Goal: Task Accomplishment & Management: Use online tool/utility

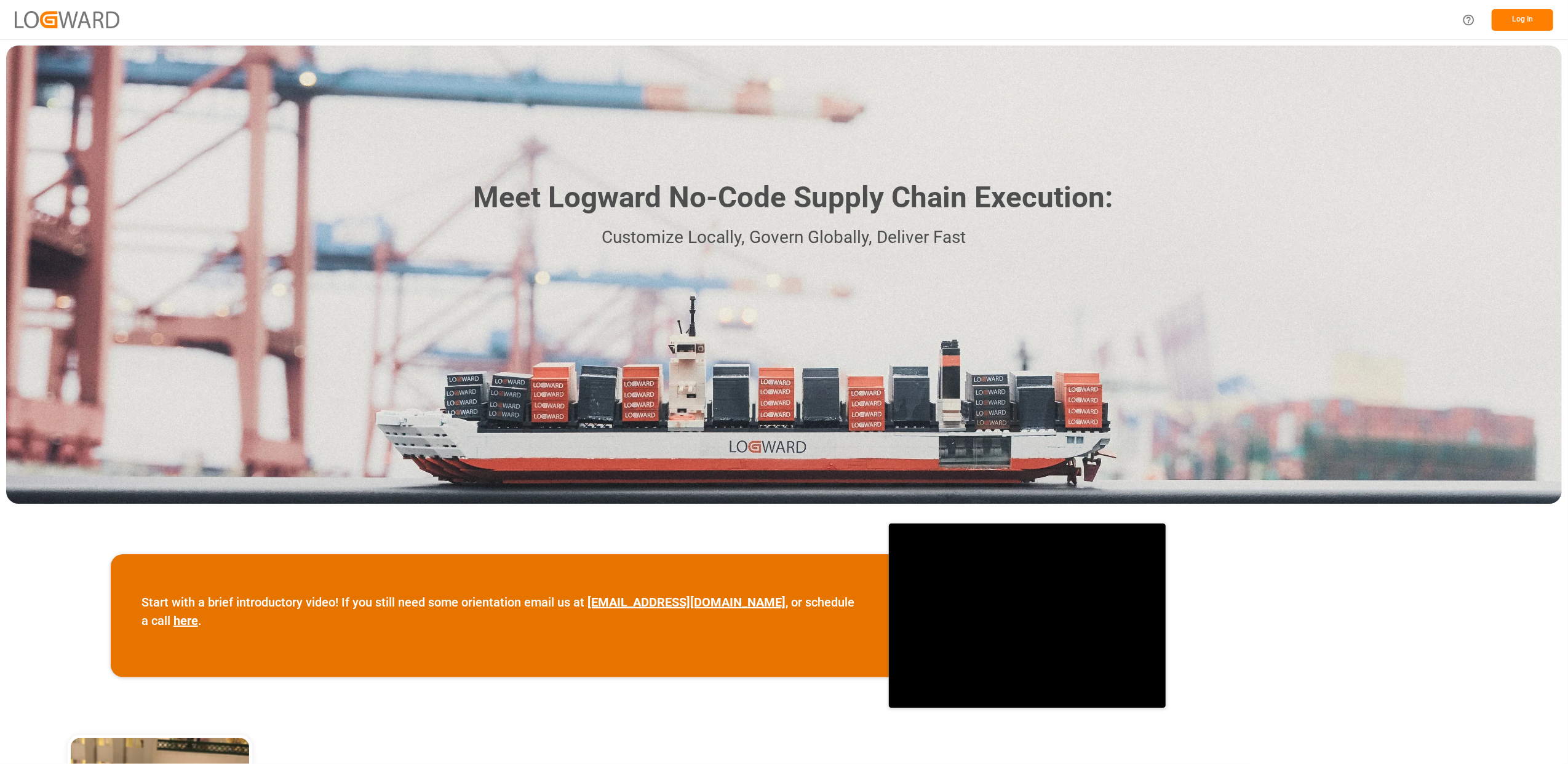
click at [1476, 169] on div "Meet Logward No-Code Supply Chain Execution: Customize Locally, Govern Globally…" at bounding box center [784, 275] width 1556 height 458
click at [1548, 16] on button "Log In" at bounding box center [1523, 20] width 61 height 21
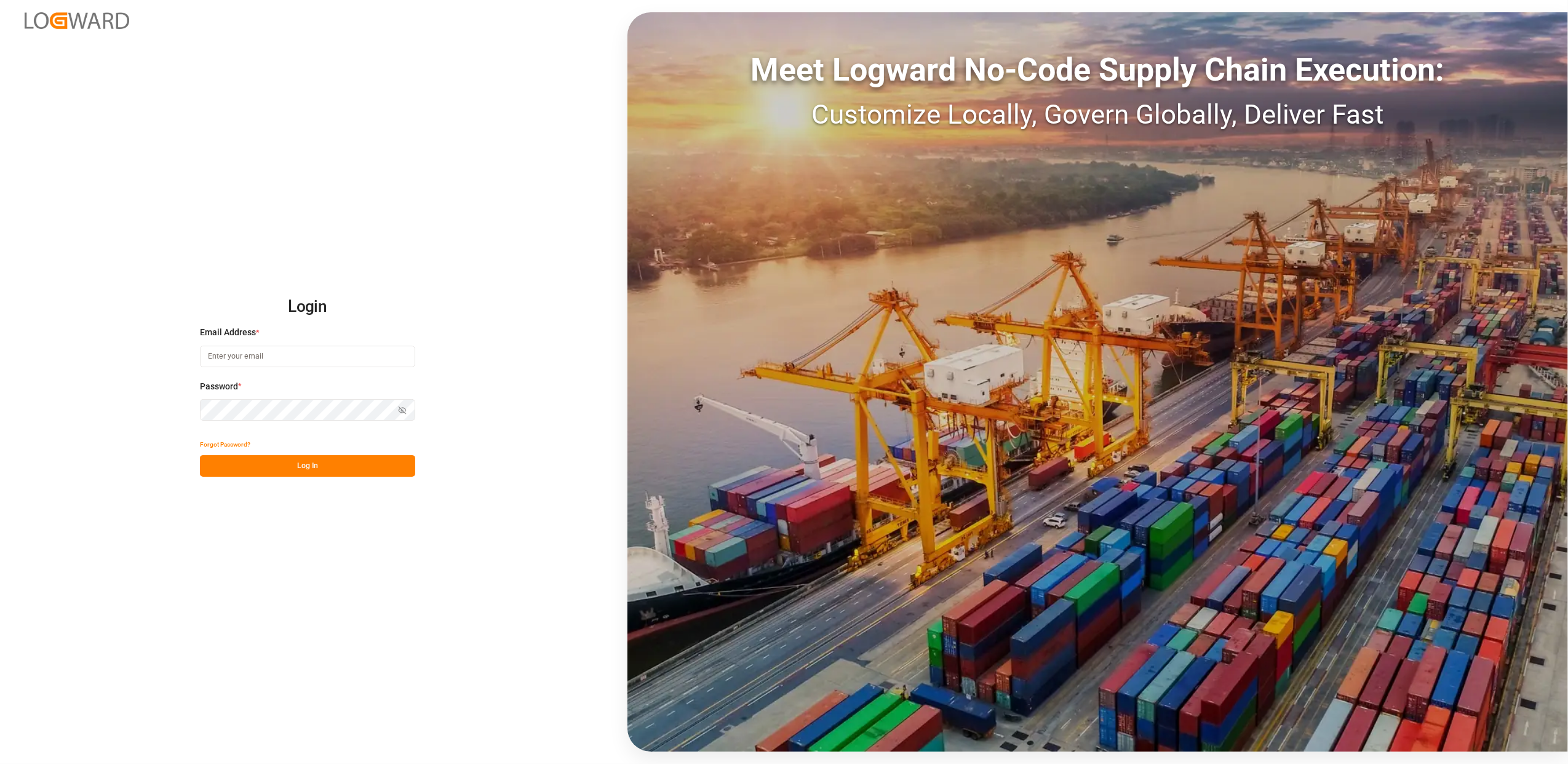
type input "[PERSON_NAME][EMAIL_ADDRESS][DOMAIN_NAME]"
click at [271, 458] on button "Log In" at bounding box center [307, 466] width 215 height 21
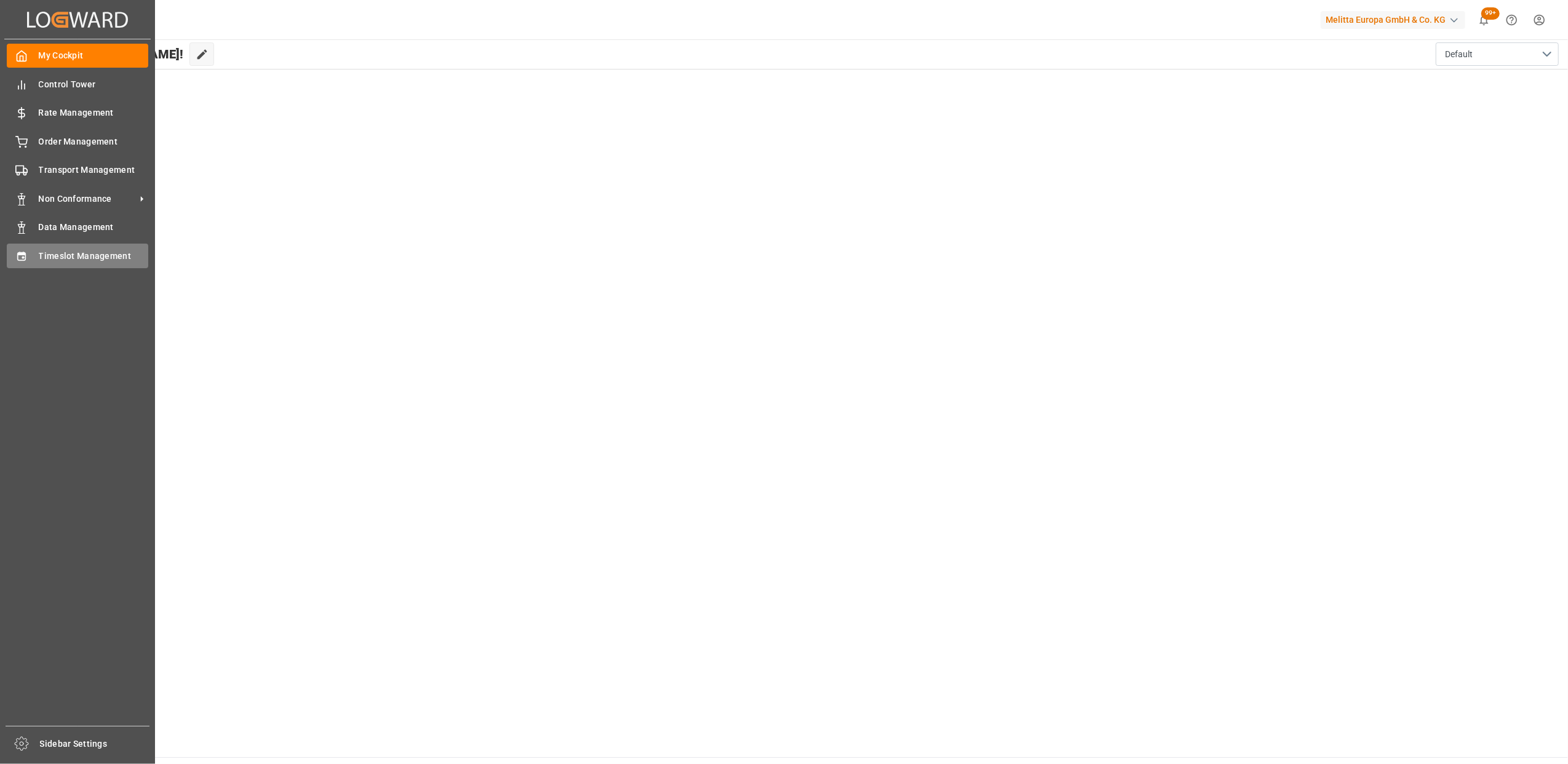
click at [82, 261] on div "Timeslot Management Timeslot Management" at bounding box center [77, 255] width 141 height 24
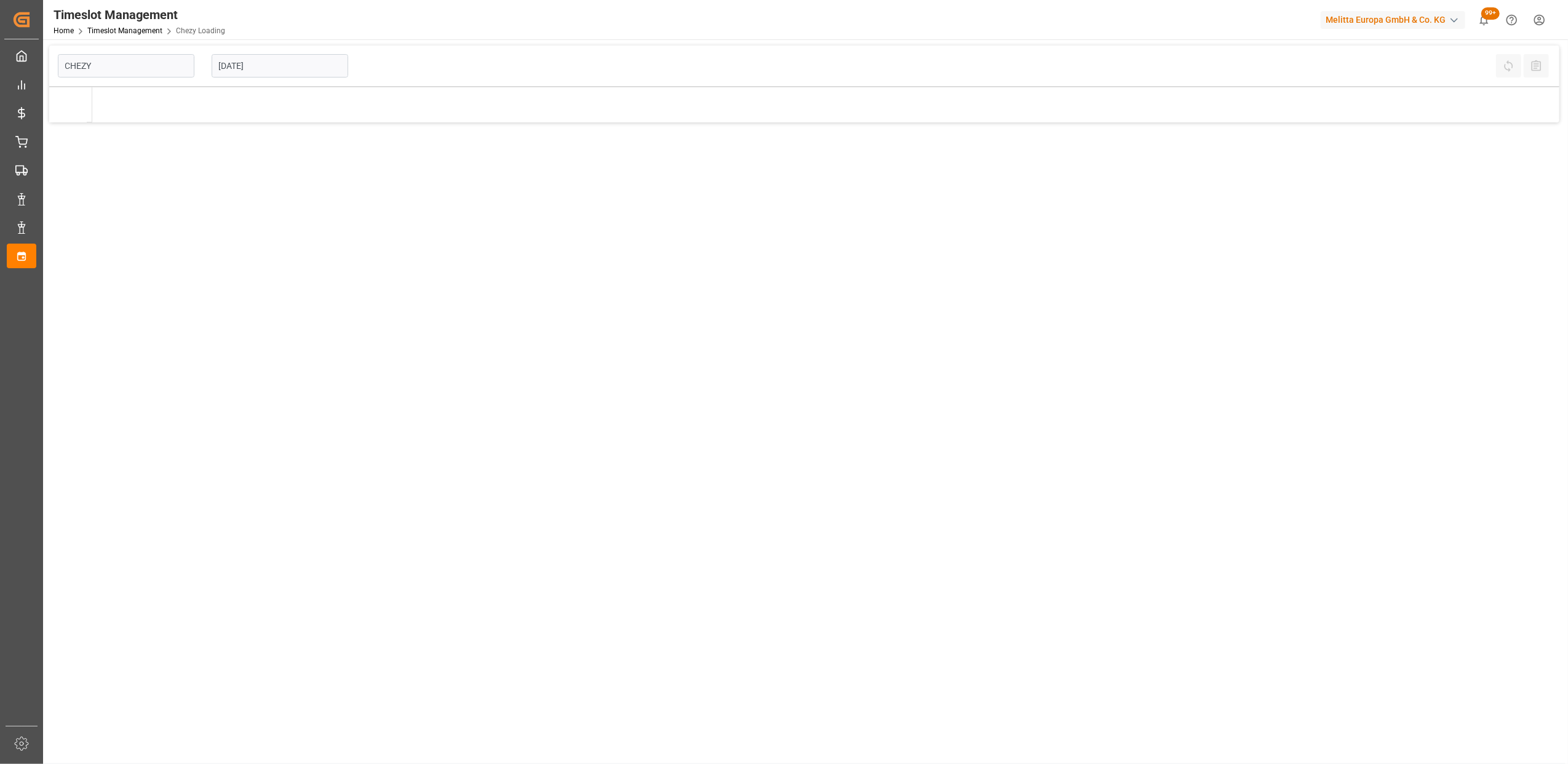
type input "Chezy Loading"
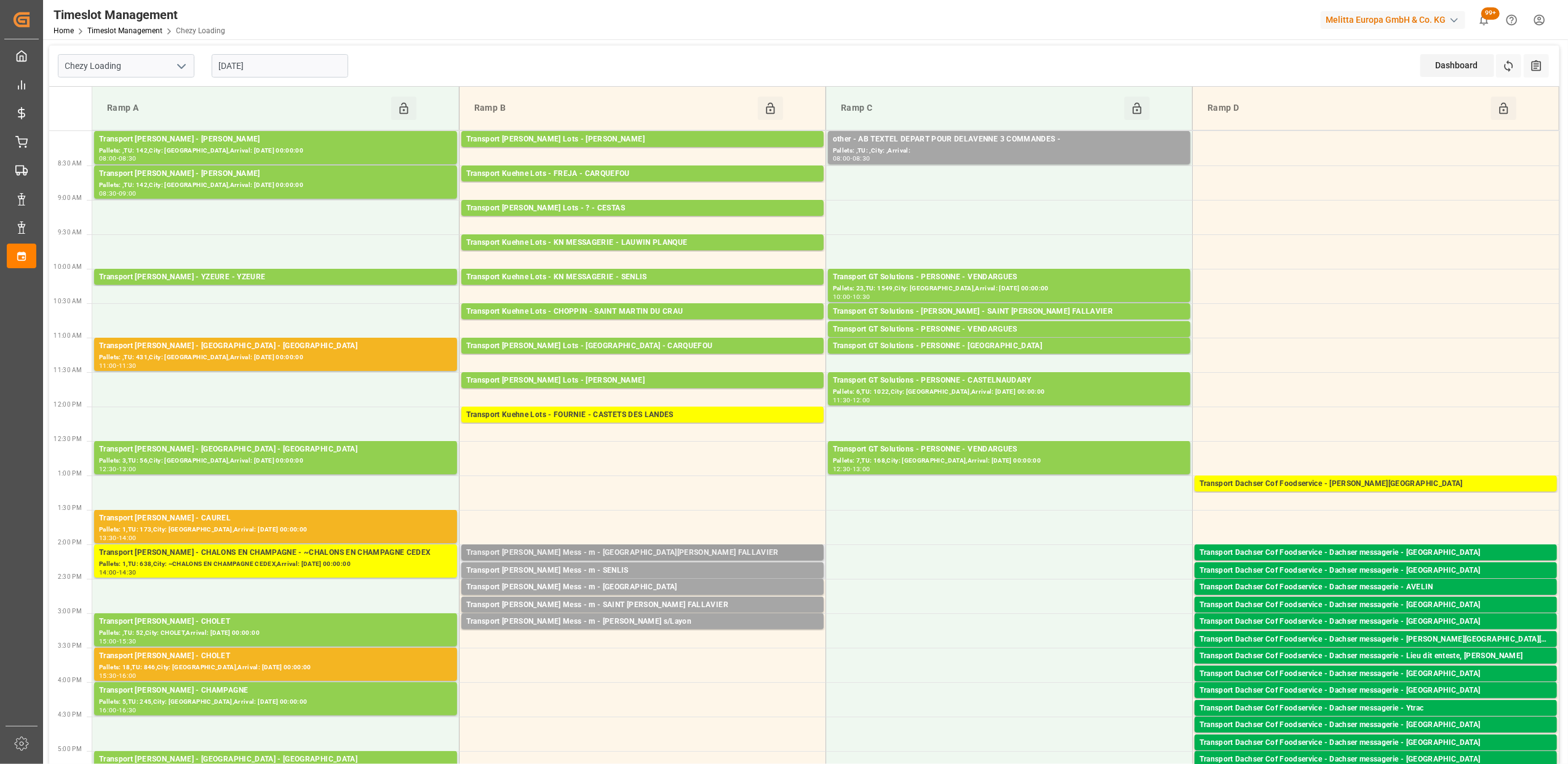
click at [643, 554] on div "Transport [PERSON_NAME] Mess - m - [GEOGRAPHIC_DATA][PERSON_NAME] FALLAVIER" at bounding box center [642, 553] width 353 height 12
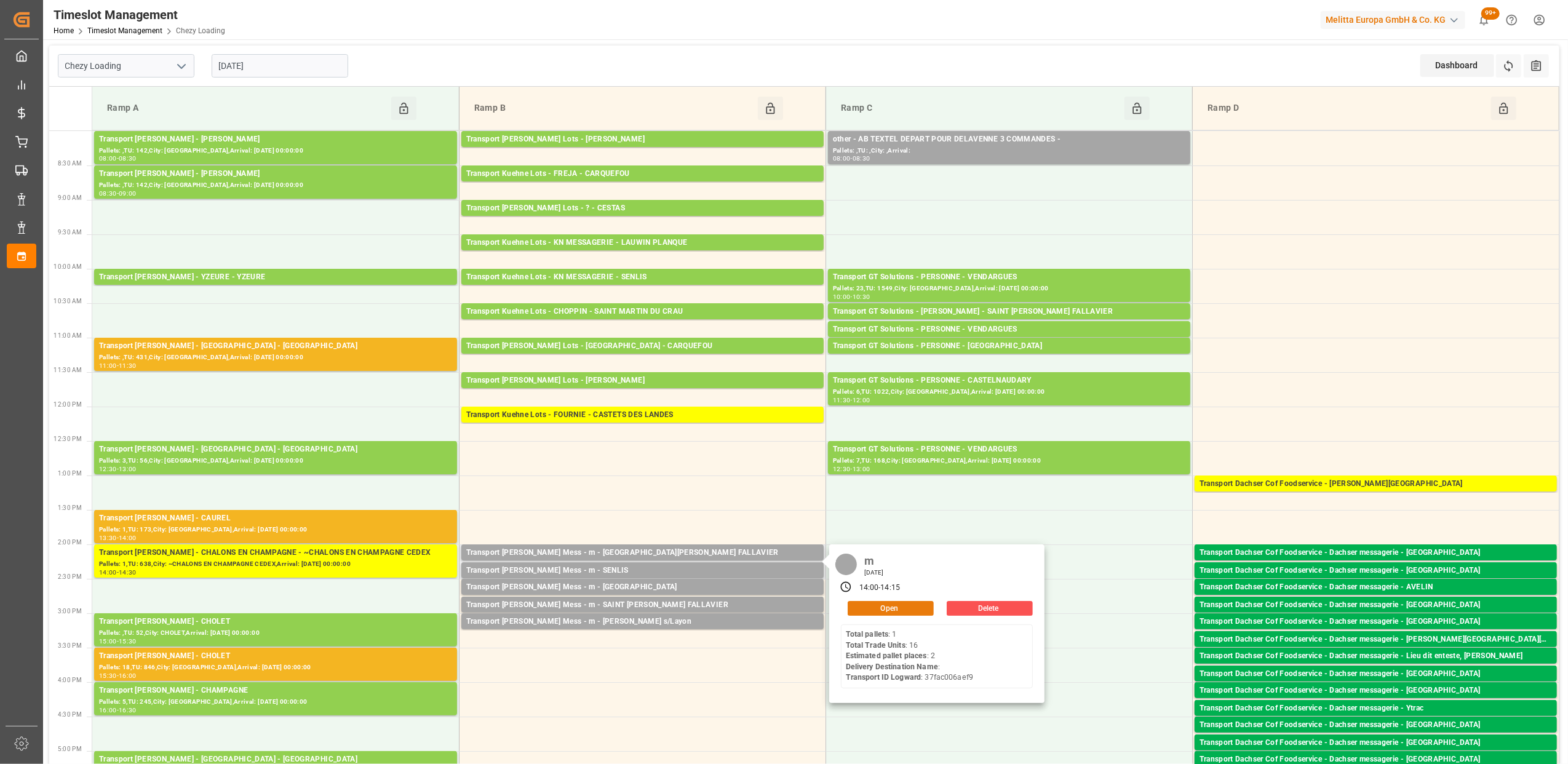
click at [891, 610] on button "Open" at bounding box center [890, 609] width 86 height 15
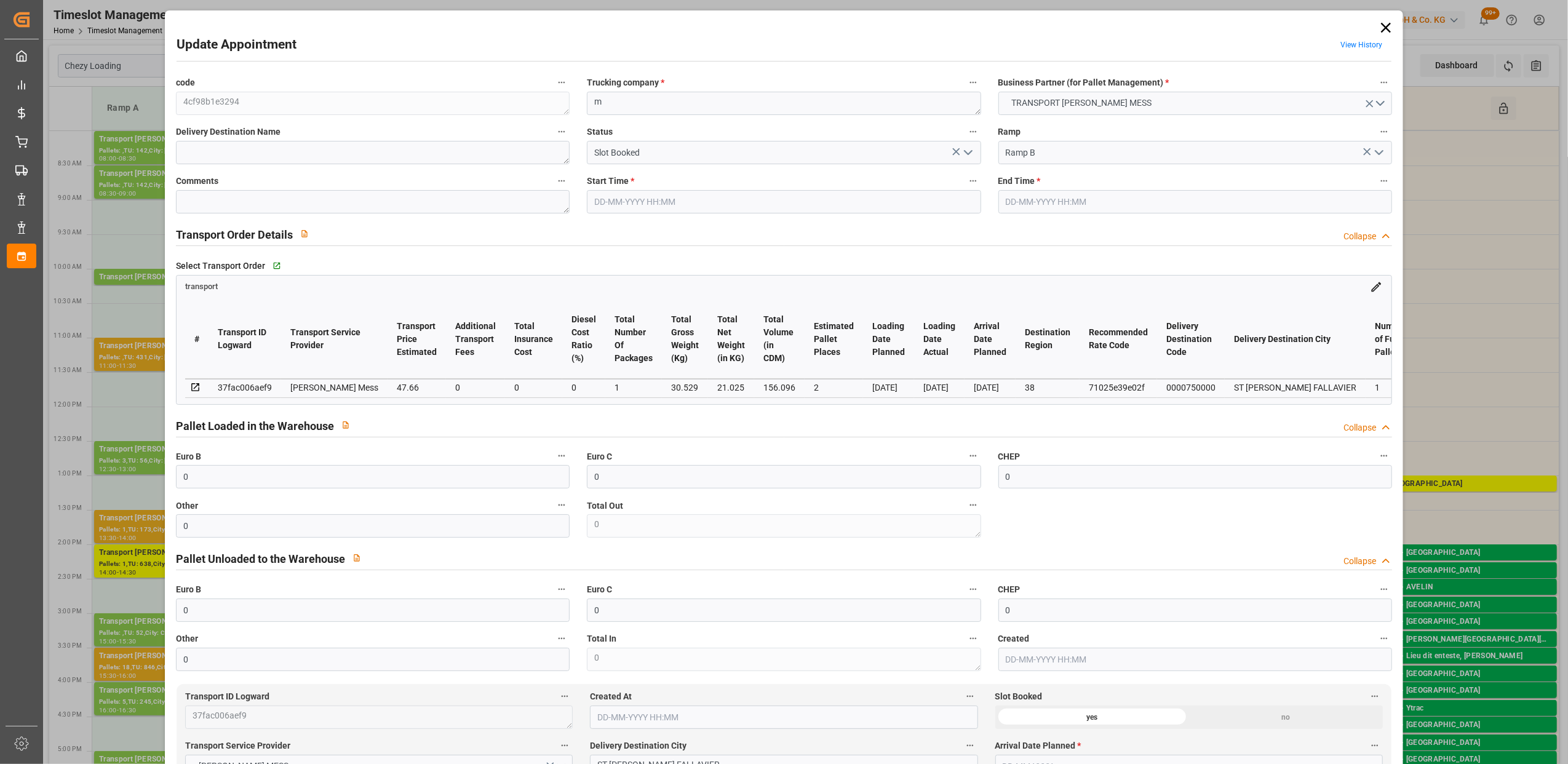
type input "[DATE] 14:00"
type input "[DATE] 14:15"
type input "[DATE] 12:37"
type input "[DATE]"
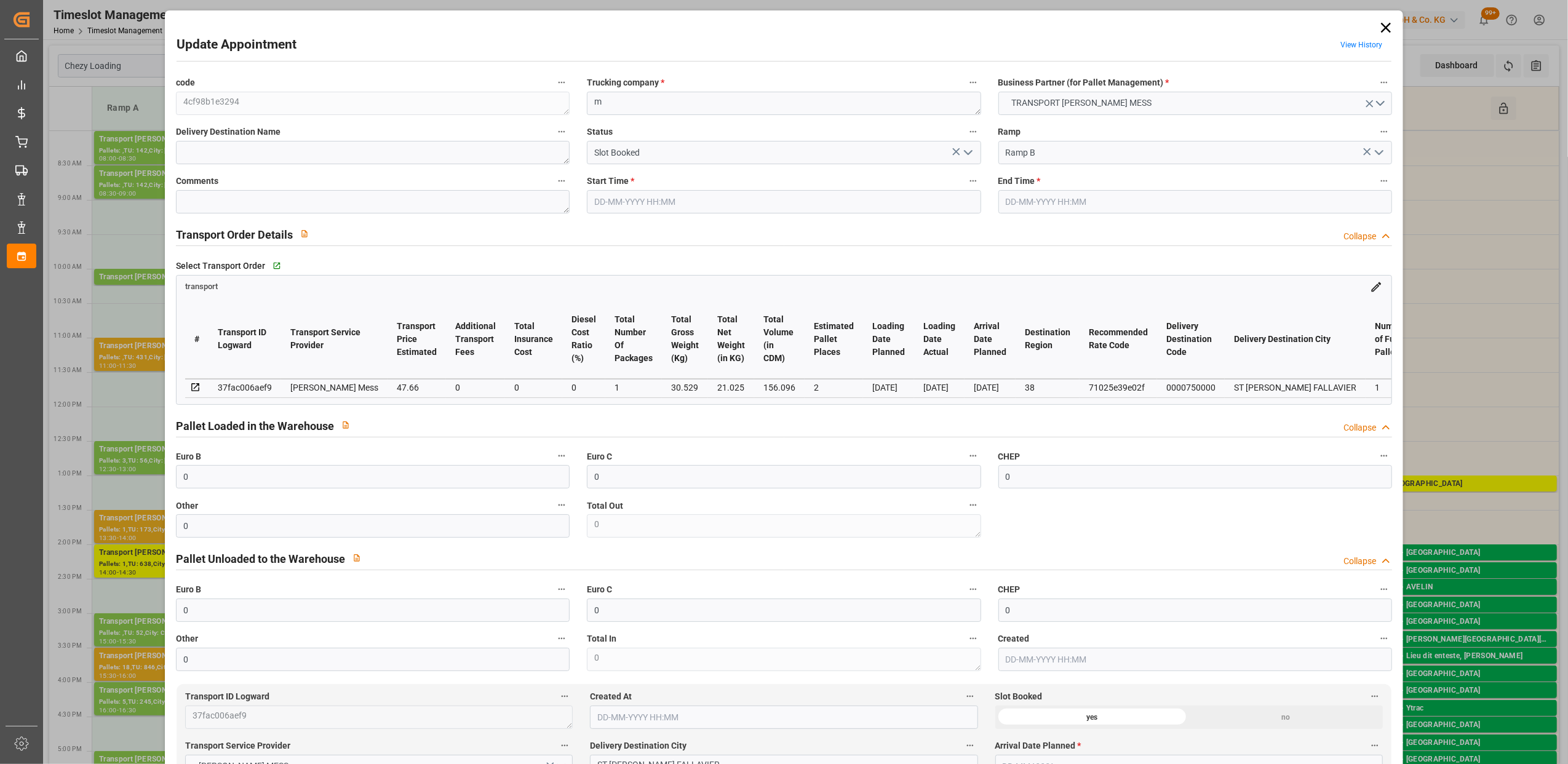
type input "[DATE]"
click at [967, 150] on icon "open menu" at bounding box center [968, 152] width 15 height 15
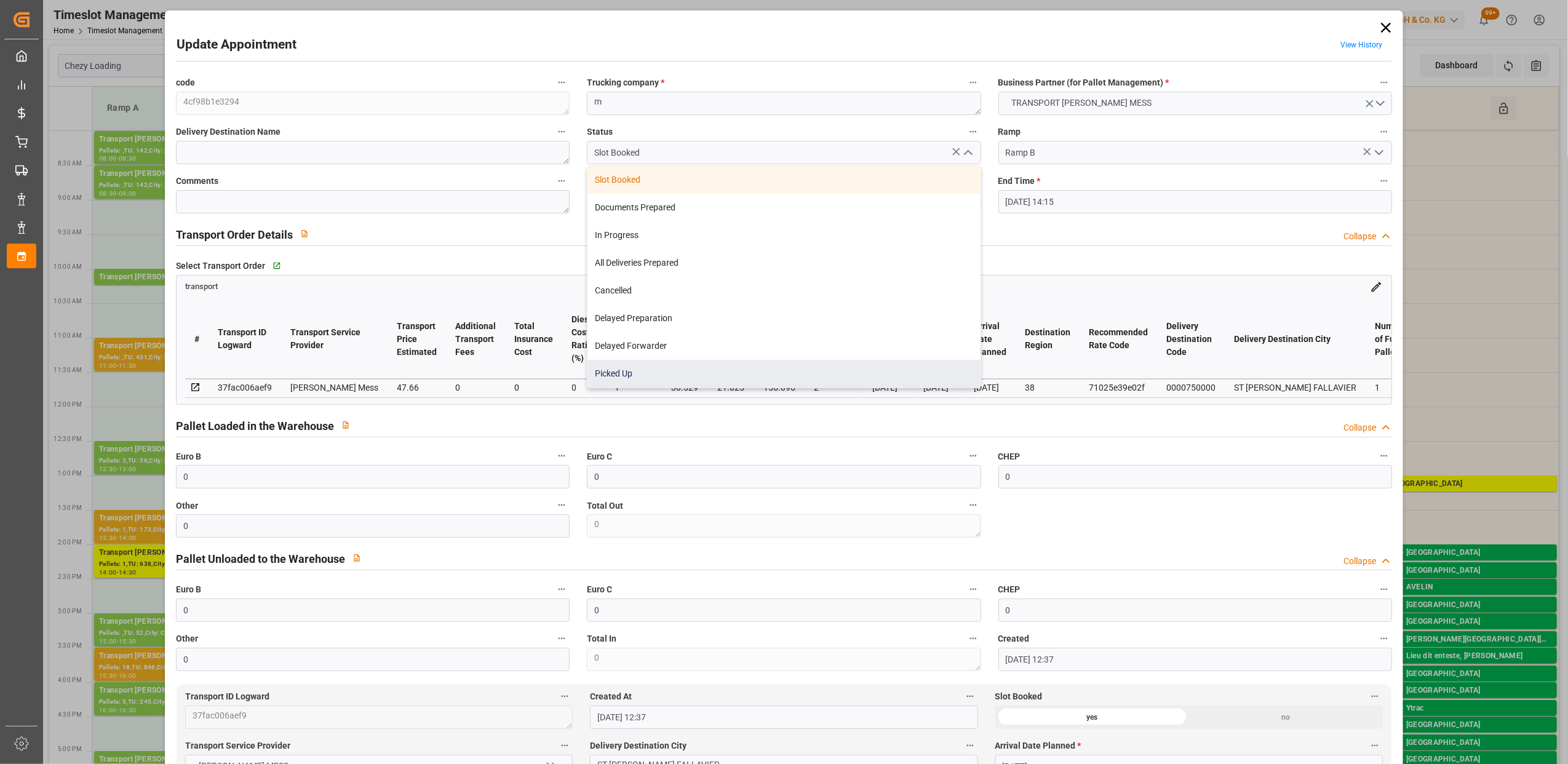
click at [677, 368] on div "Picked Up" at bounding box center [784, 373] width 393 height 28
type input "Picked Up"
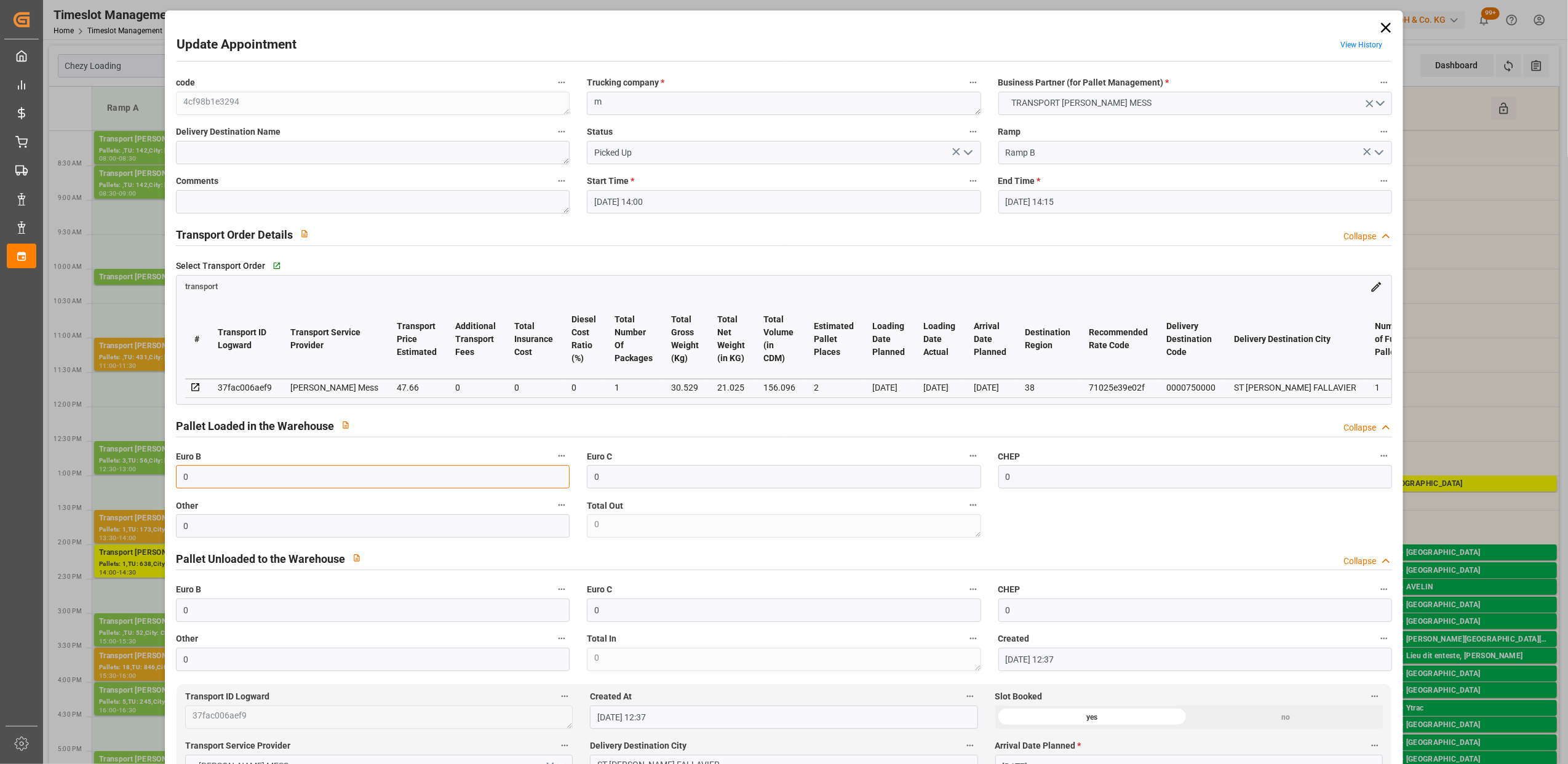
drag, startPoint x: 355, startPoint y: 479, endPoint x: 6, endPoint y: 457, distance: 349.7
click at [6, 457] on body "Created by potrace 1.15, written by [PERSON_NAME] [DATE]-[DATE] Created by potr…" at bounding box center [784, 382] width 1568 height 764
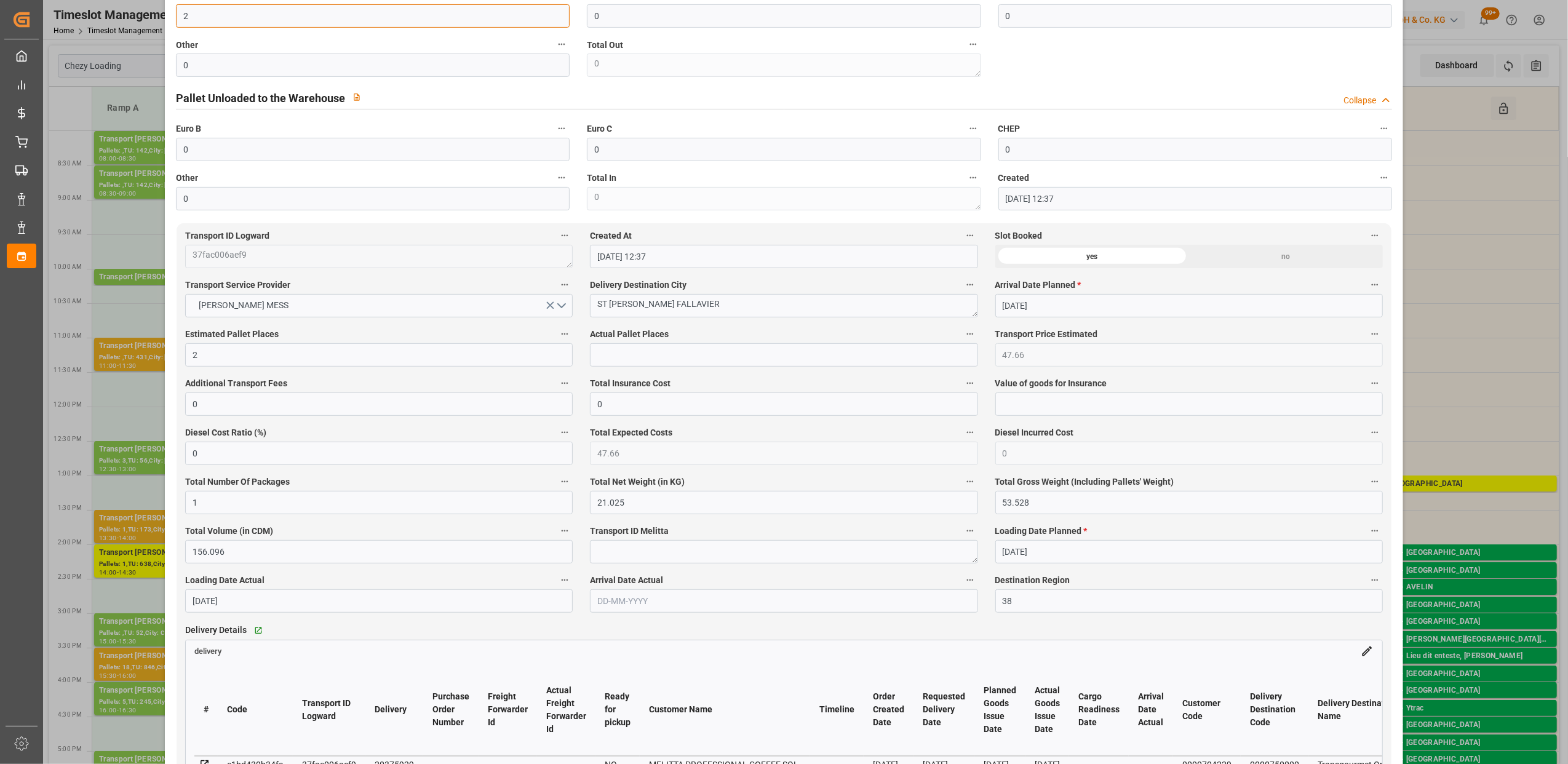
scroll to position [492, 0]
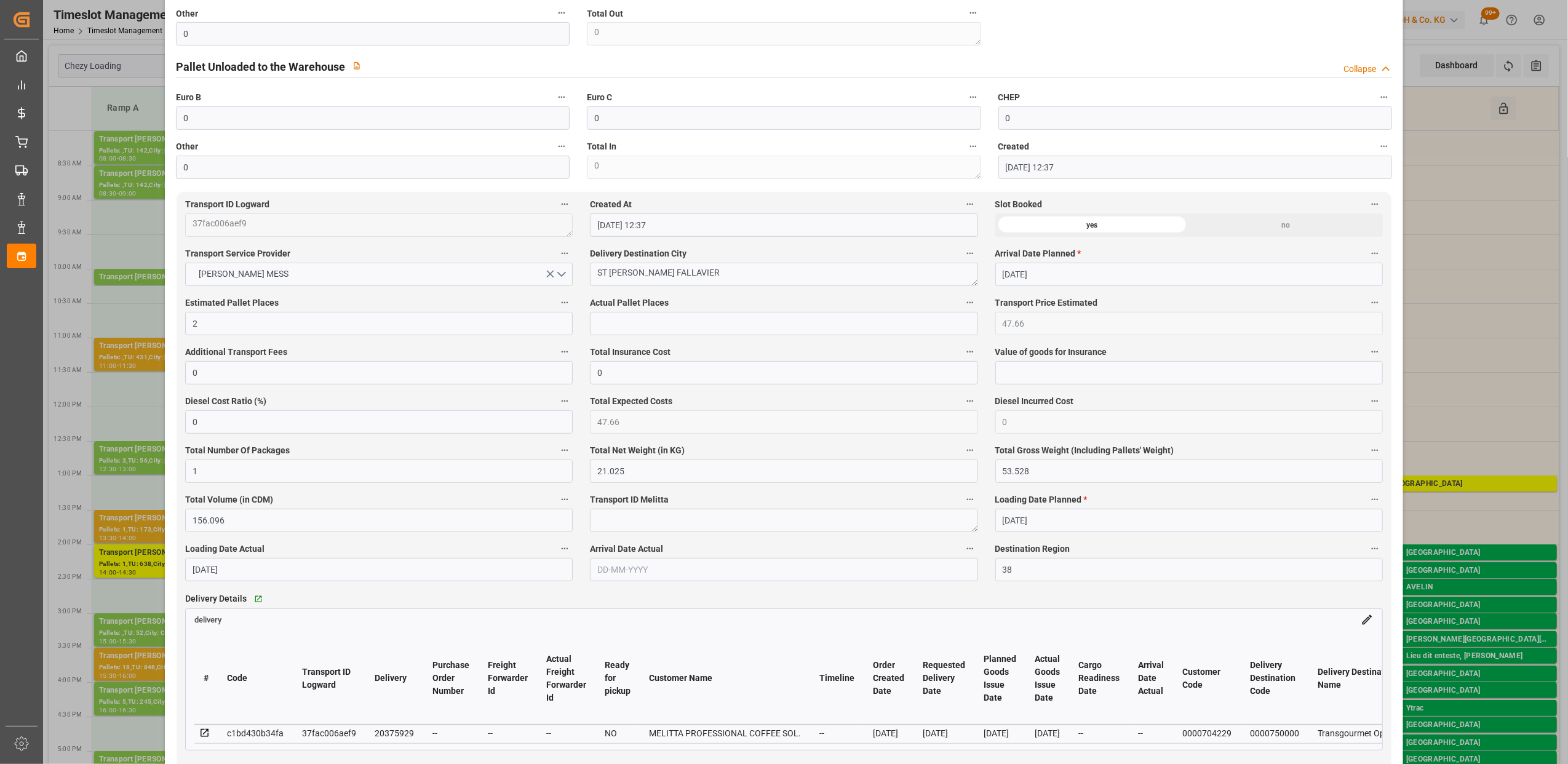
type input "2"
click at [712, 326] on input "text" at bounding box center [784, 323] width 387 height 23
type input "2"
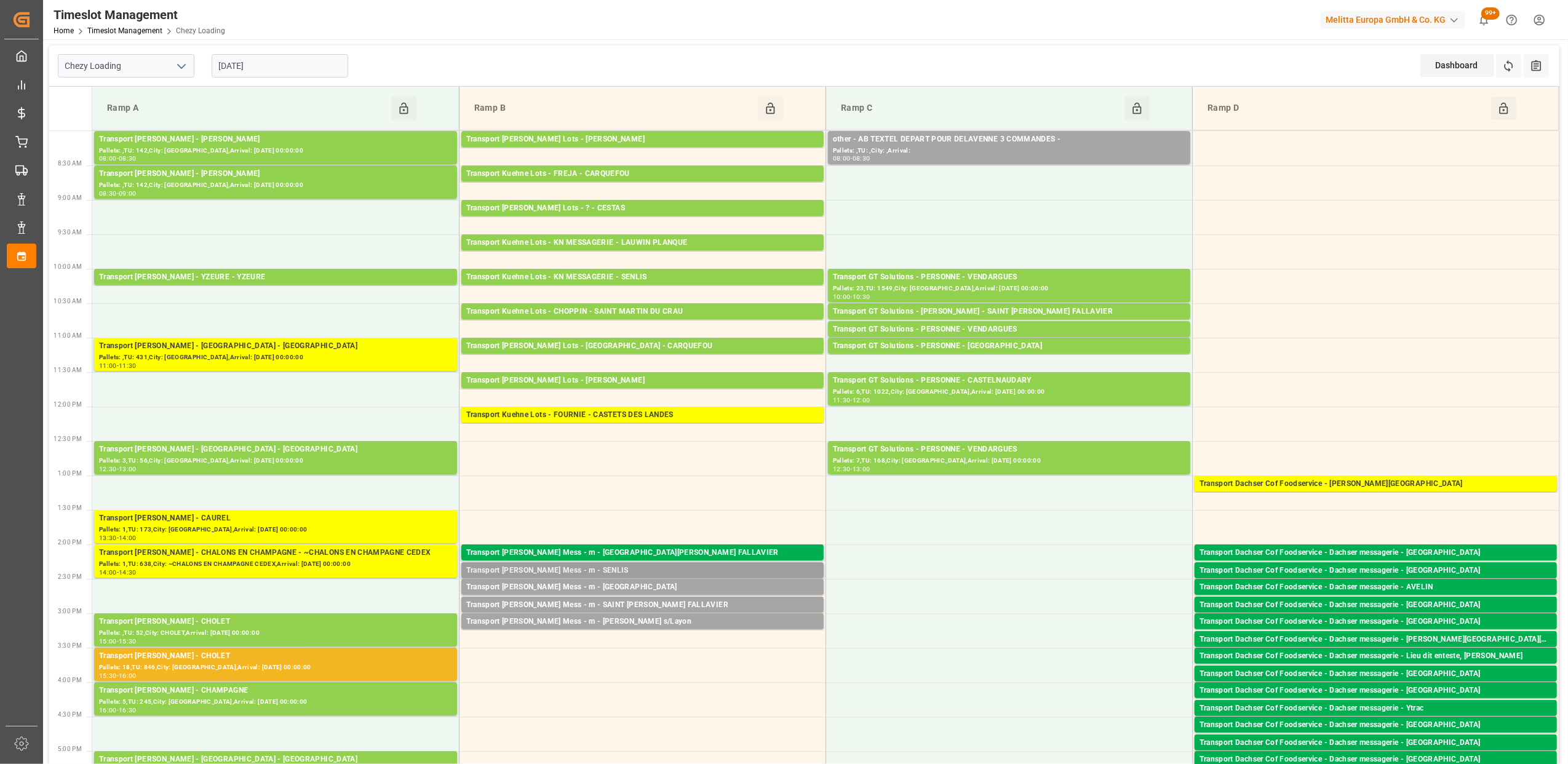
click at [633, 574] on div "Transport [PERSON_NAME] Mess - m - SENLIS" at bounding box center [642, 571] width 353 height 12
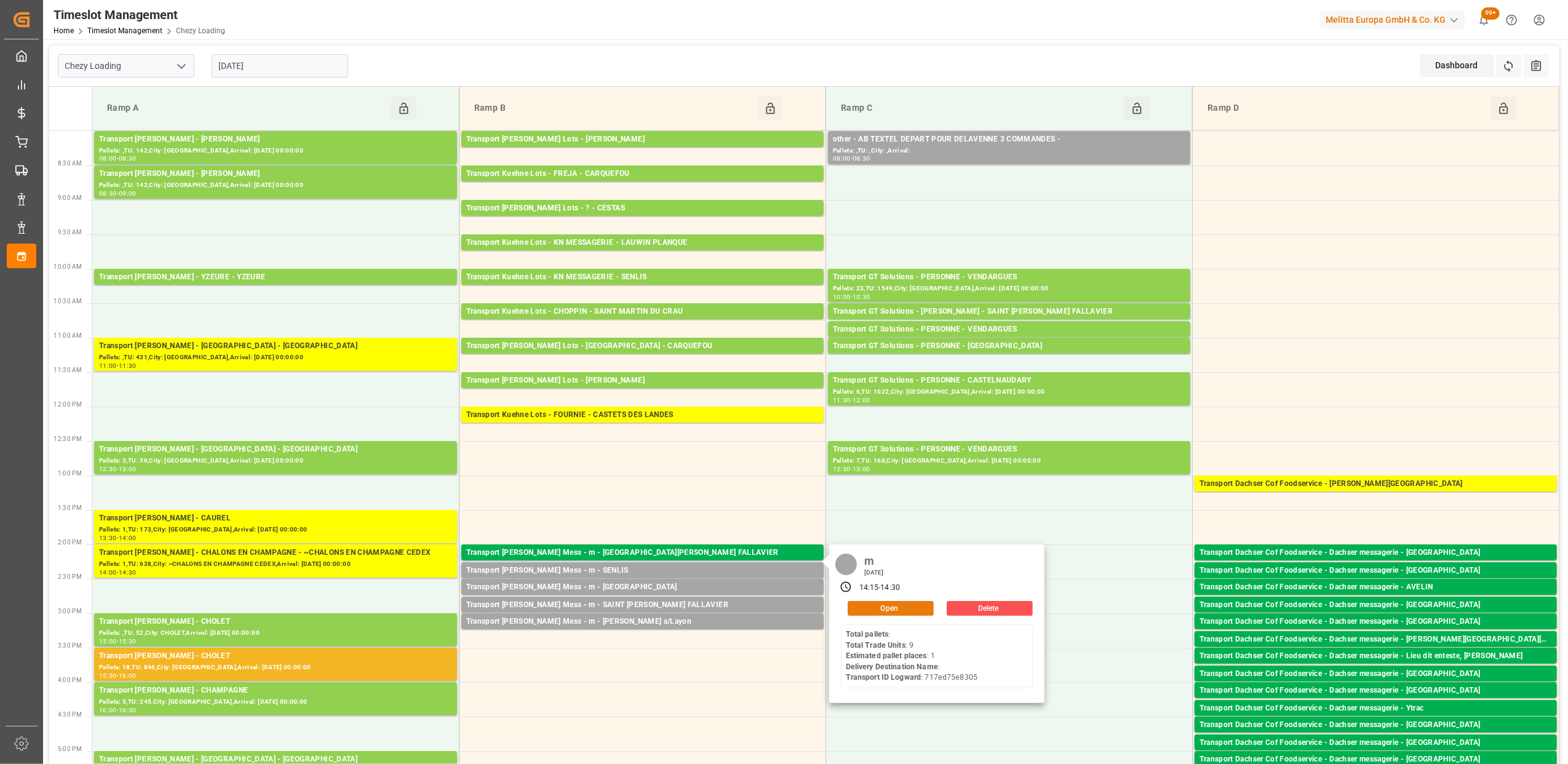
click at [896, 606] on button "Open" at bounding box center [890, 609] width 86 height 15
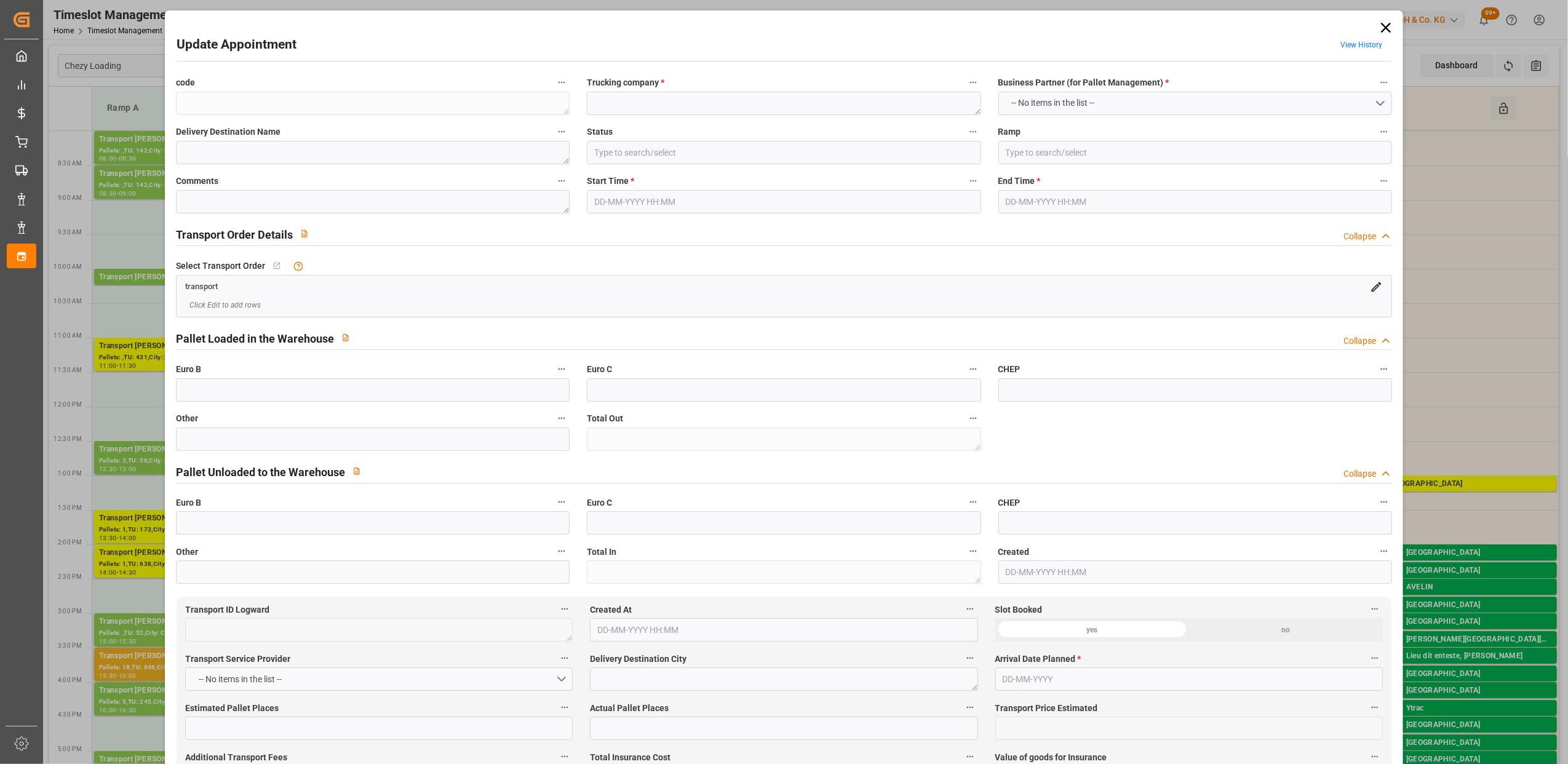
type textarea "d54ff62b2834"
type textarea "m"
type input "Slot Booked"
type input "Ramp B"
type textarea "0"
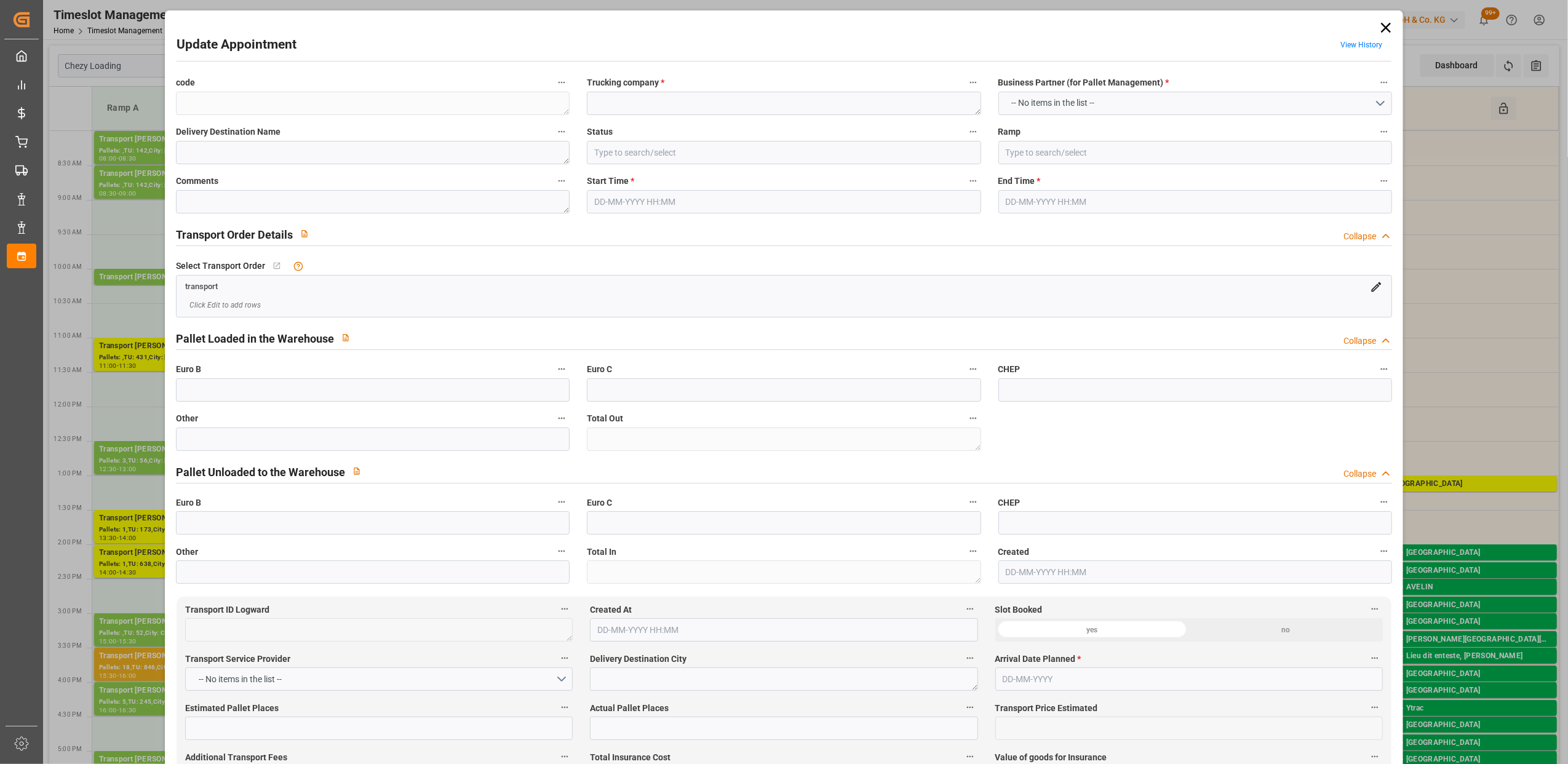
type textarea "0"
type textarea "717ed75e8305"
type textarea "SENLIS"
type textarea "0000722558"
type textarea "d54ff62b2834"
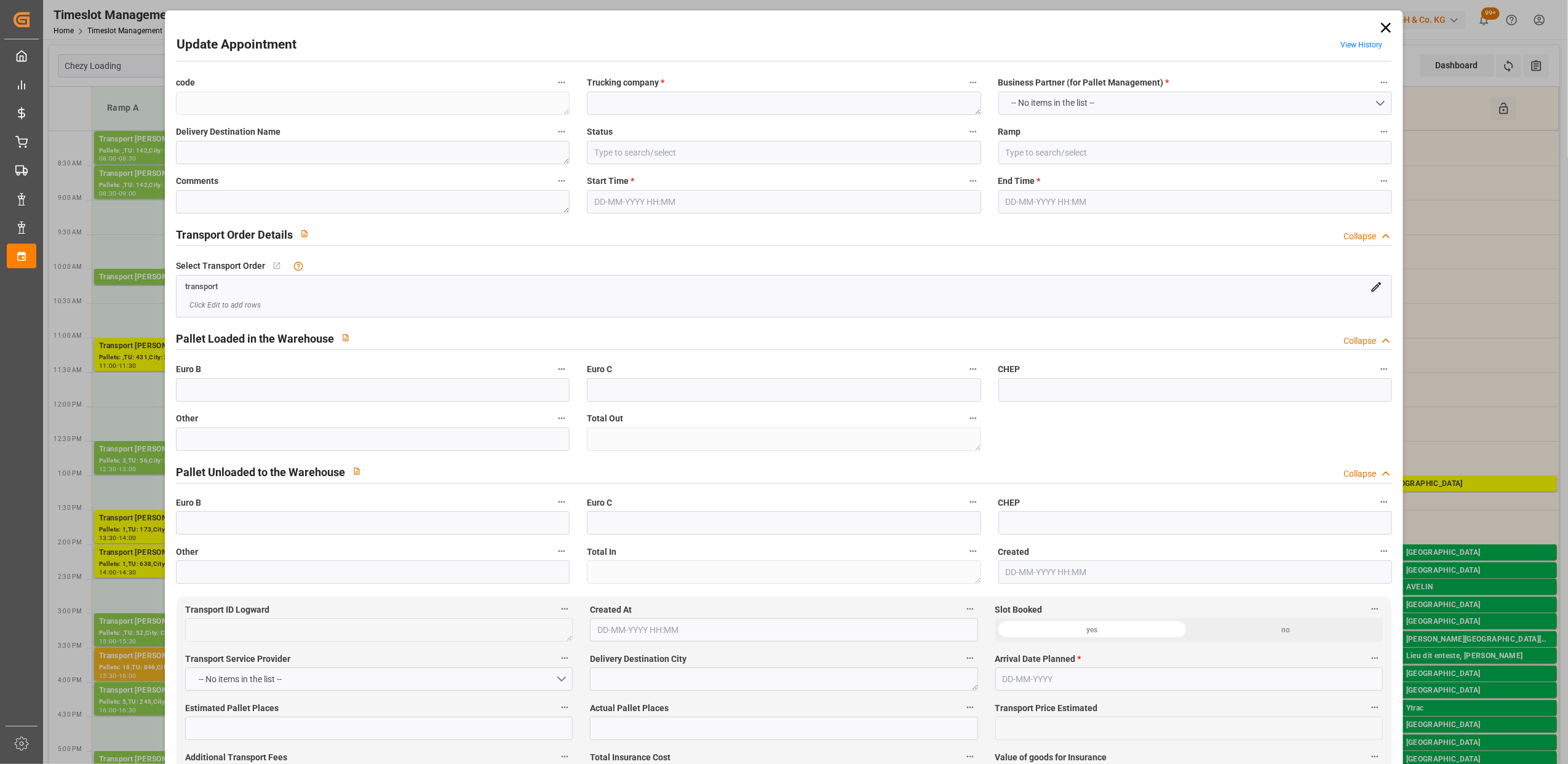
type textarea "FR-02570"
type textarea "FR"
type input "Road"
type input "FR"
type input "02570"
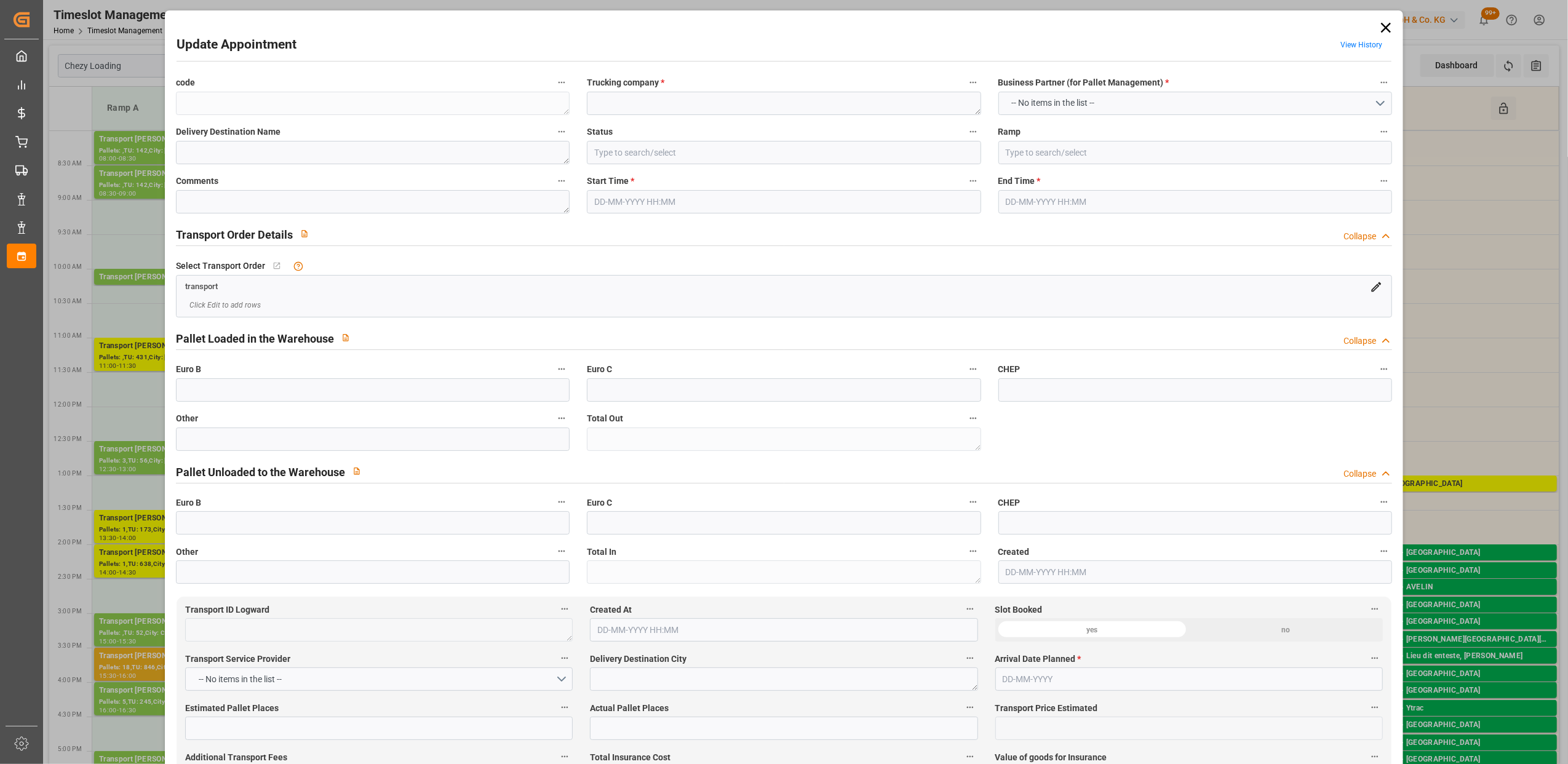
type input "FR"
type input "60300"
type input "Small Shipment"
type input "3.5-7.5 t"
type input "EURO 6"
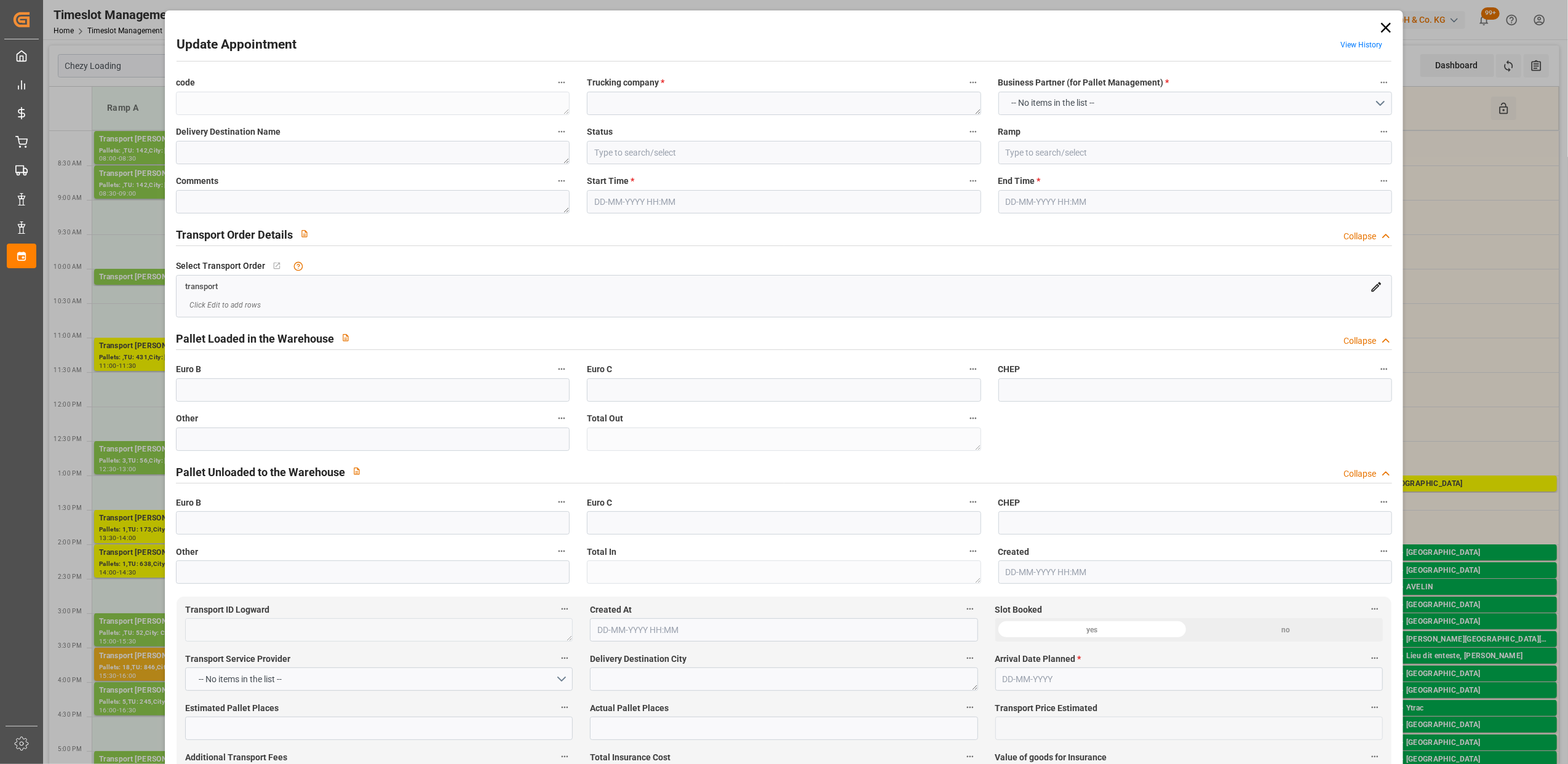
type input "Diesel"
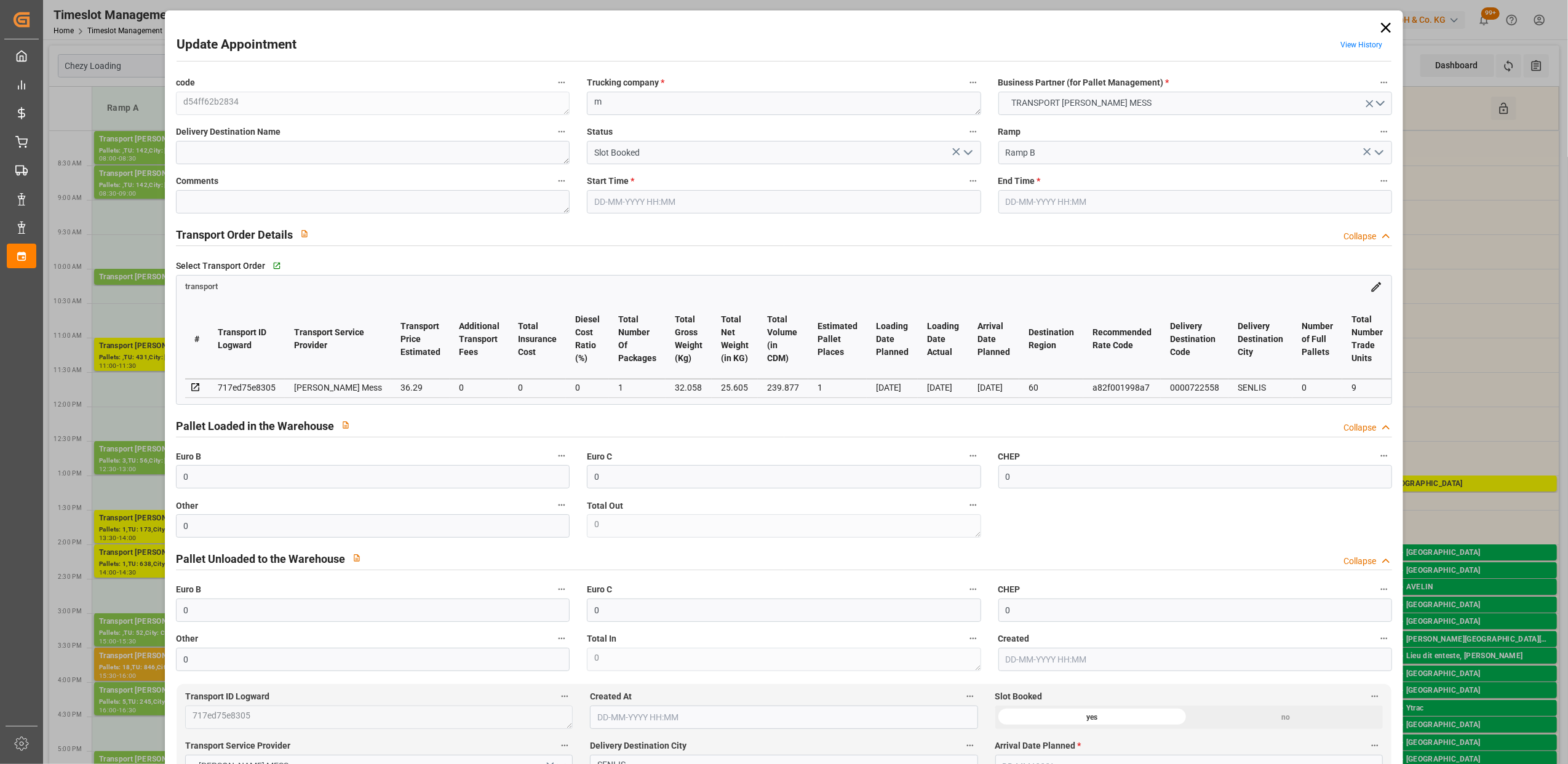
type input "0"
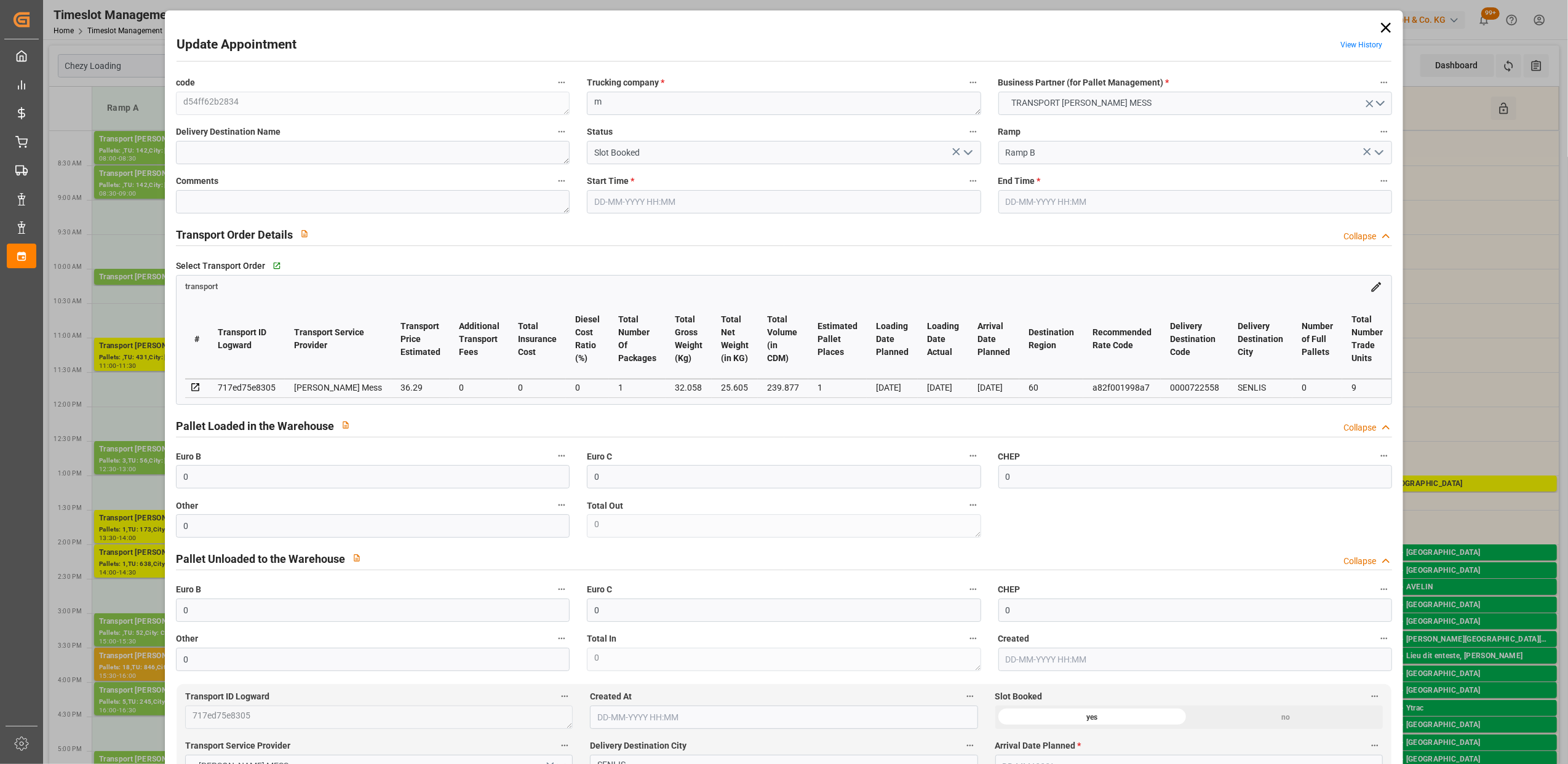
type input "0"
type input "1"
type input "36.29"
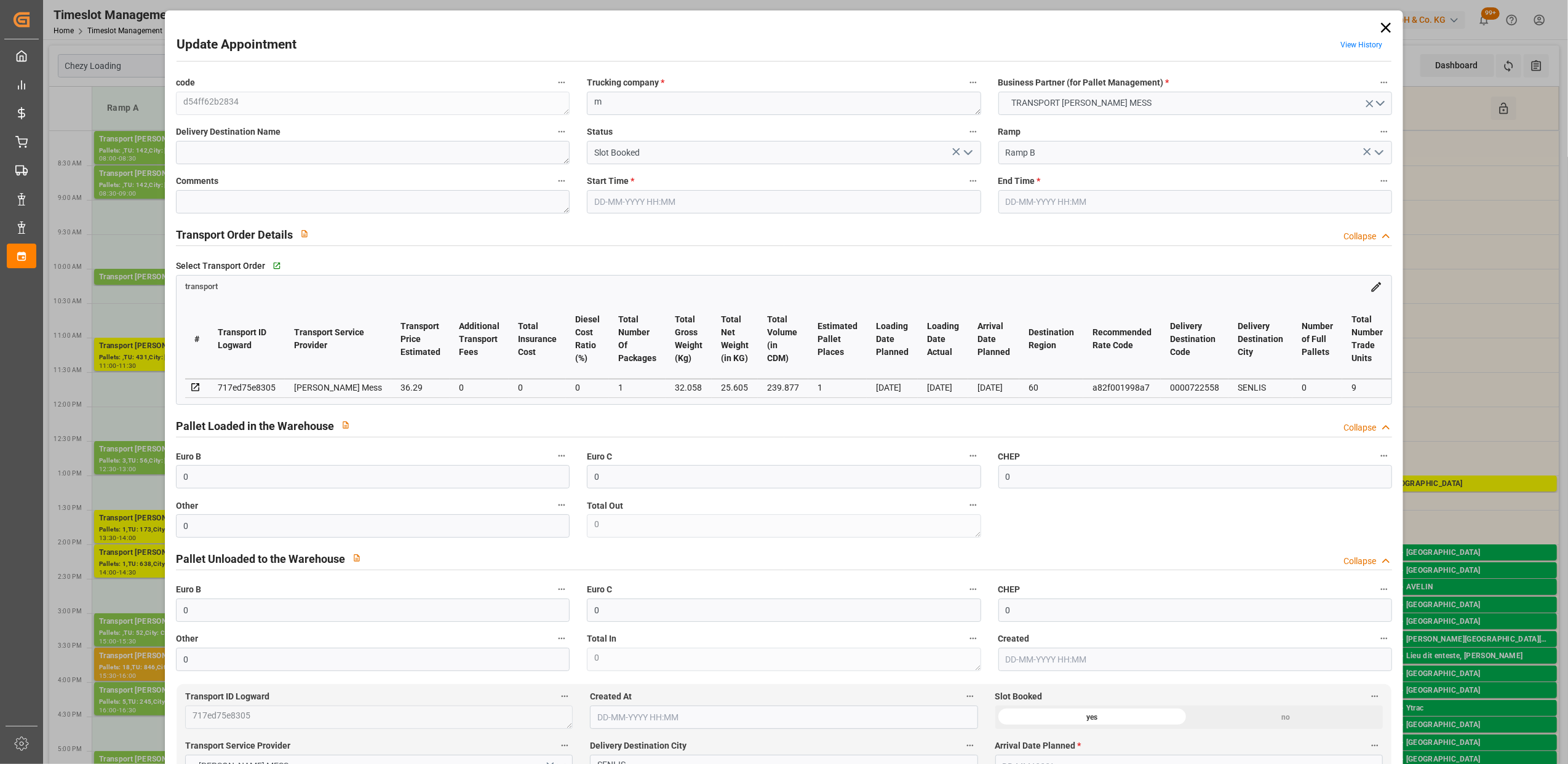
type input "0"
type input "36.29"
type input "0"
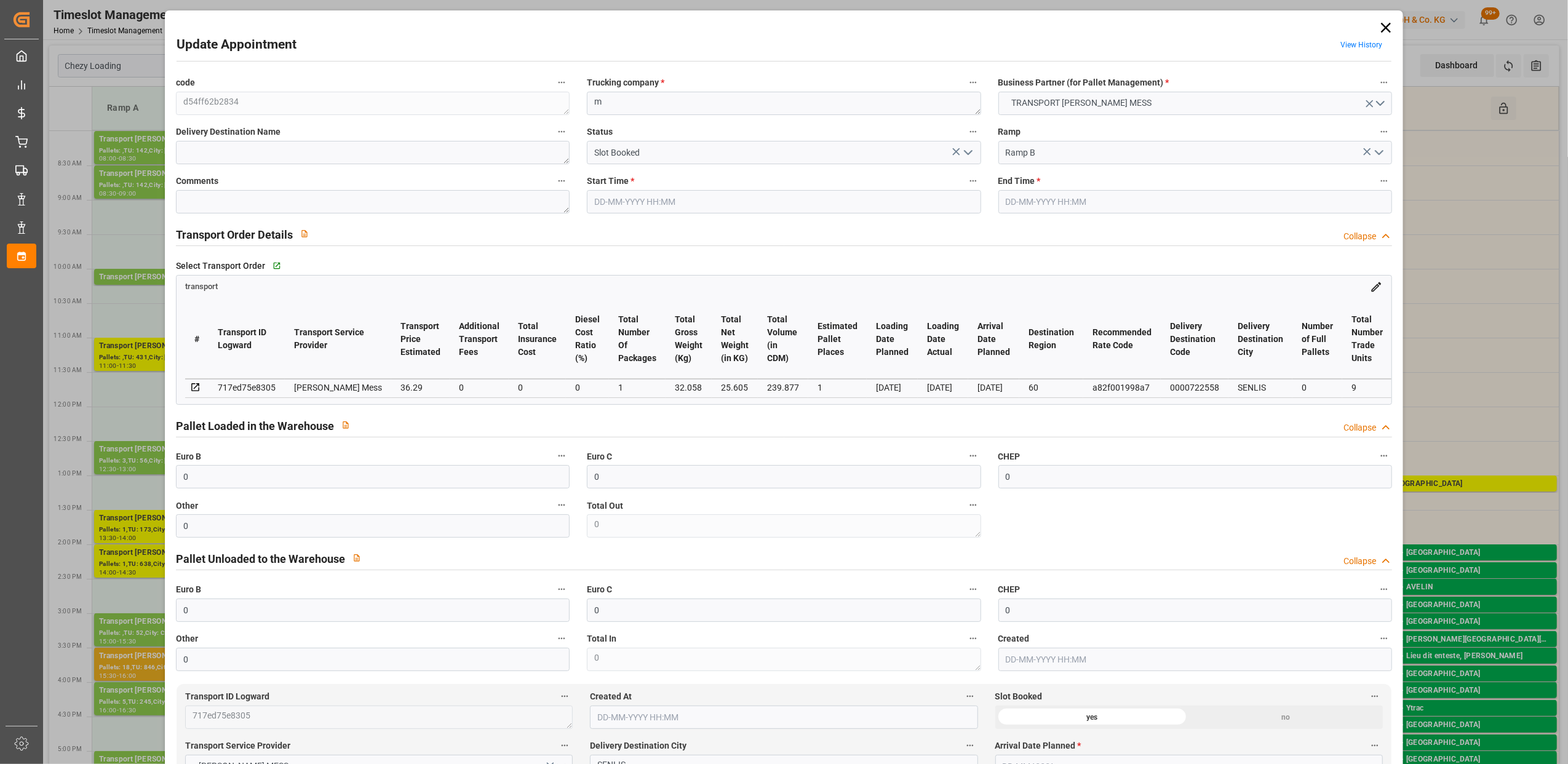
type input "1"
type input "25.605"
type input "55.058"
type input "239.877"
type input "60"
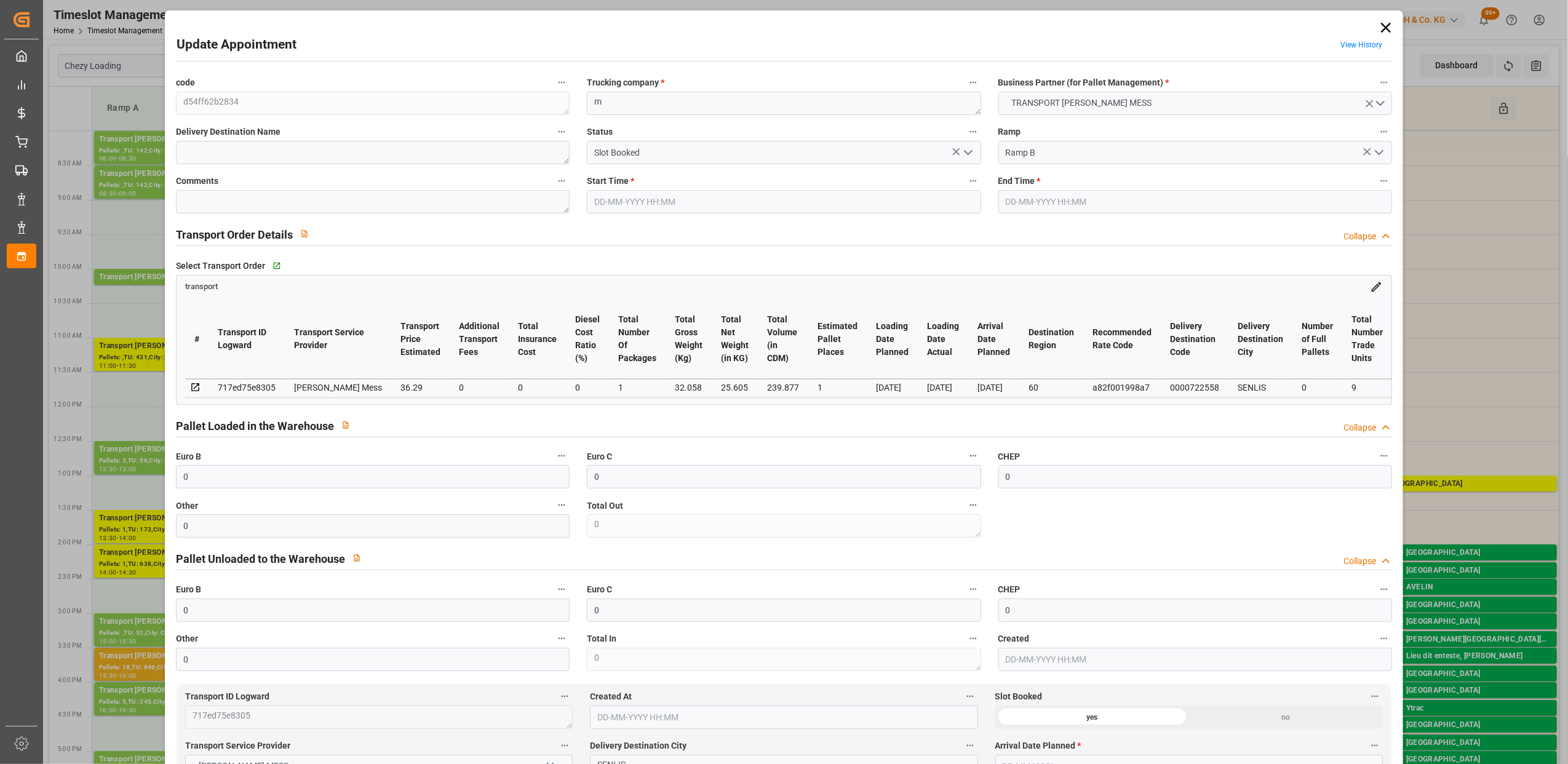
type input "0"
type input "9"
type input "1"
type input "101"
type input "32.058"
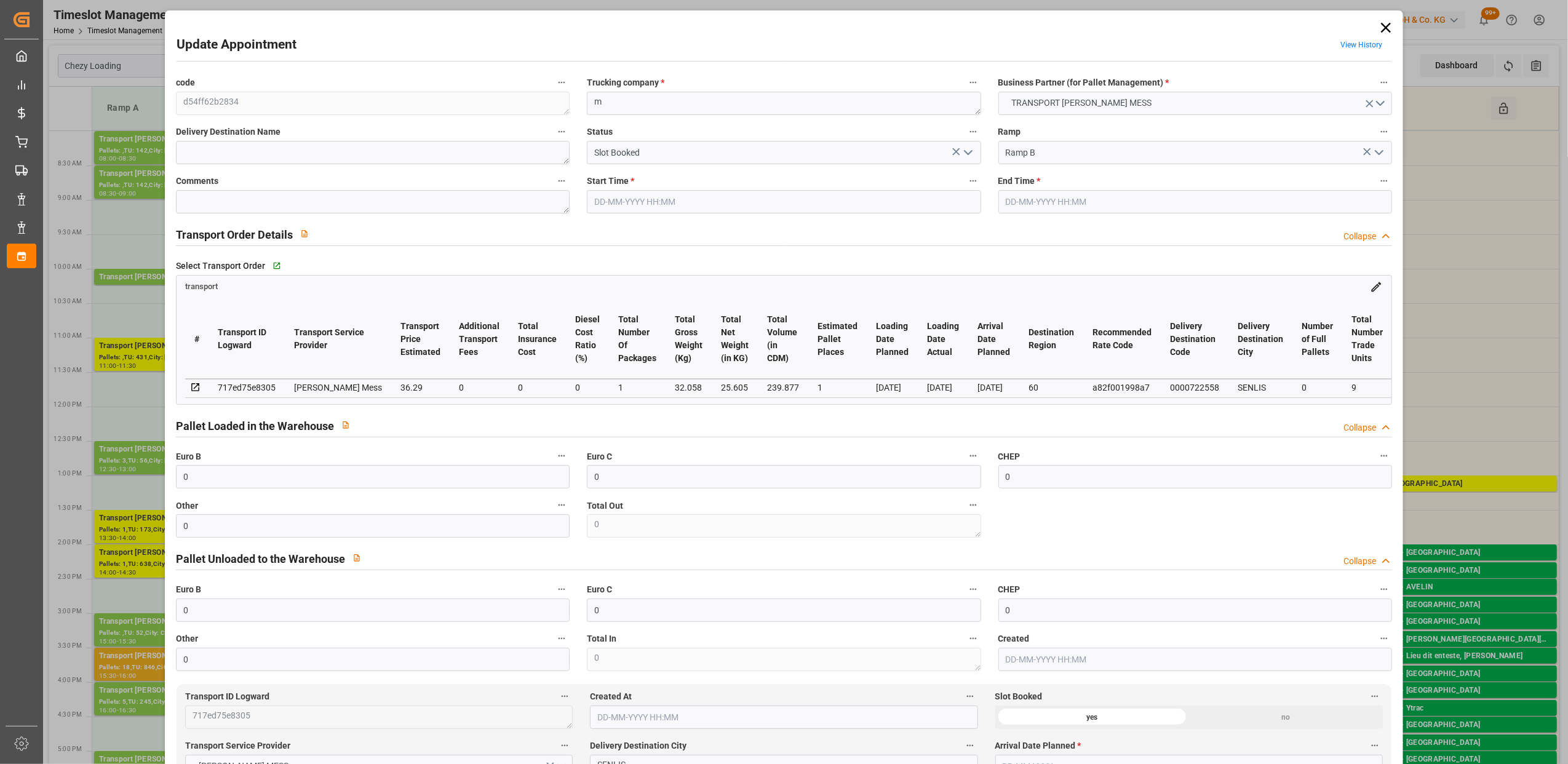
type input "0"
type input "4710.8598"
type input "0"
type input "21"
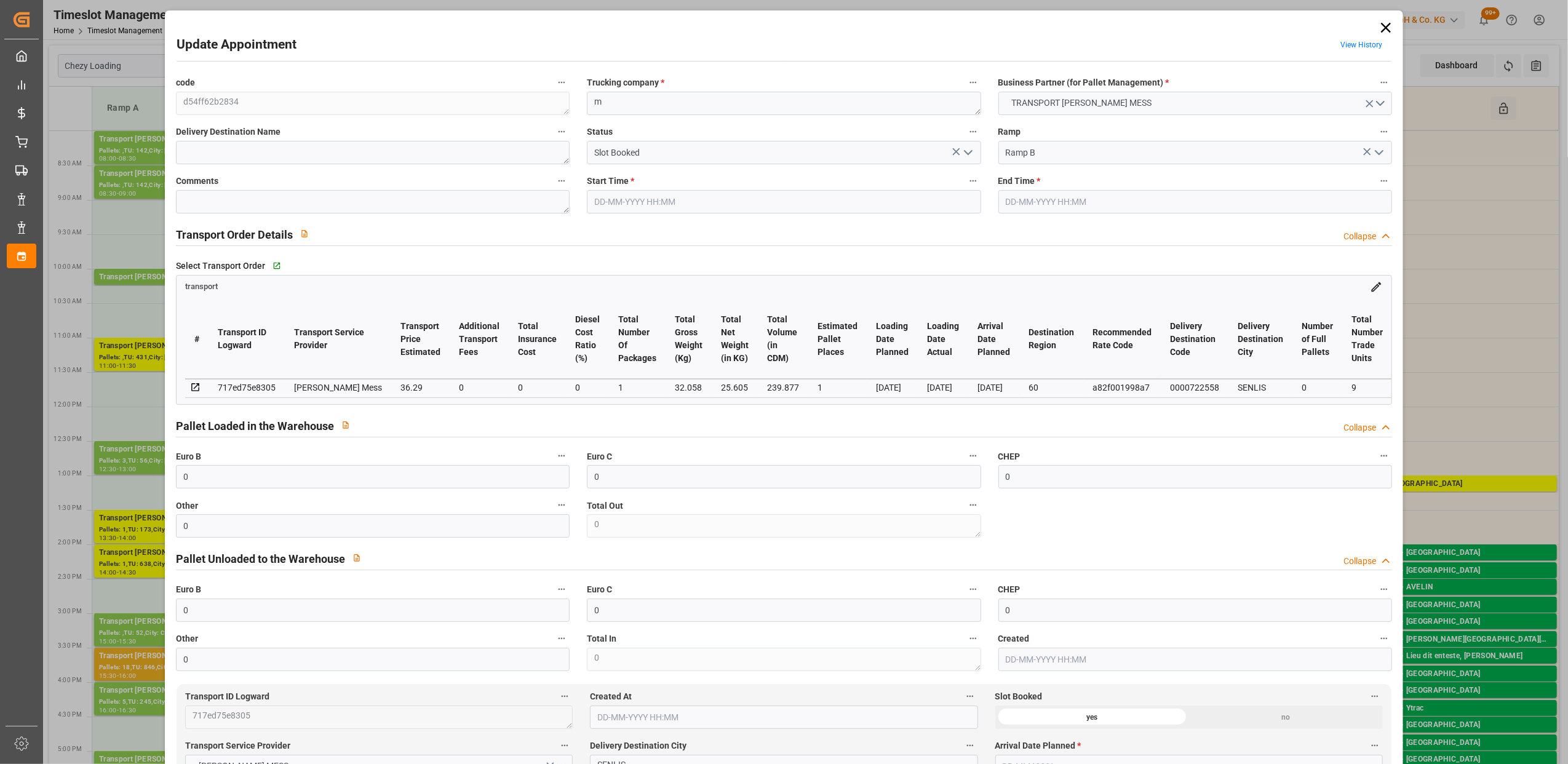
type input "35"
type input "[DATE] 14:15"
type input "[DATE] 14:30"
type input "[DATE] 12:39"
type input "[DATE] 12:38"
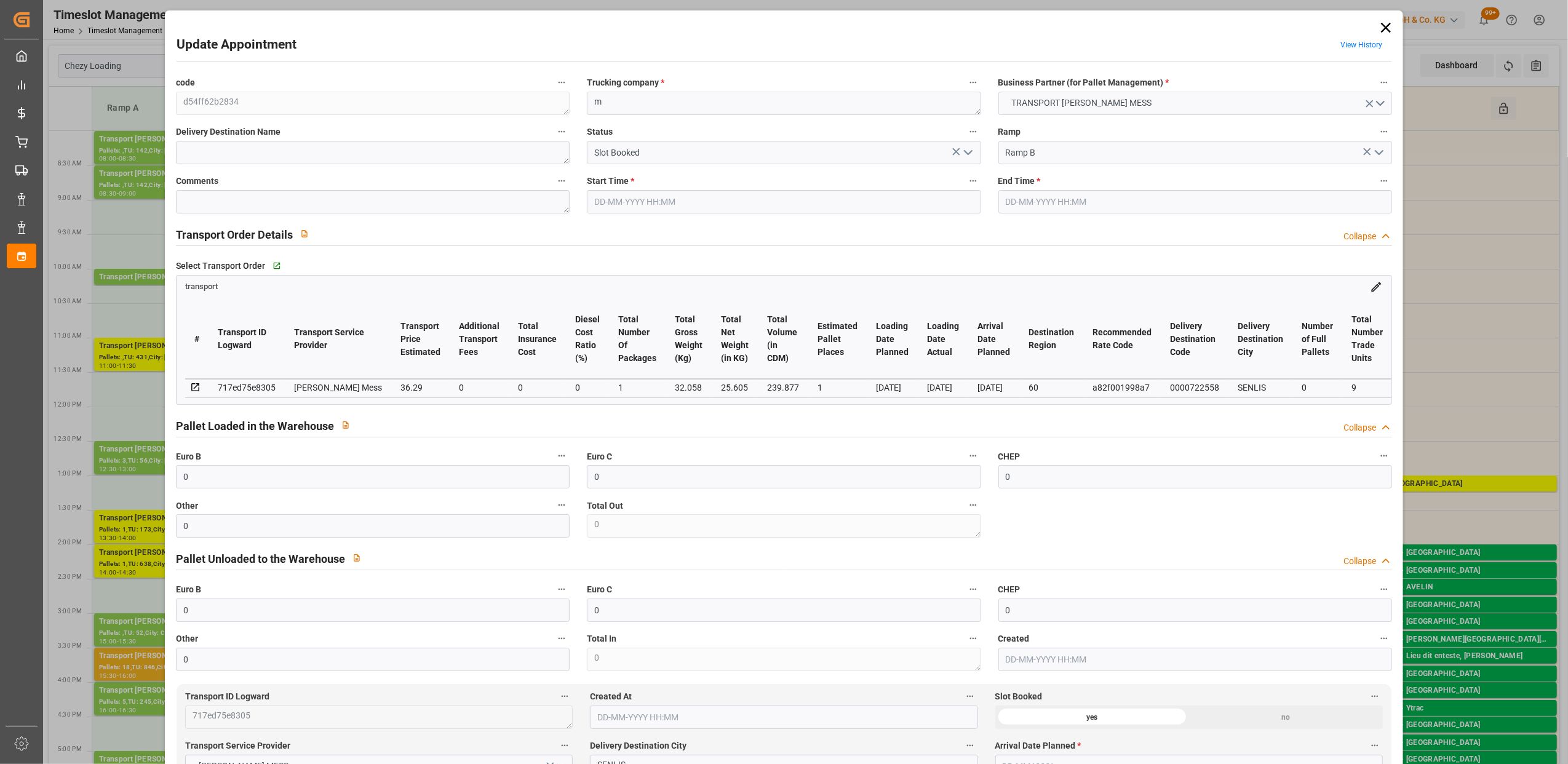
type input "[DATE]"
click at [75, 453] on div "Update Appointment View History code d54ff62b2834 Trucking company * m Business…" at bounding box center [784, 382] width 1568 height 764
type input "1"
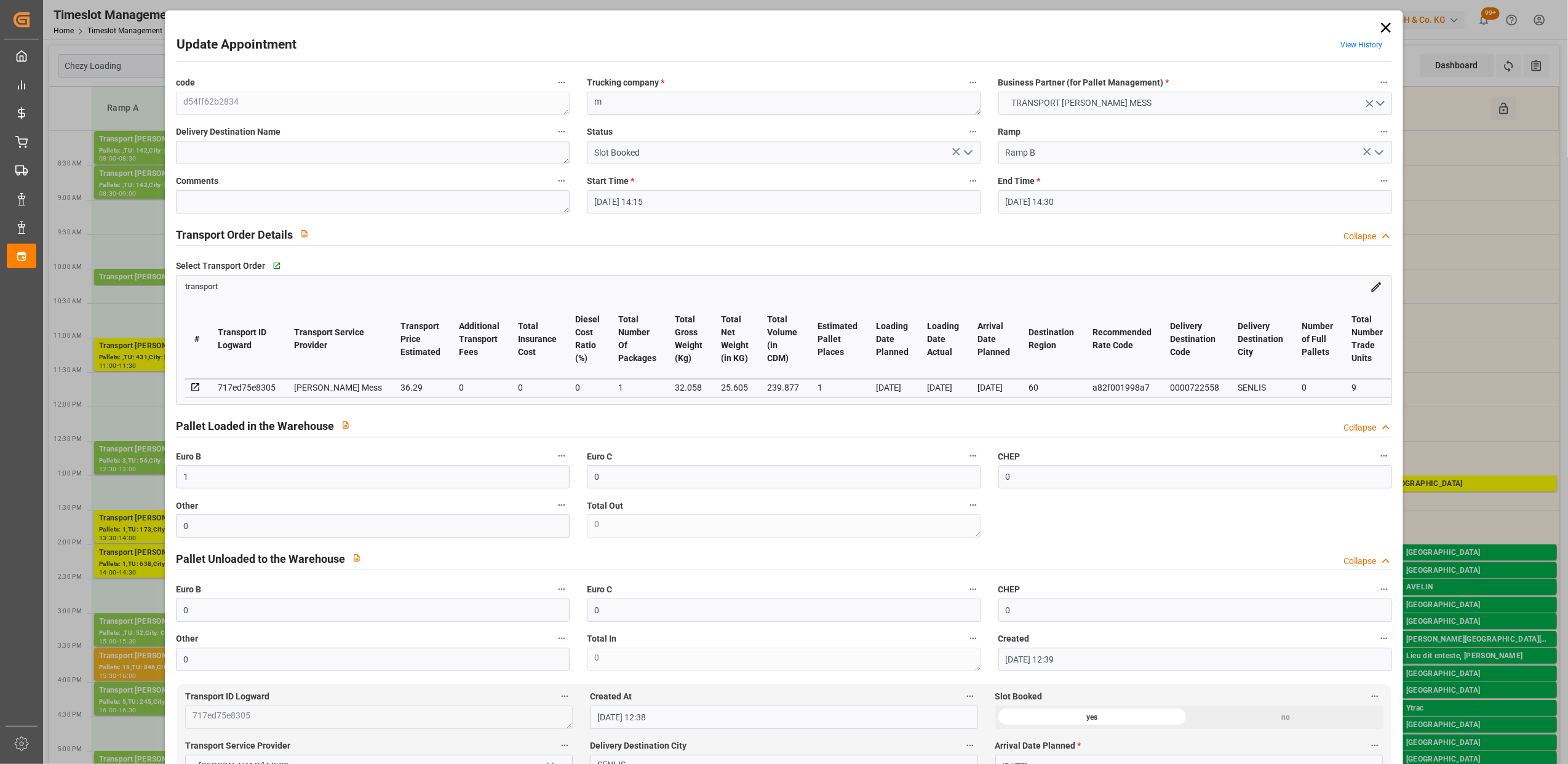
click at [967, 150] on icon "open menu" at bounding box center [968, 152] width 15 height 15
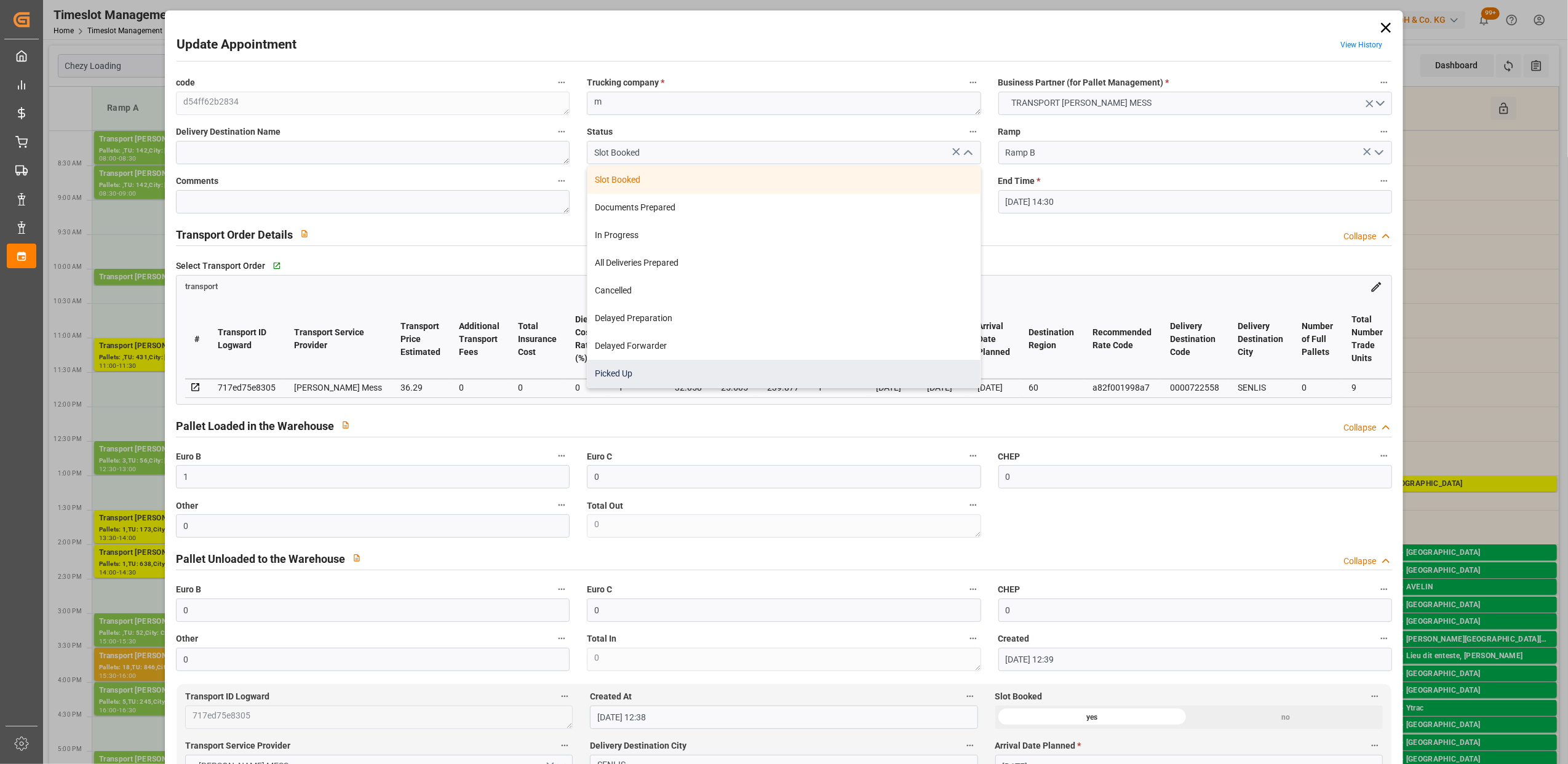
click at [661, 379] on div "Picked Up" at bounding box center [784, 373] width 393 height 28
type input "Picked Up"
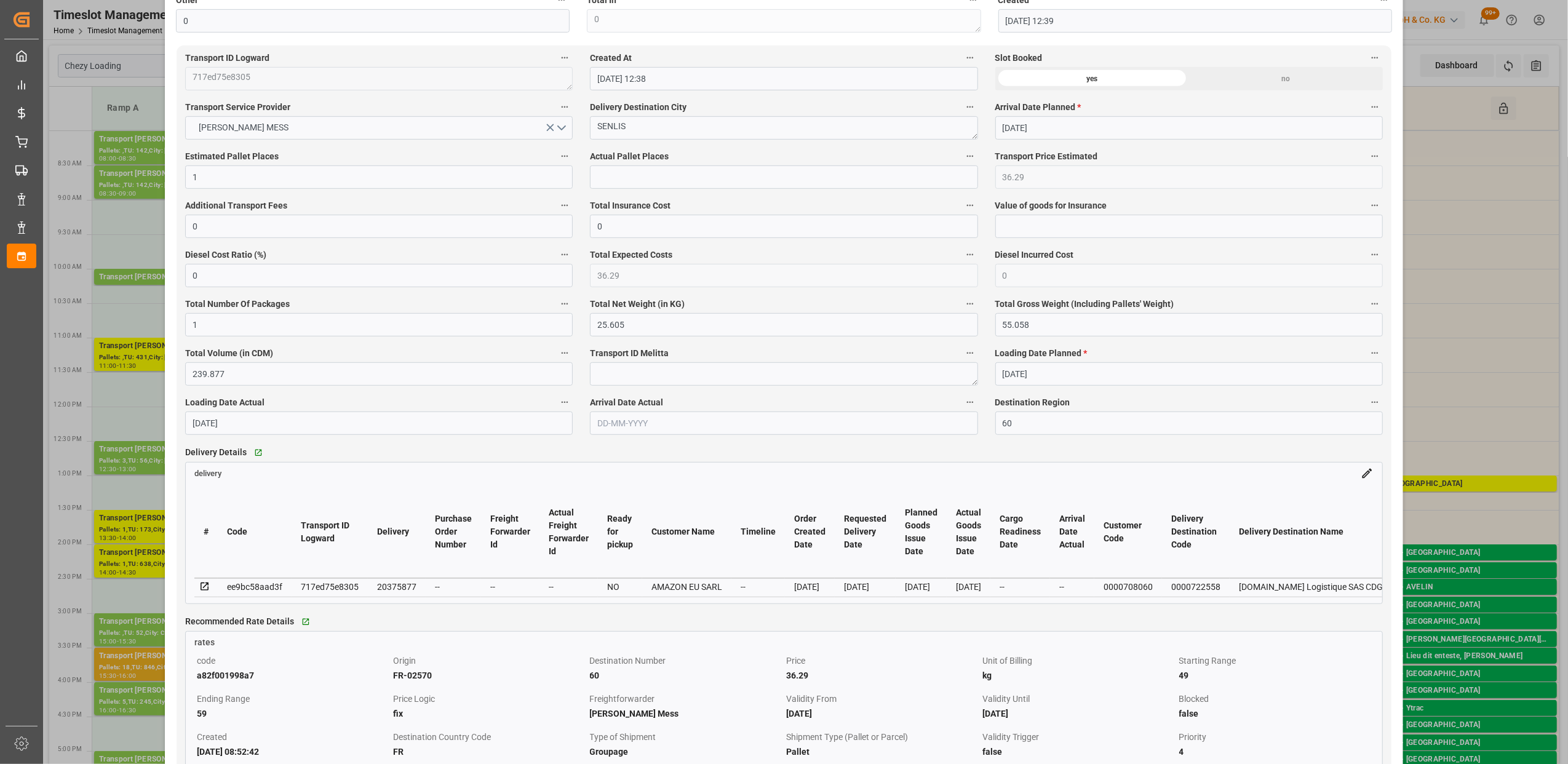
scroll to position [656, 0]
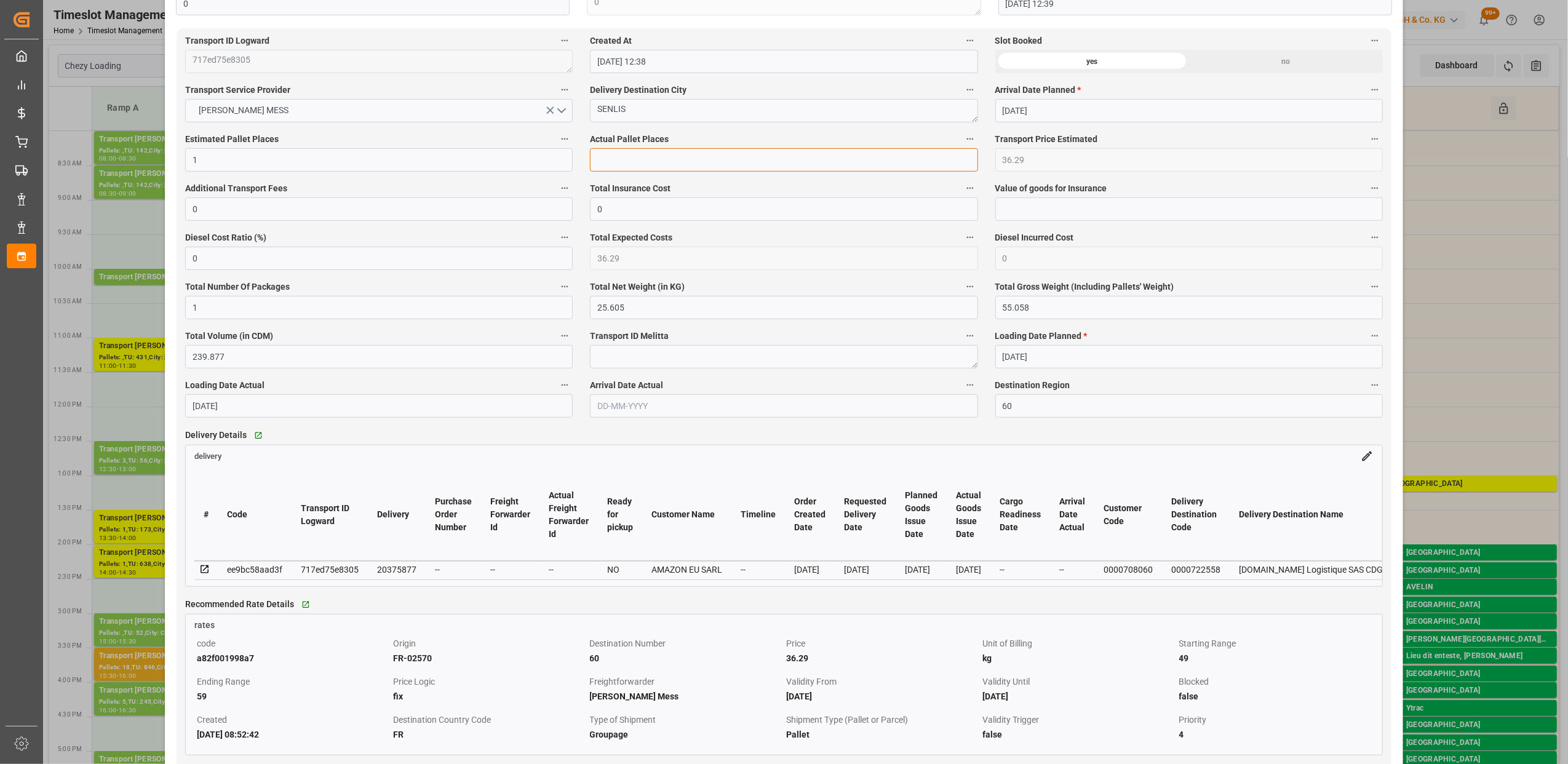
click at [645, 169] on input "text" at bounding box center [784, 160] width 387 height 23
type input "1"
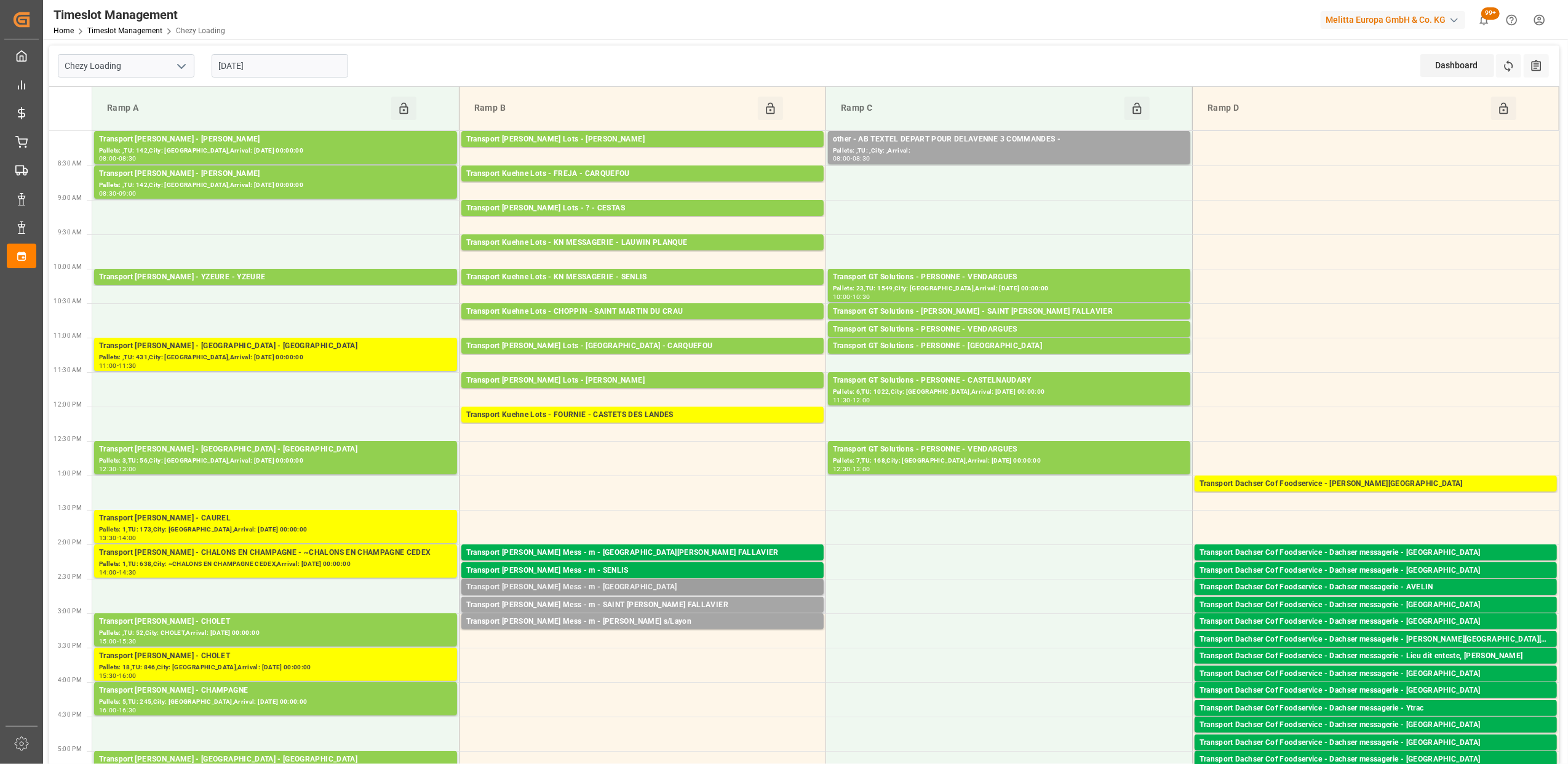
click at [601, 592] on div "Transport [PERSON_NAME] Mess - m - [GEOGRAPHIC_DATA]" at bounding box center [642, 588] width 353 height 12
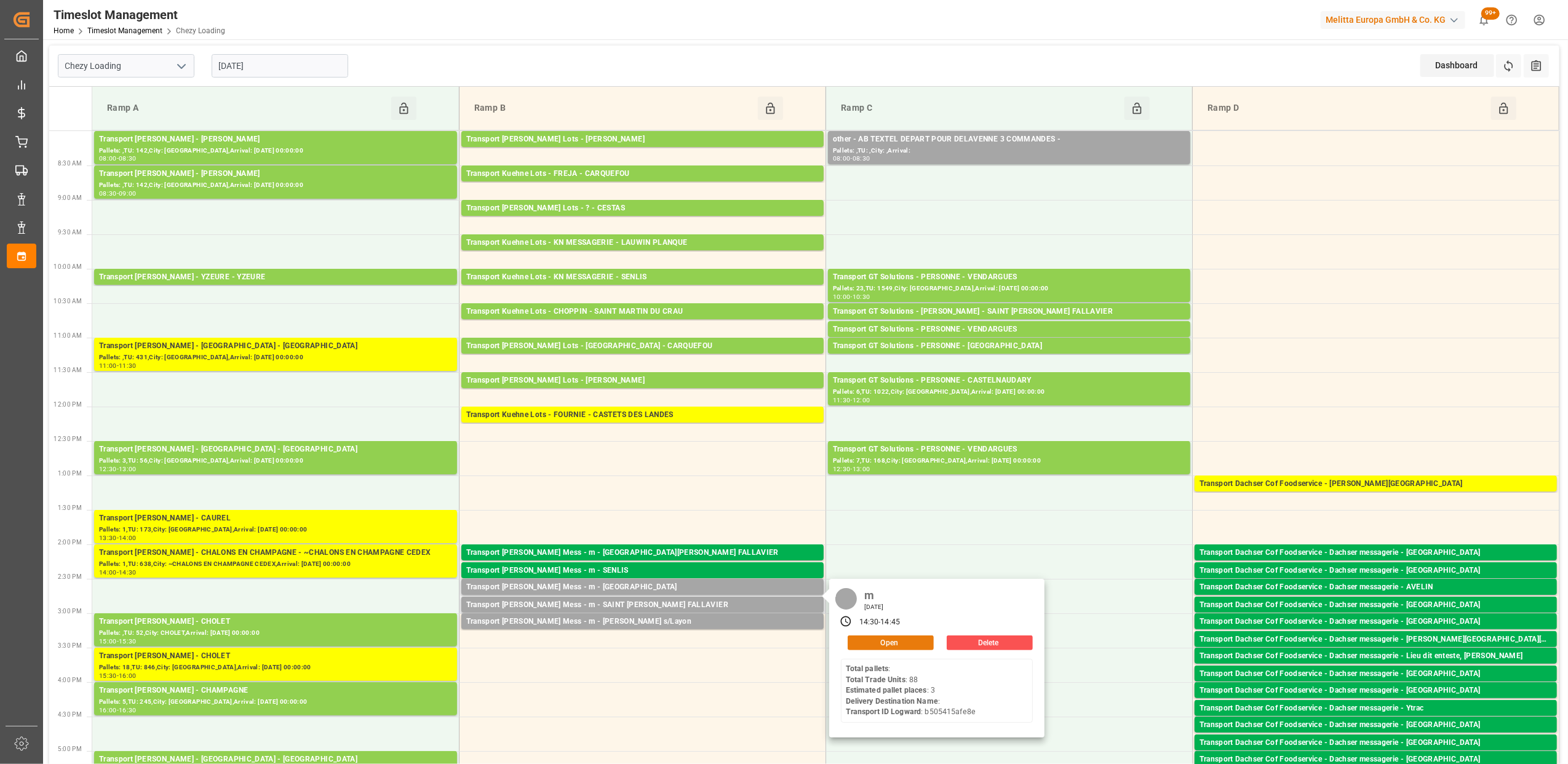
click at [900, 648] on button "Open" at bounding box center [890, 642] width 86 height 15
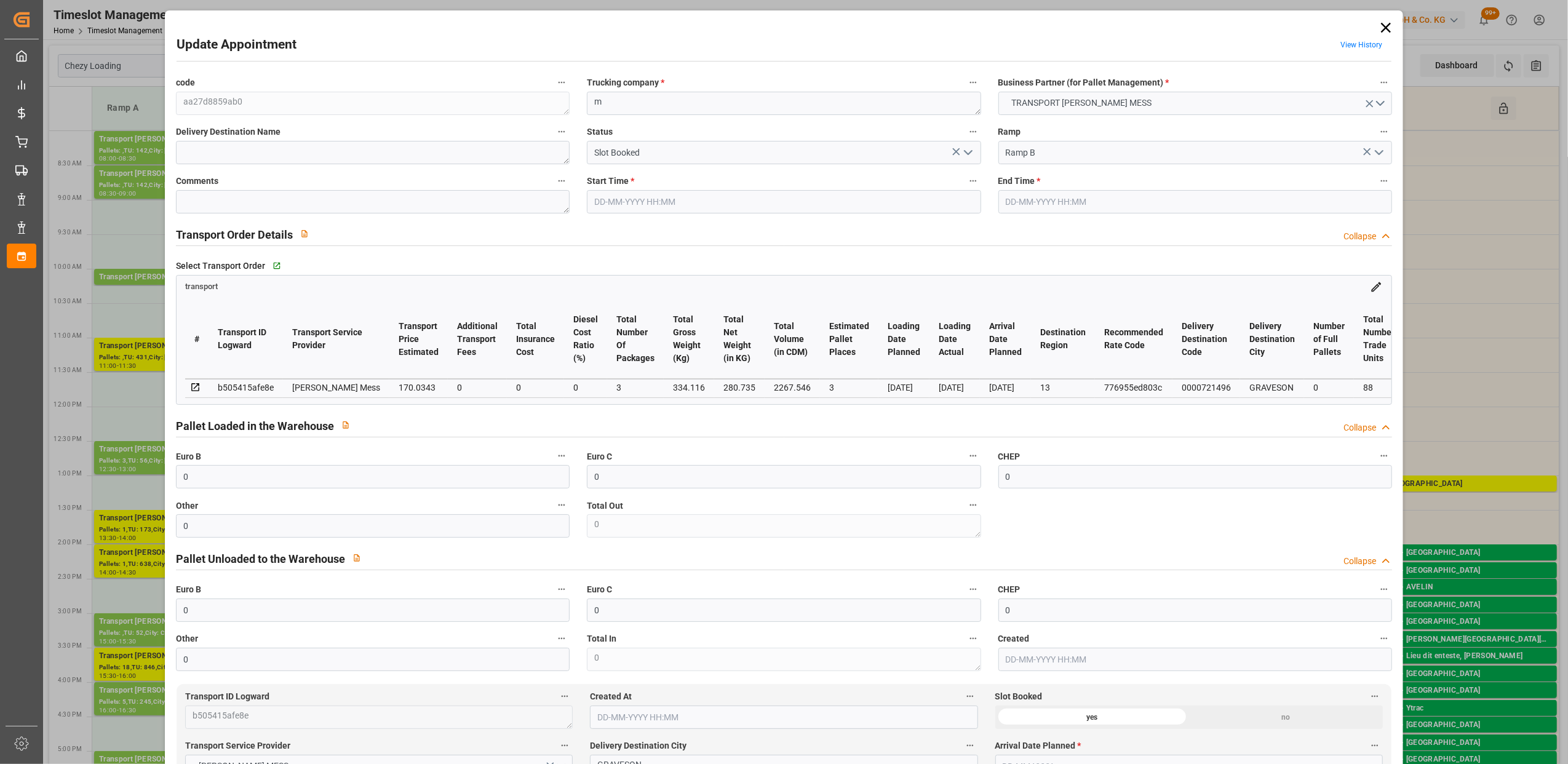
type input "[DATE] 14:30"
type input "[DATE] 14:45"
type input "[DATE] 12:40"
type input "[DATE]"
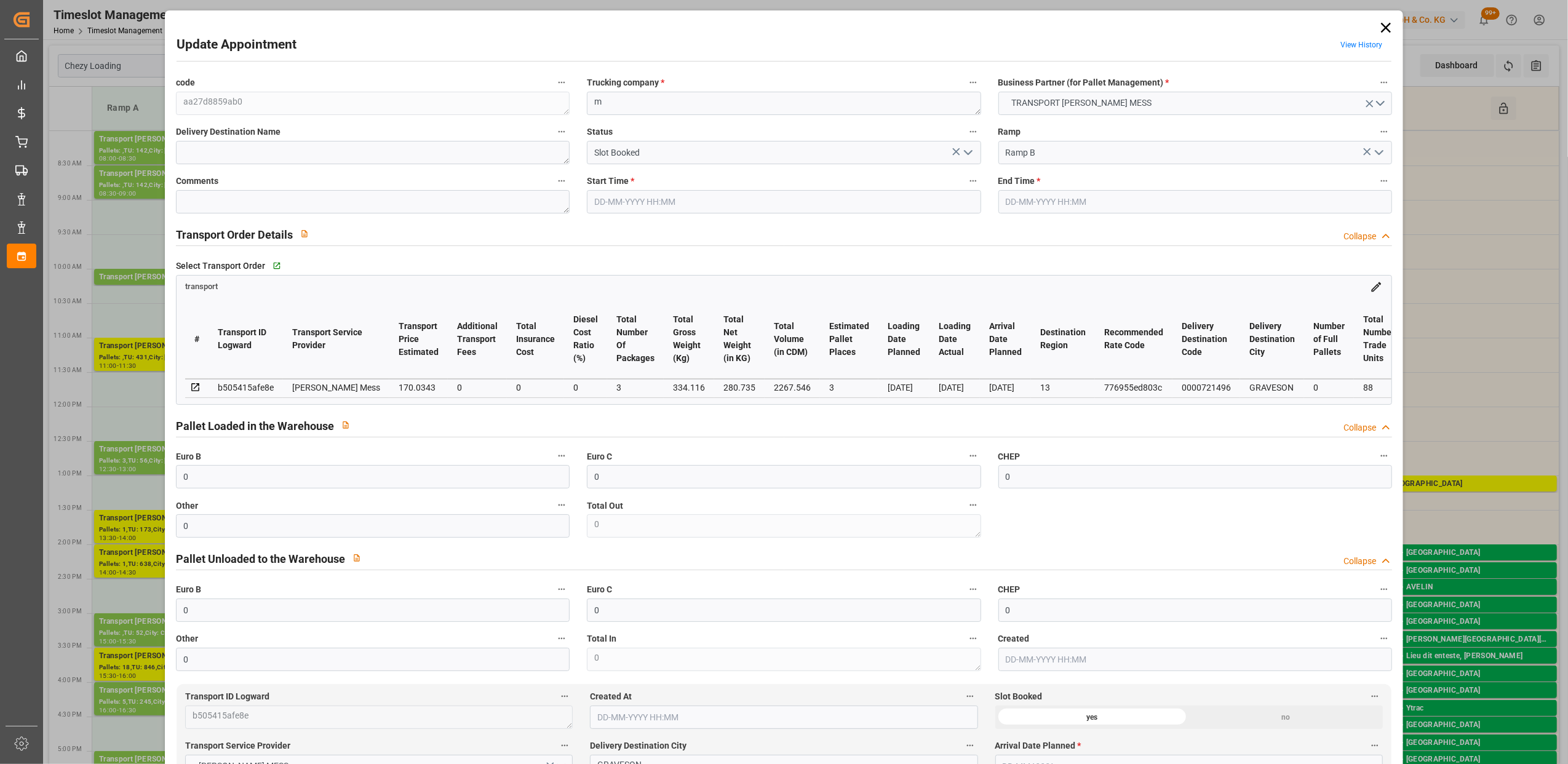
type input "[DATE]"
click at [970, 153] on icon "open menu" at bounding box center [968, 152] width 15 height 15
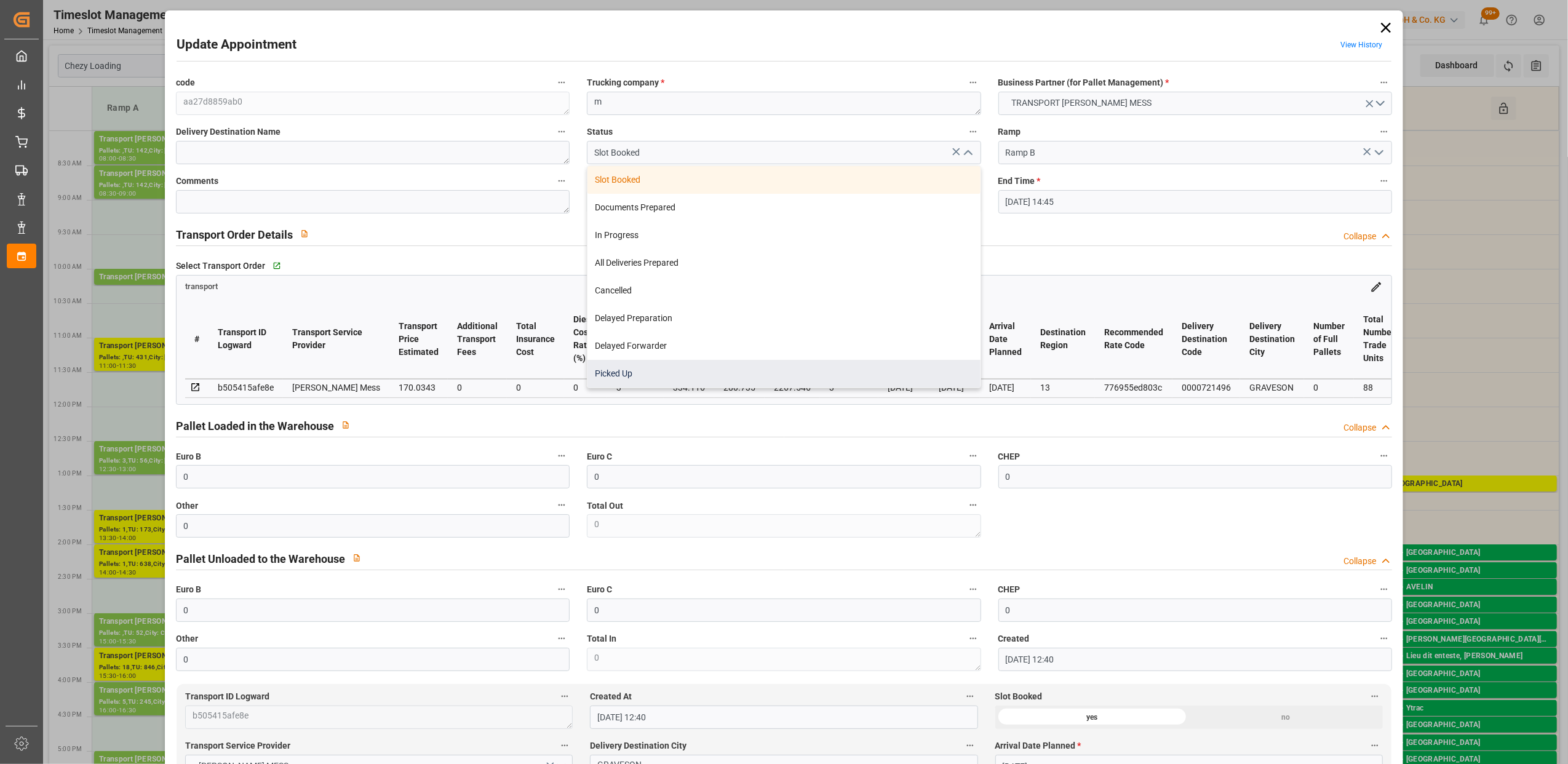
click at [705, 371] on div "Picked Up" at bounding box center [784, 373] width 393 height 28
type input "Picked Up"
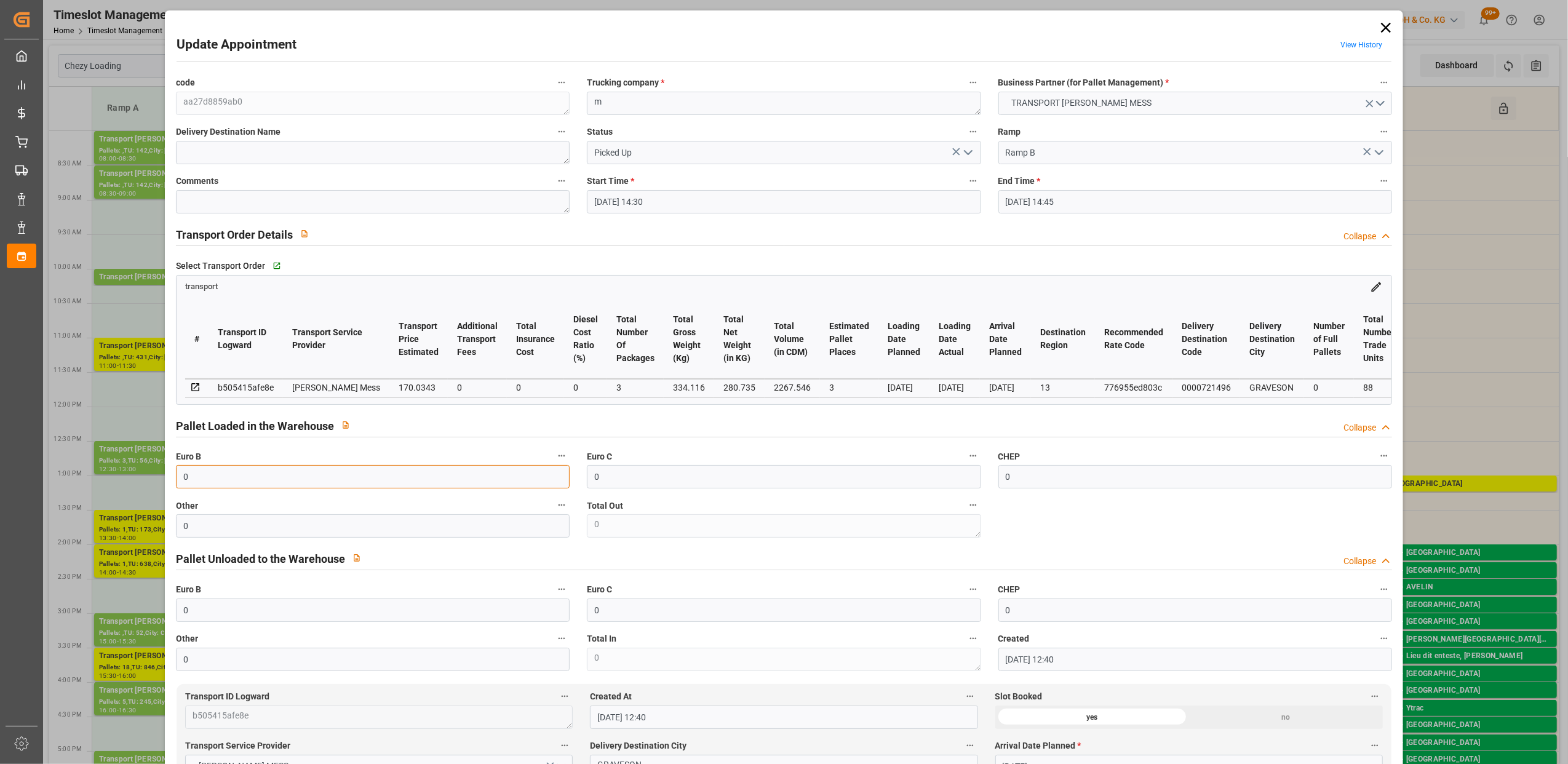
drag, startPoint x: 317, startPoint y: 475, endPoint x: 113, endPoint y: 461, distance: 204.5
click at [113, 461] on div "Update Appointment View History code aa27d8859ab0 Trucking company * m Business…" at bounding box center [784, 382] width 1568 height 764
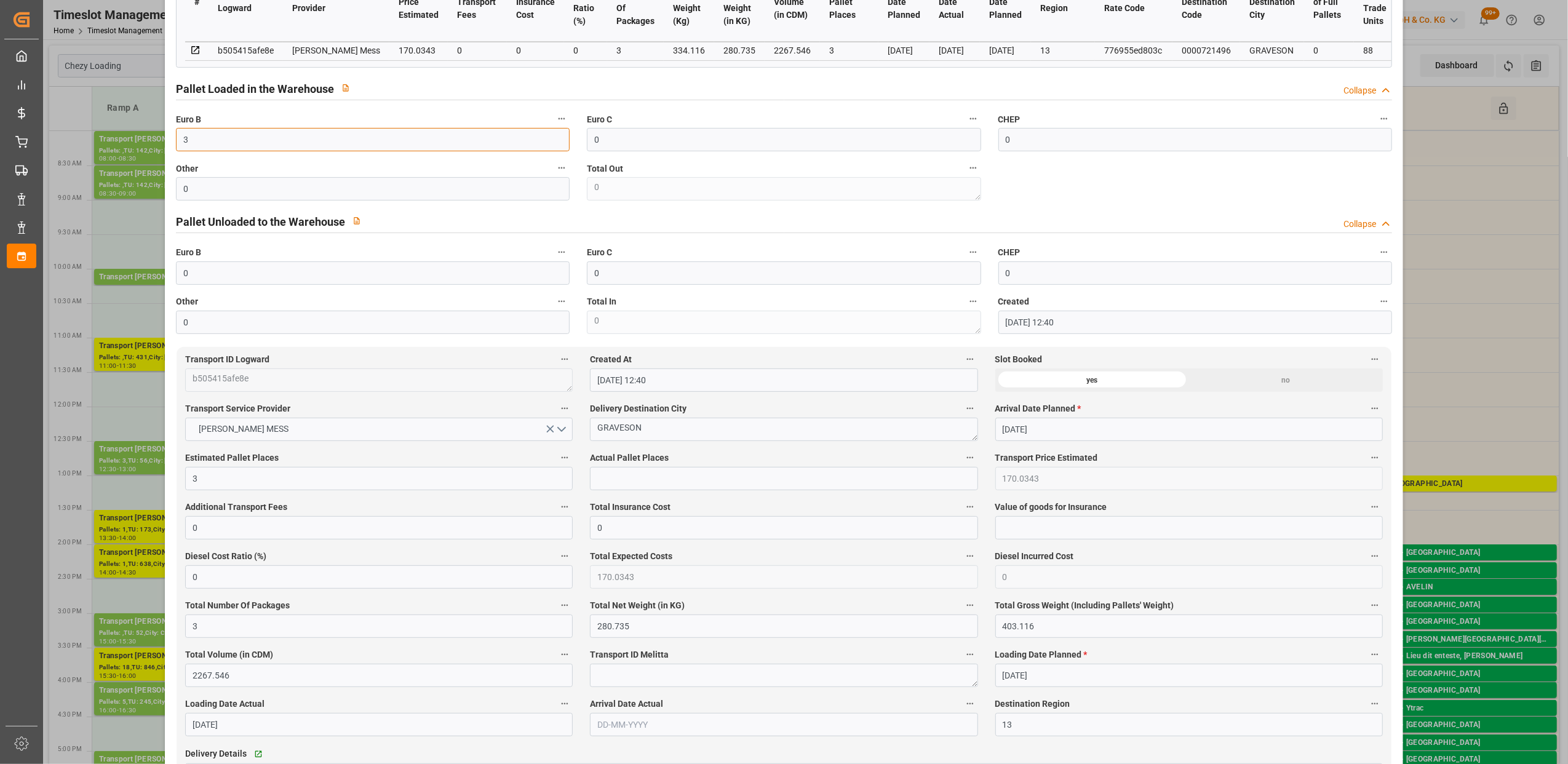
scroll to position [328, 0]
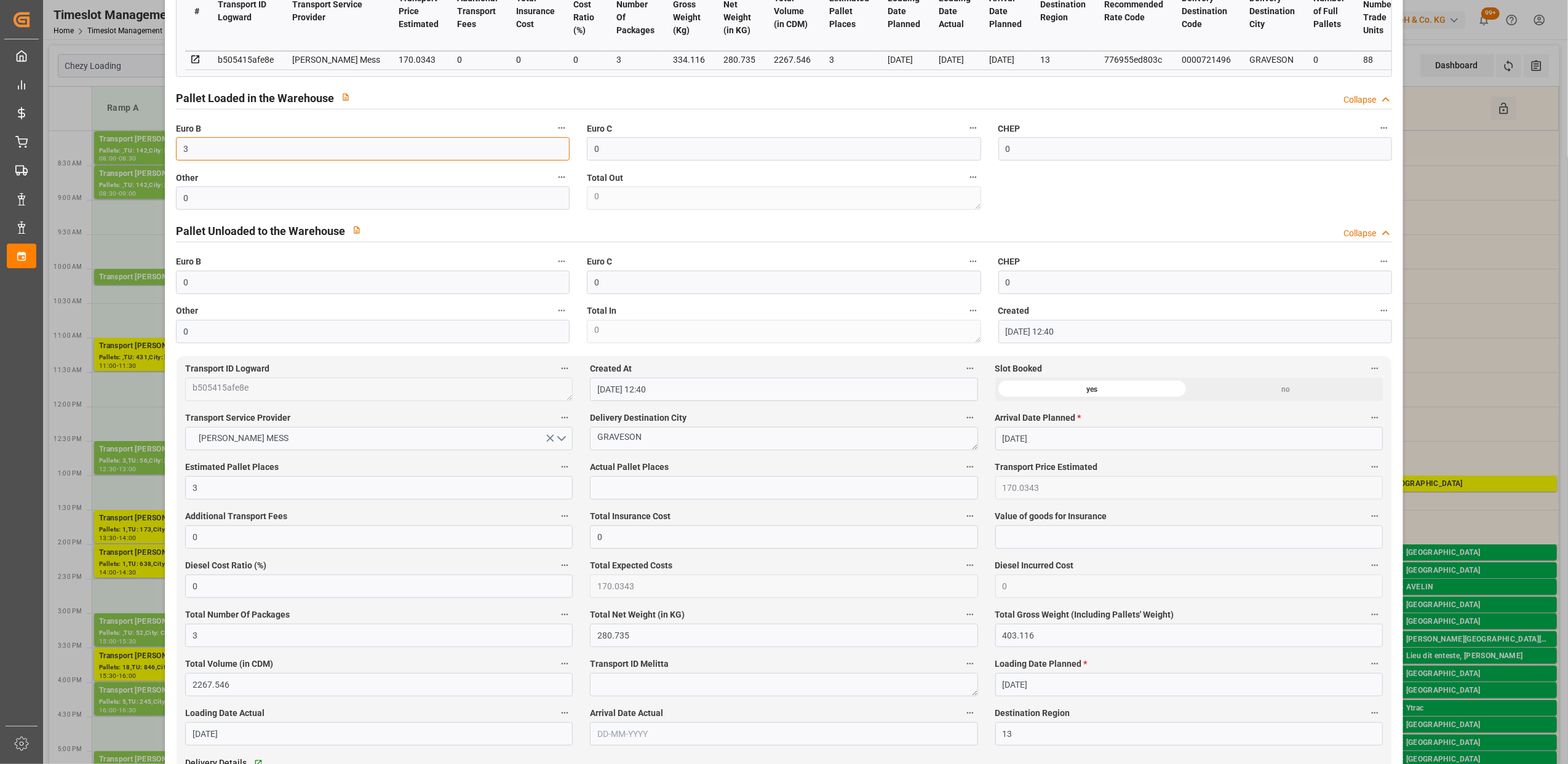
type input "3"
click at [652, 490] on input "text" at bounding box center [784, 488] width 387 height 23
type input "3"
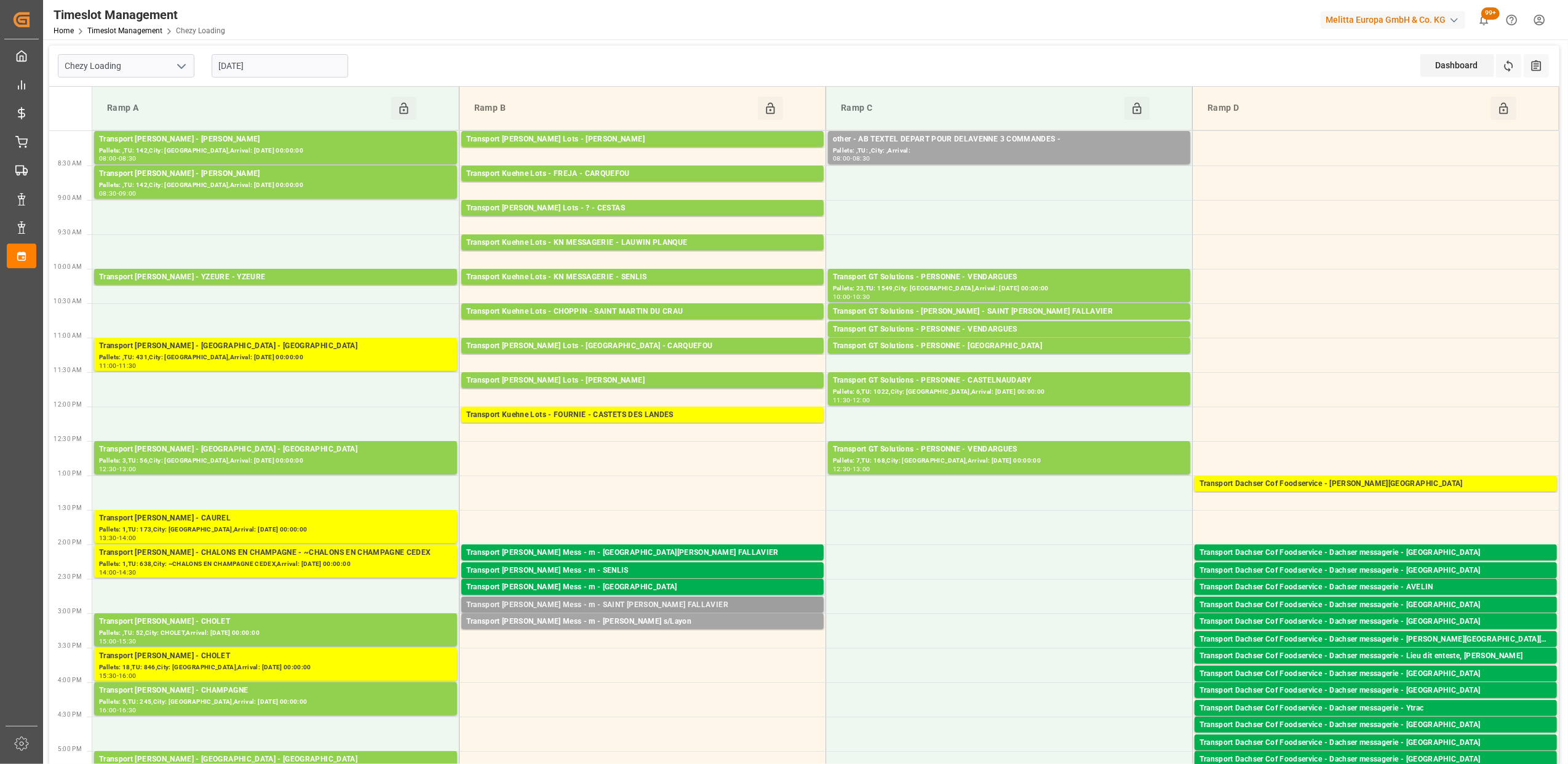
click at [667, 610] on div "Transport [PERSON_NAME] Mess - m - SAINT [PERSON_NAME] FALLAVIER" at bounding box center [642, 606] width 353 height 12
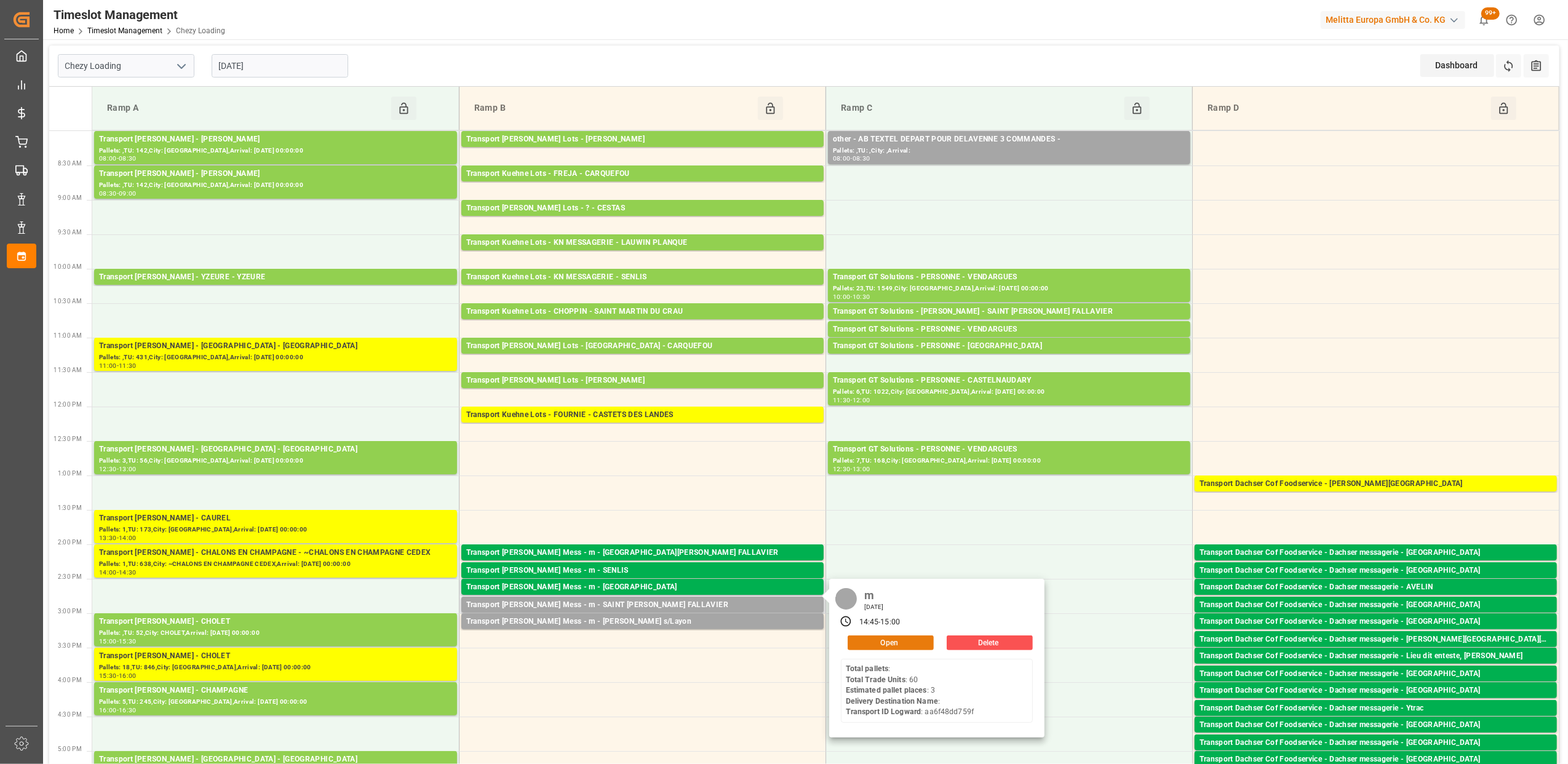
click at [887, 642] on button "Open" at bounding box center [890, 642] width 86 height 15
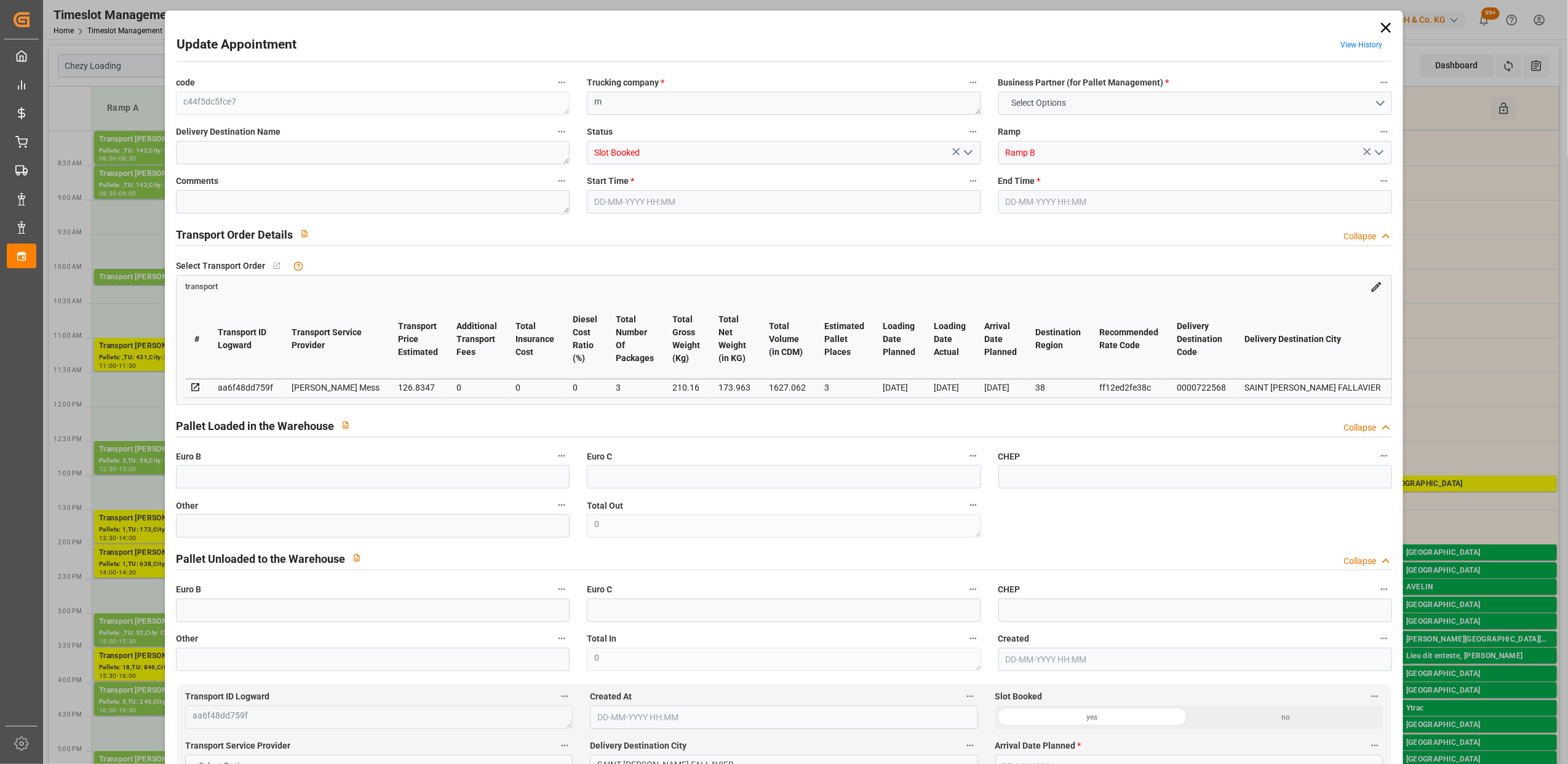
type input "0"
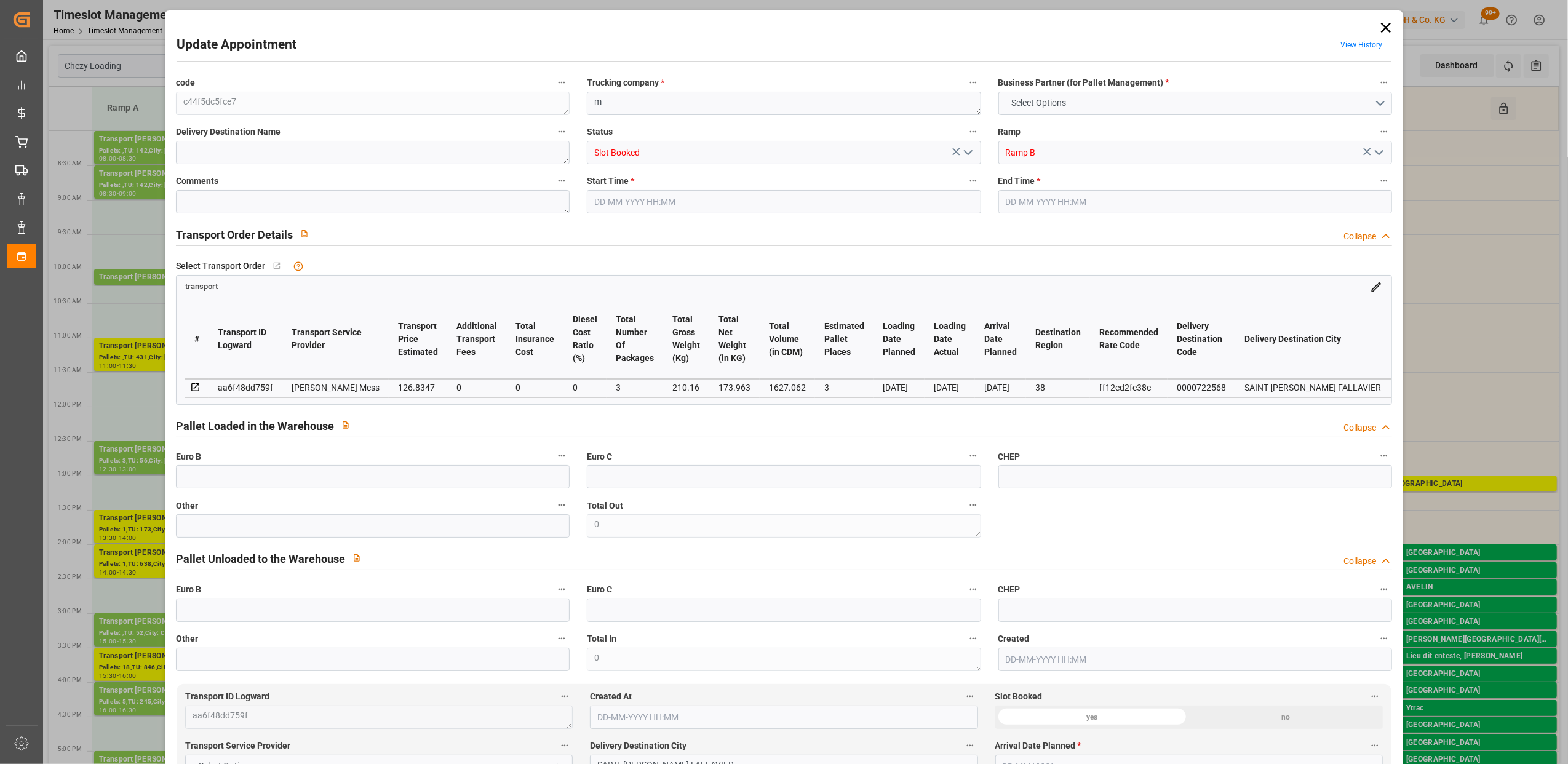
type input "0"
type input "3"
type input "126.8347"
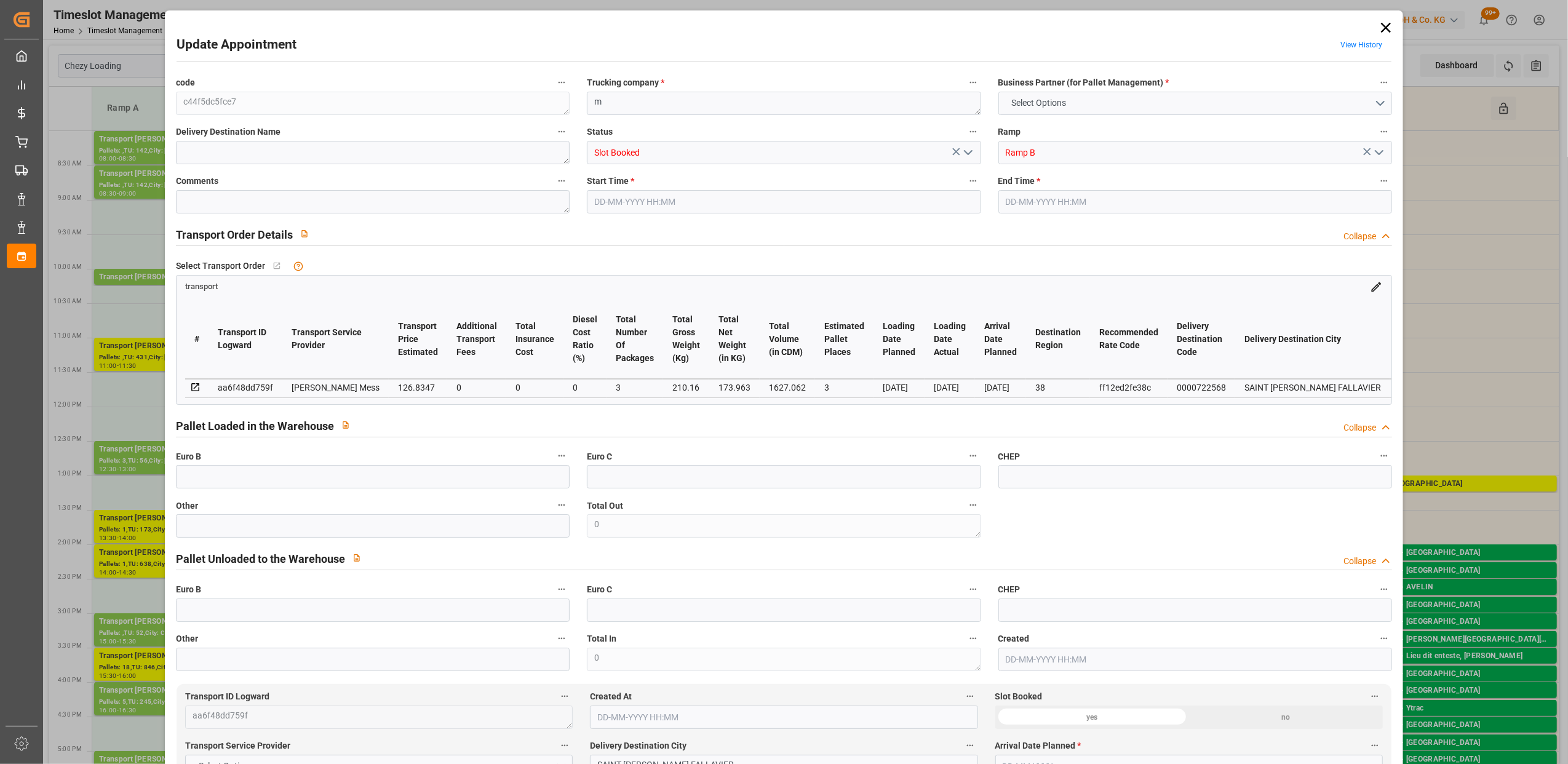
type input "0"
type input "126.8347"
type input "0"
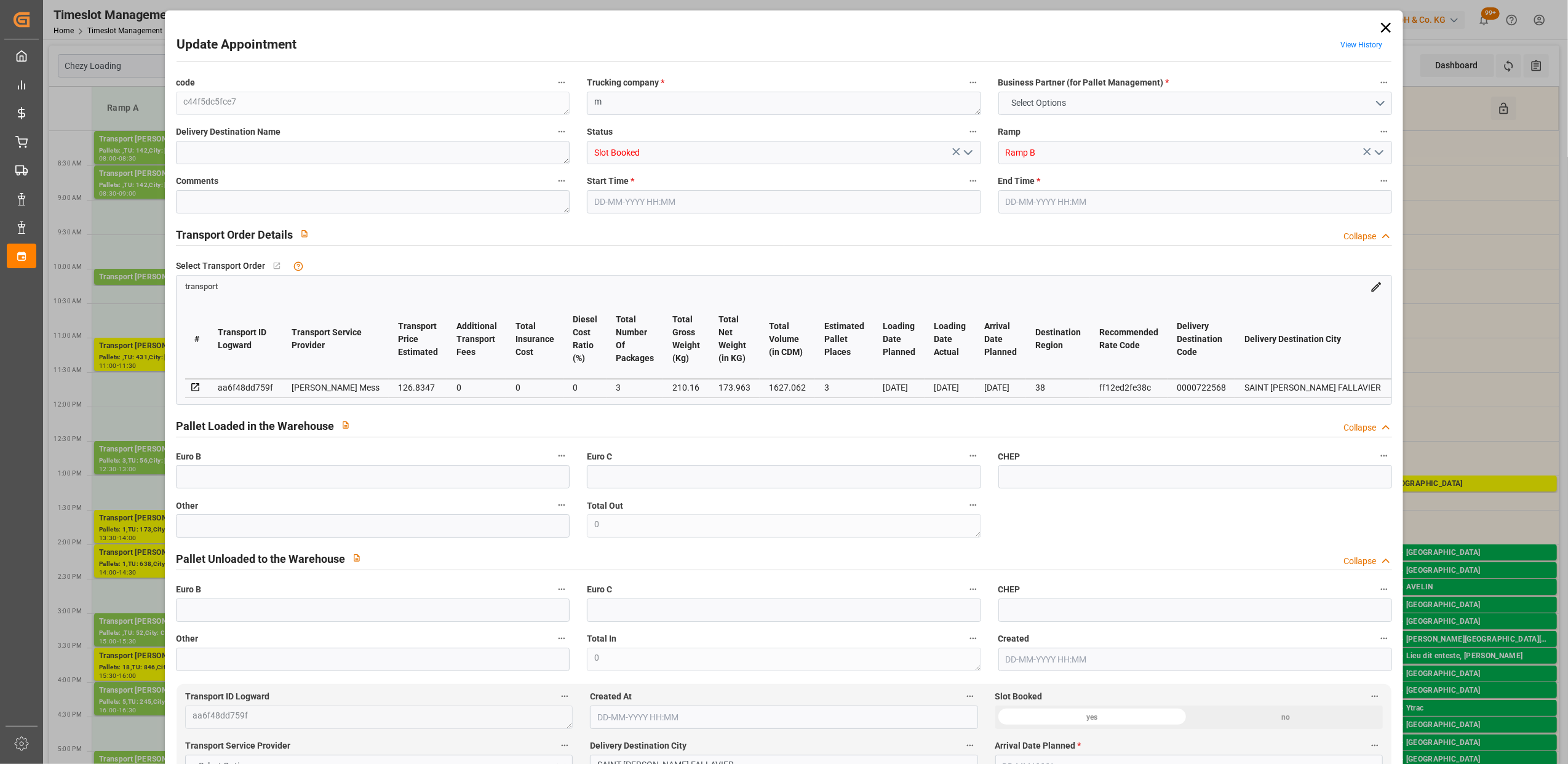
type input "3"
type input "173.963"
type input "348.16"
type input "1627.062"
type input "38"
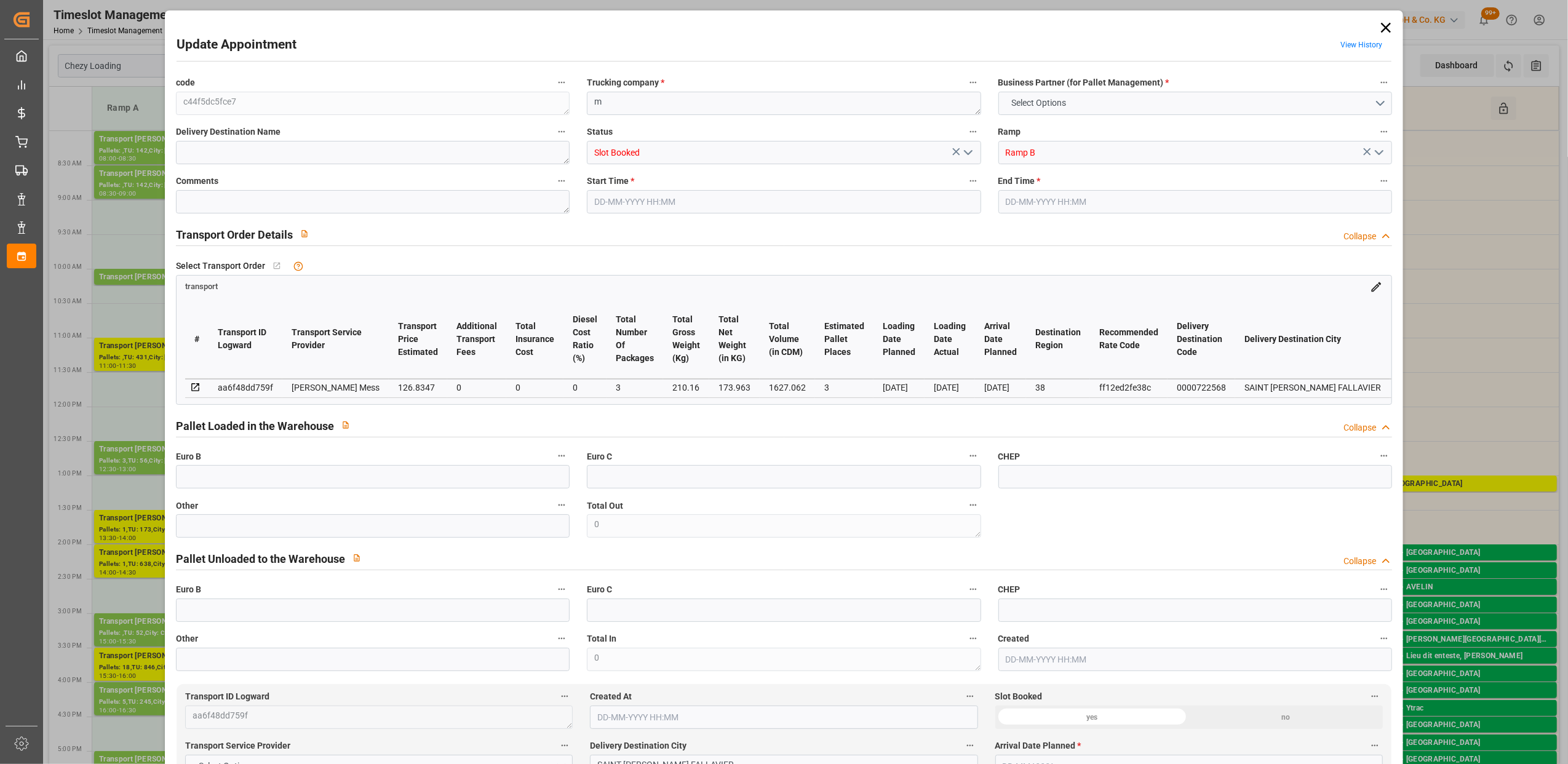
type input "0"
type input "60"
type input "6"
type input "101"
type input "210.16"
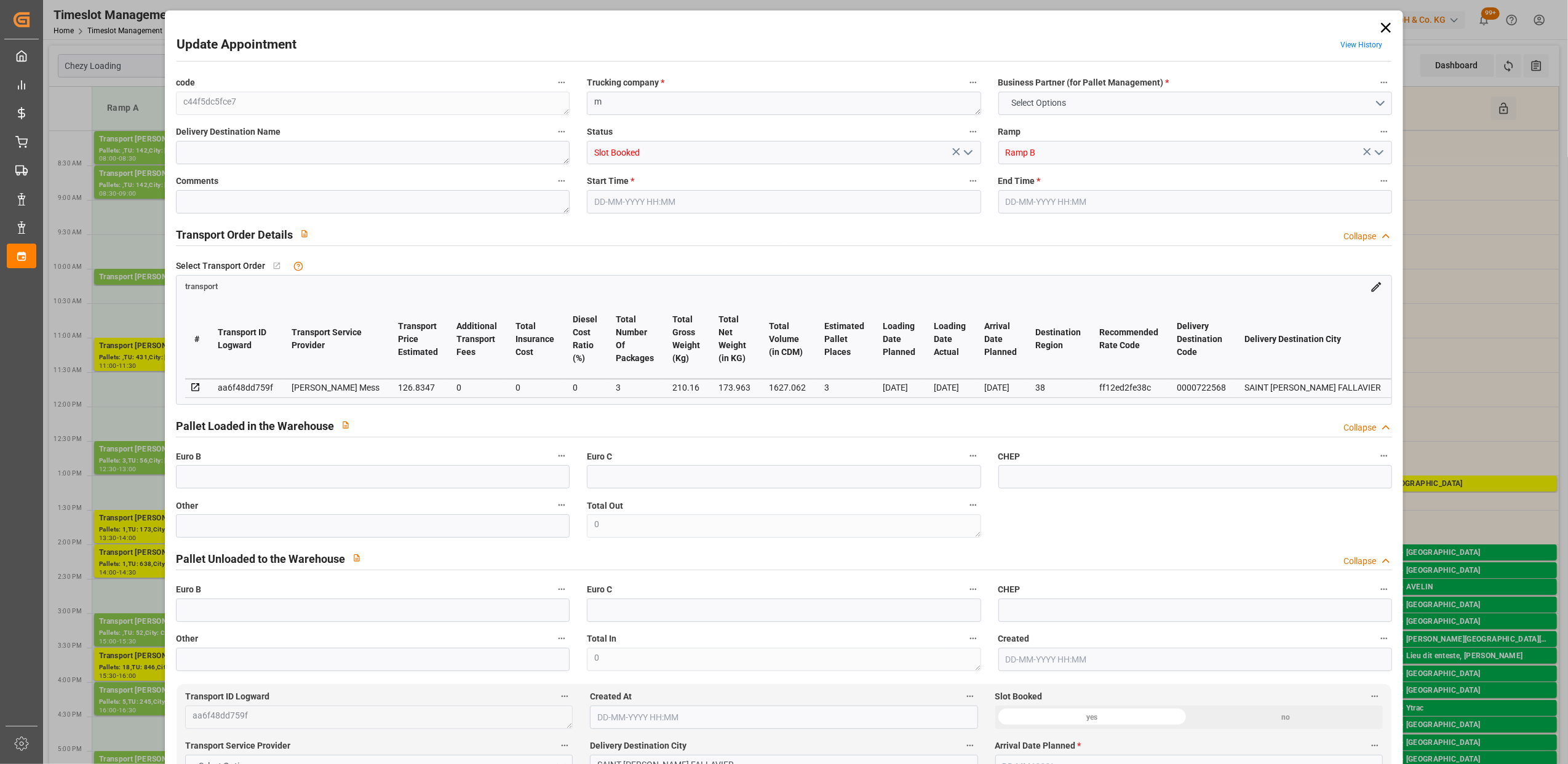
type input "0"
type input "4710.8598"
type input "0"
type input "21"
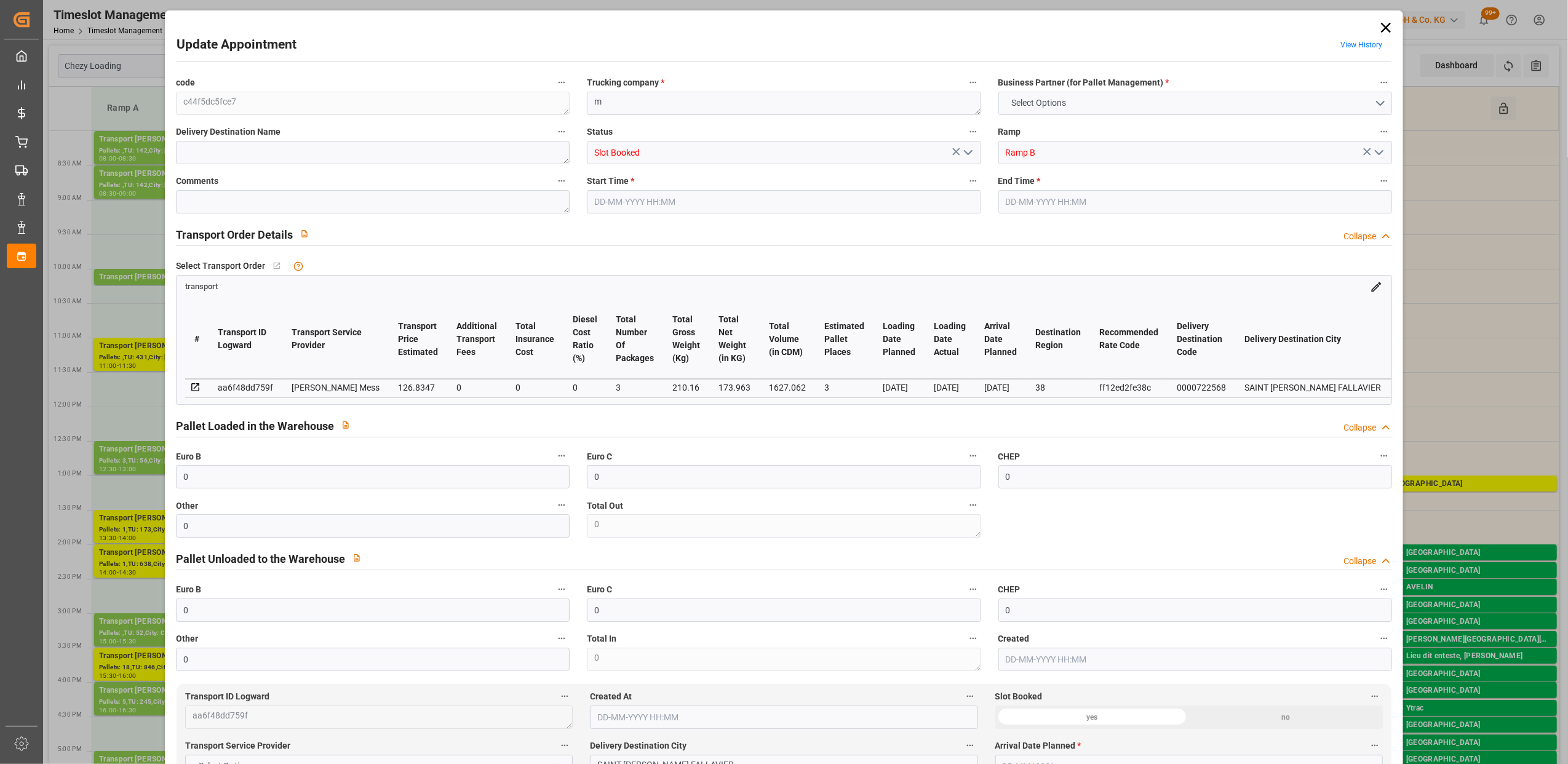
type input "35"
type input "[DATE] 14:45"
type input "[DATE] 15:00"
type input "[DATE] 12:41"
type input "[DATE] 12:40"
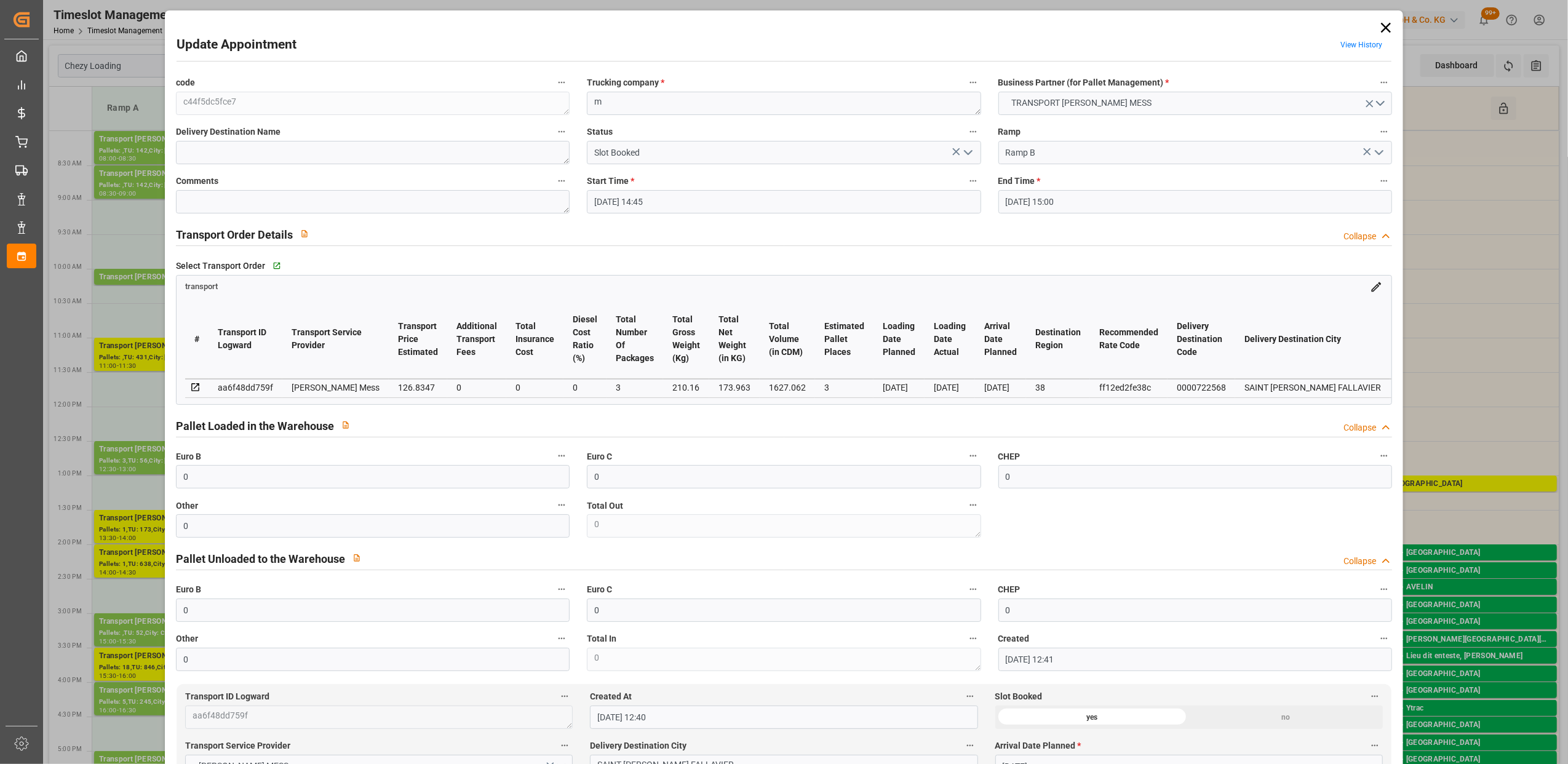
type input "[DATE]"
click at [967, 153] on polyline "open menu" at bounding box center [968, 153] width 7 height 4
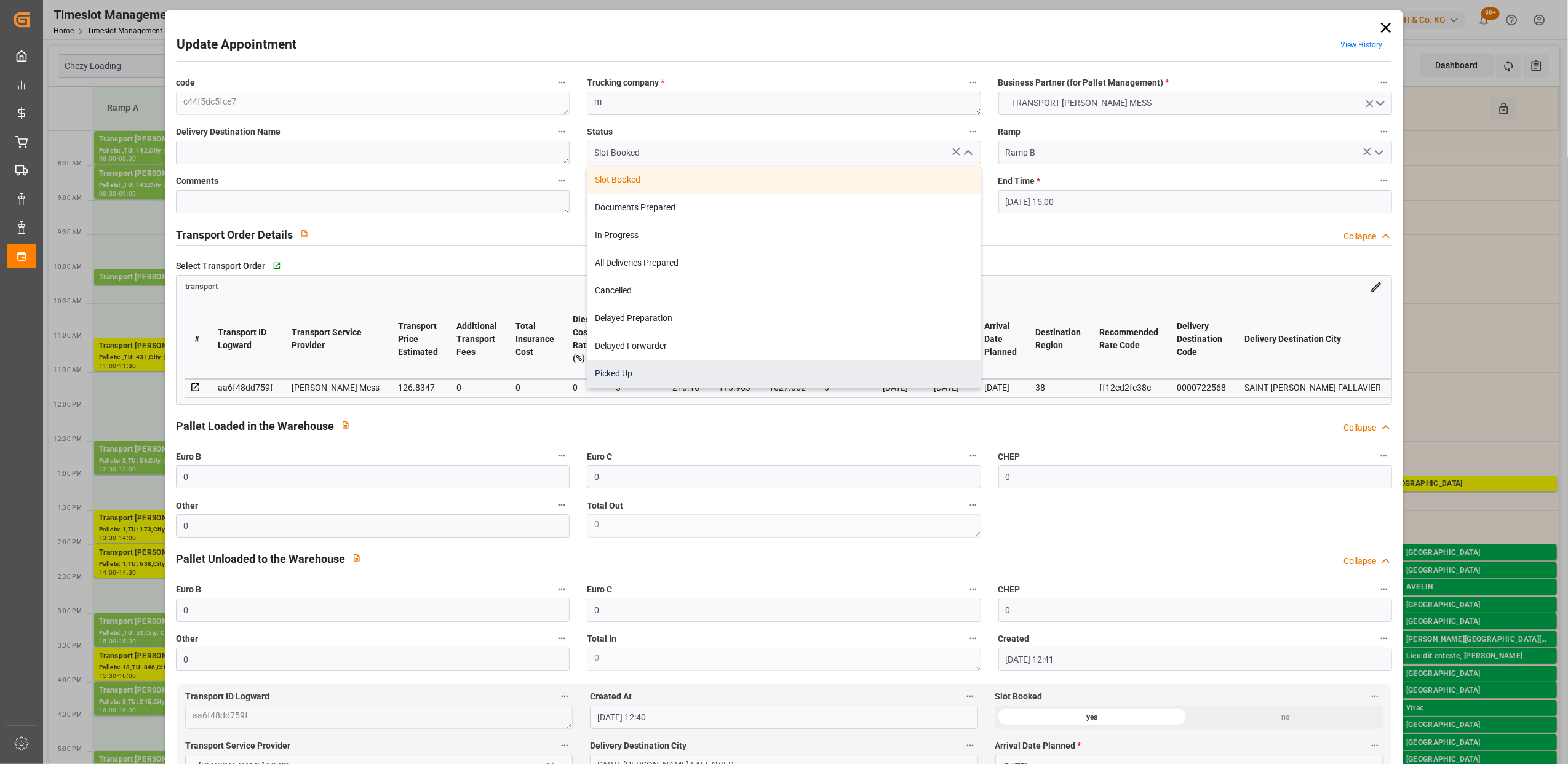
click at [664, 378] on div "Picked Up" at bounding box center [784, 373] width 393 height 28
type input "Picked Up"
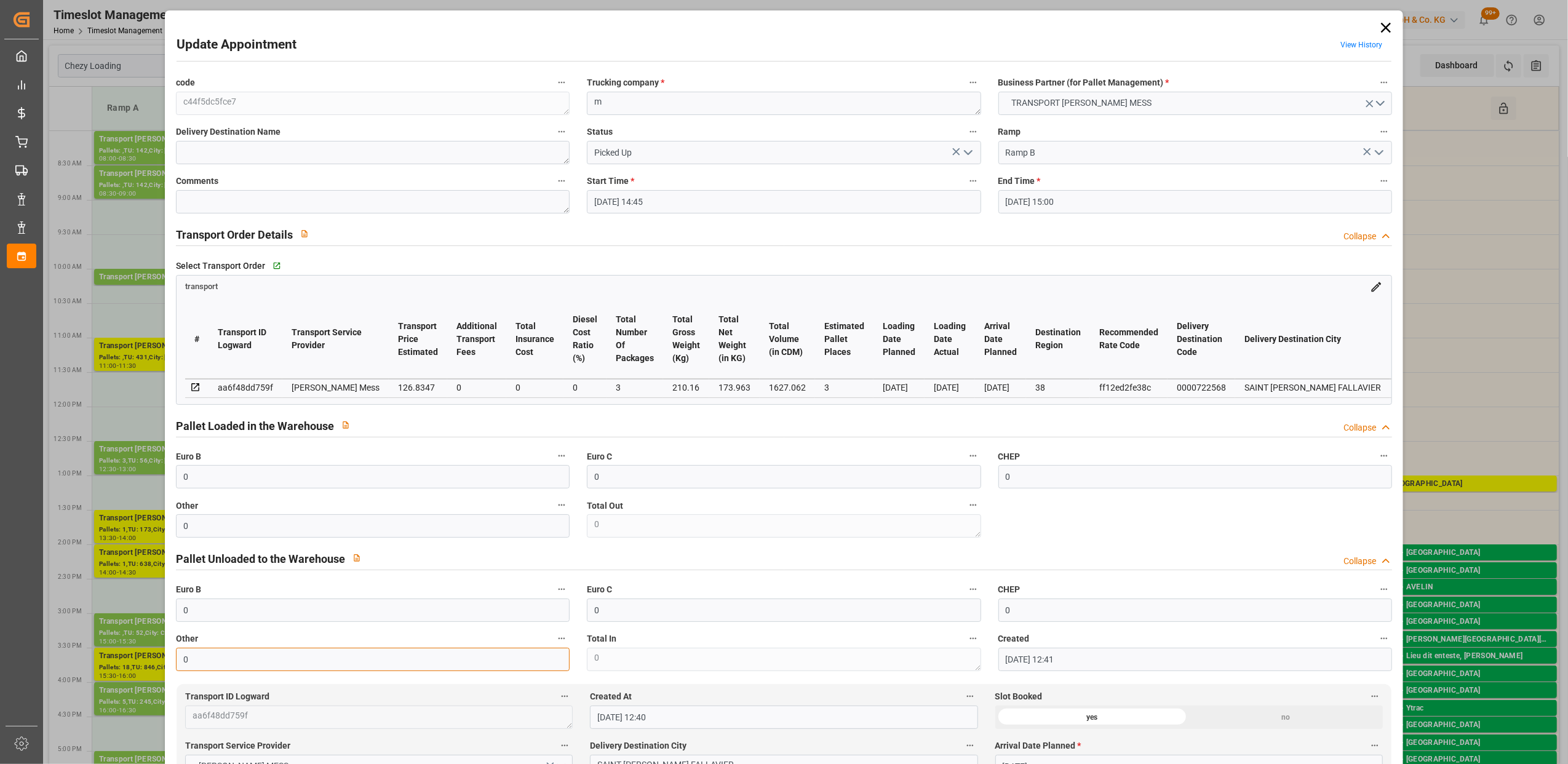
drag, startPoint x: 229, startPoint y: 670, endPoint x: 52, endPoint y: 638, distance: 179.9
click at [52, 638] on div "Update Appointment View History code c44f5dc5fce7 Trucking company * m Business…" at bounding box center [784, 382] width 1568 height 764
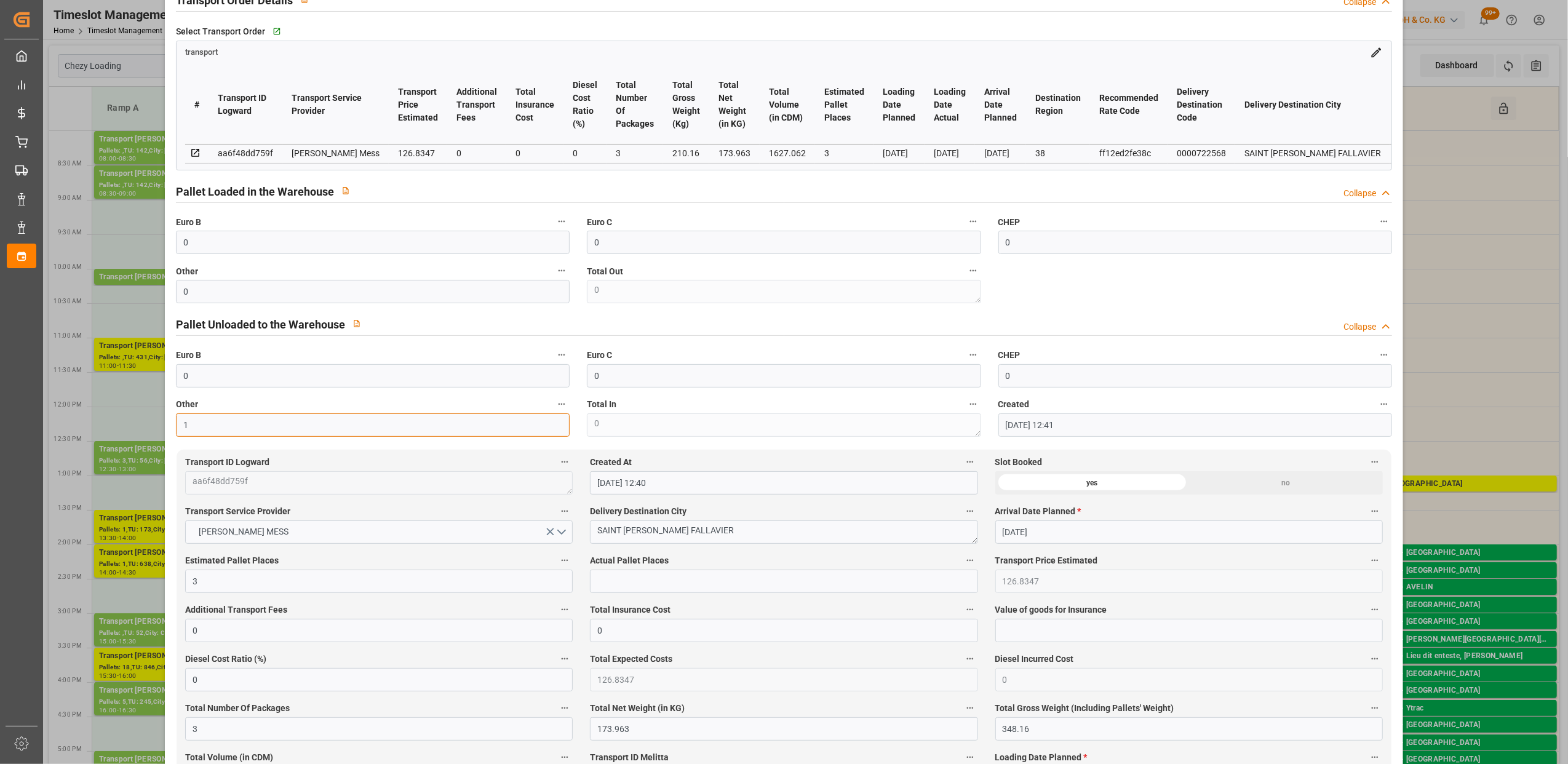
scroll to position [492, 0]
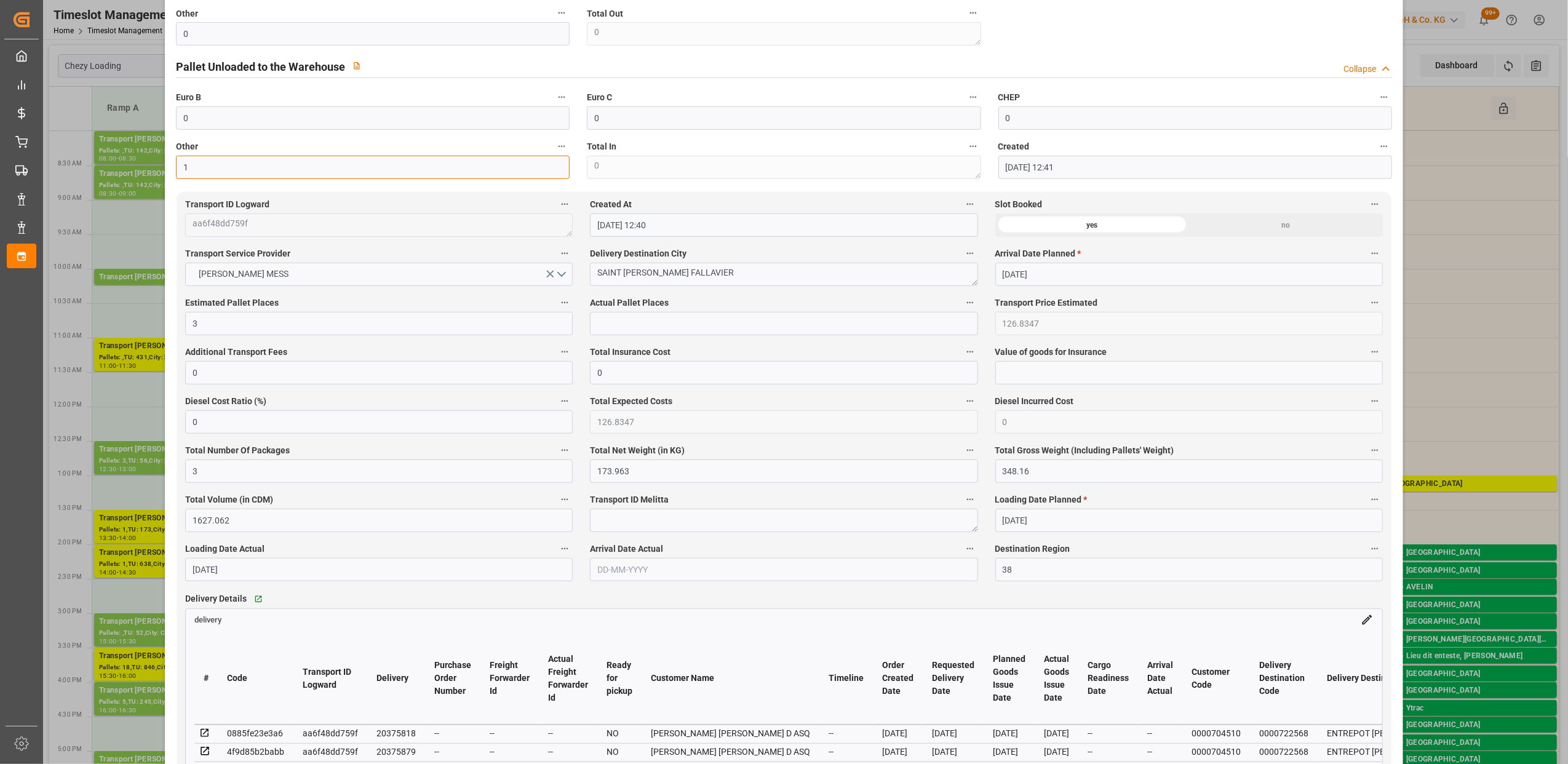
type input "1"
click at [667, 330] on input "text" at bounding box center [784, 323] width 387 height 23
type input "1"
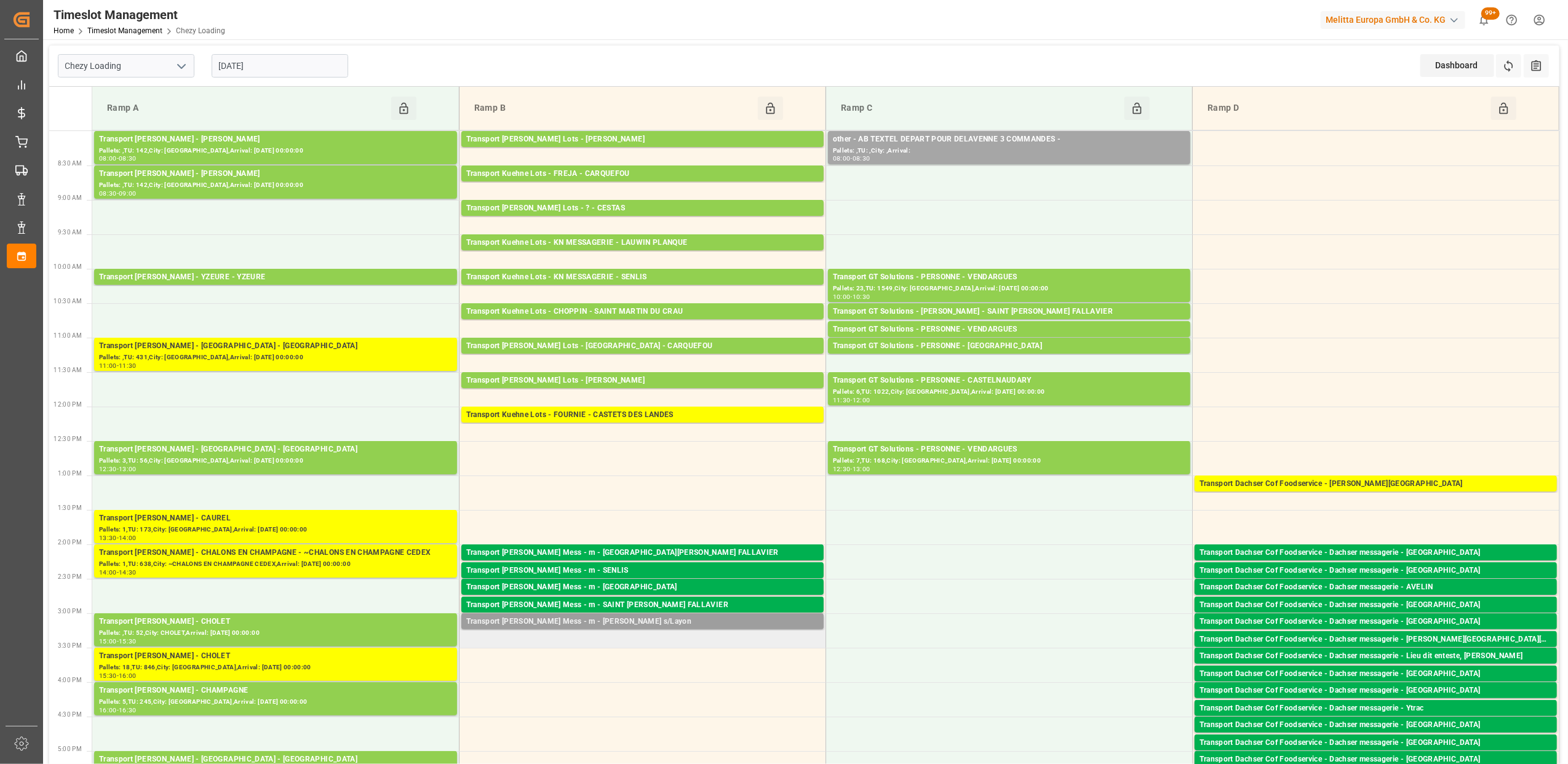
click at [650, 624] on div "Transport [PERSON_NAME] Mess - m - [PERSON_NAME] s/Layon" at bounding box center [642, 622] width 353 height 12
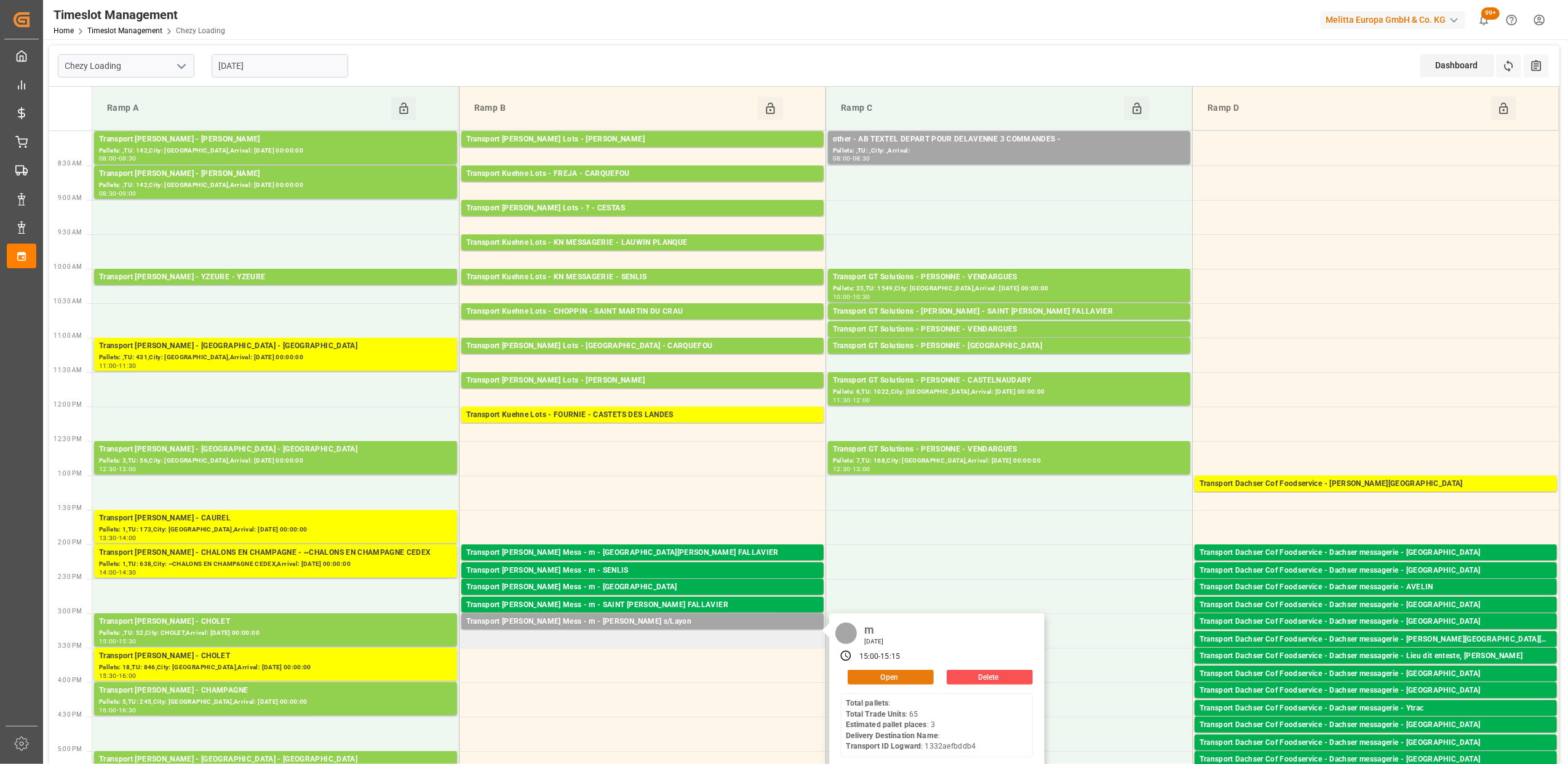
click at [892, 677] on button "Open" at bounding box center [890, 677] width 86 height 15
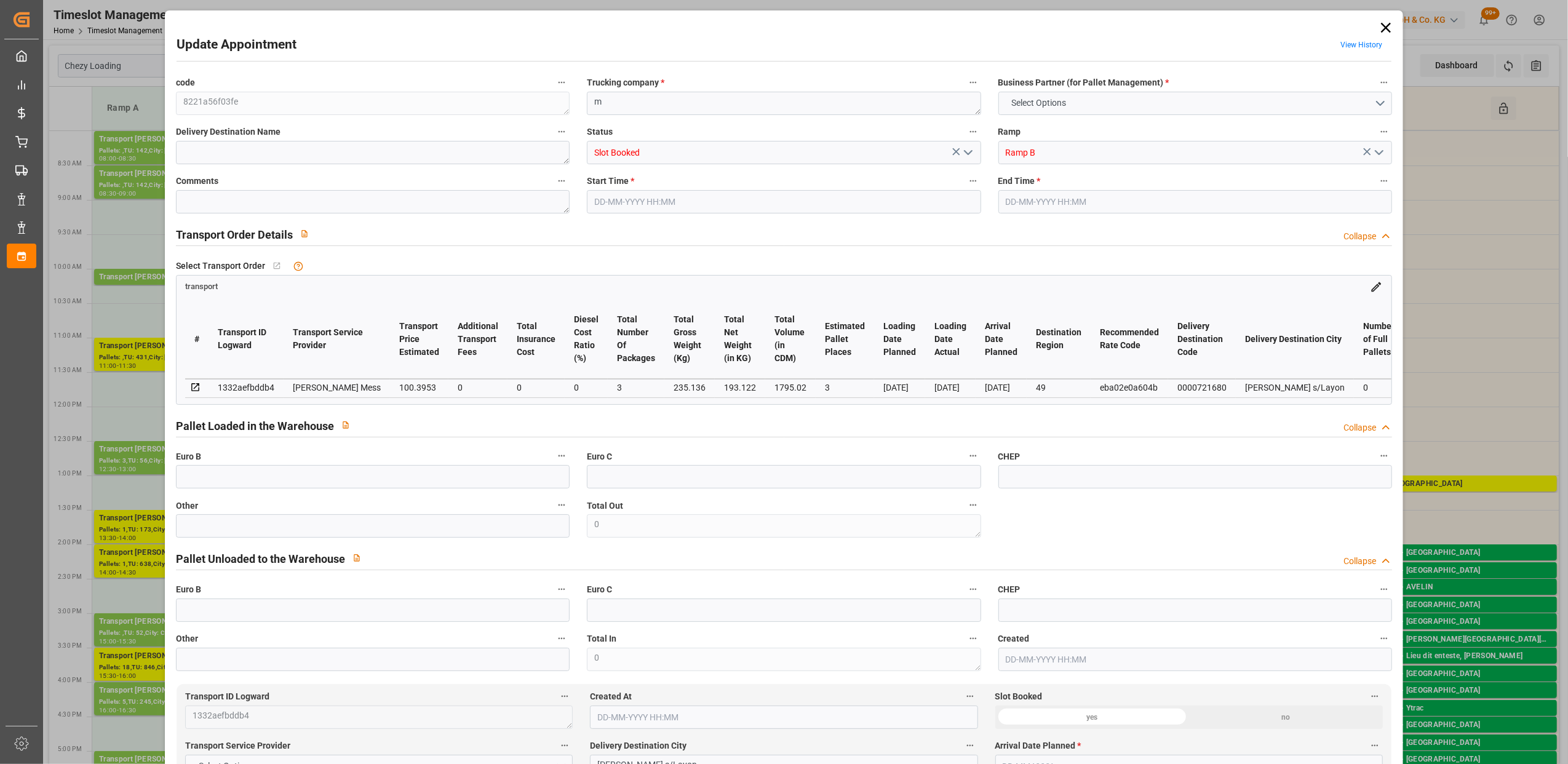
type input "0"
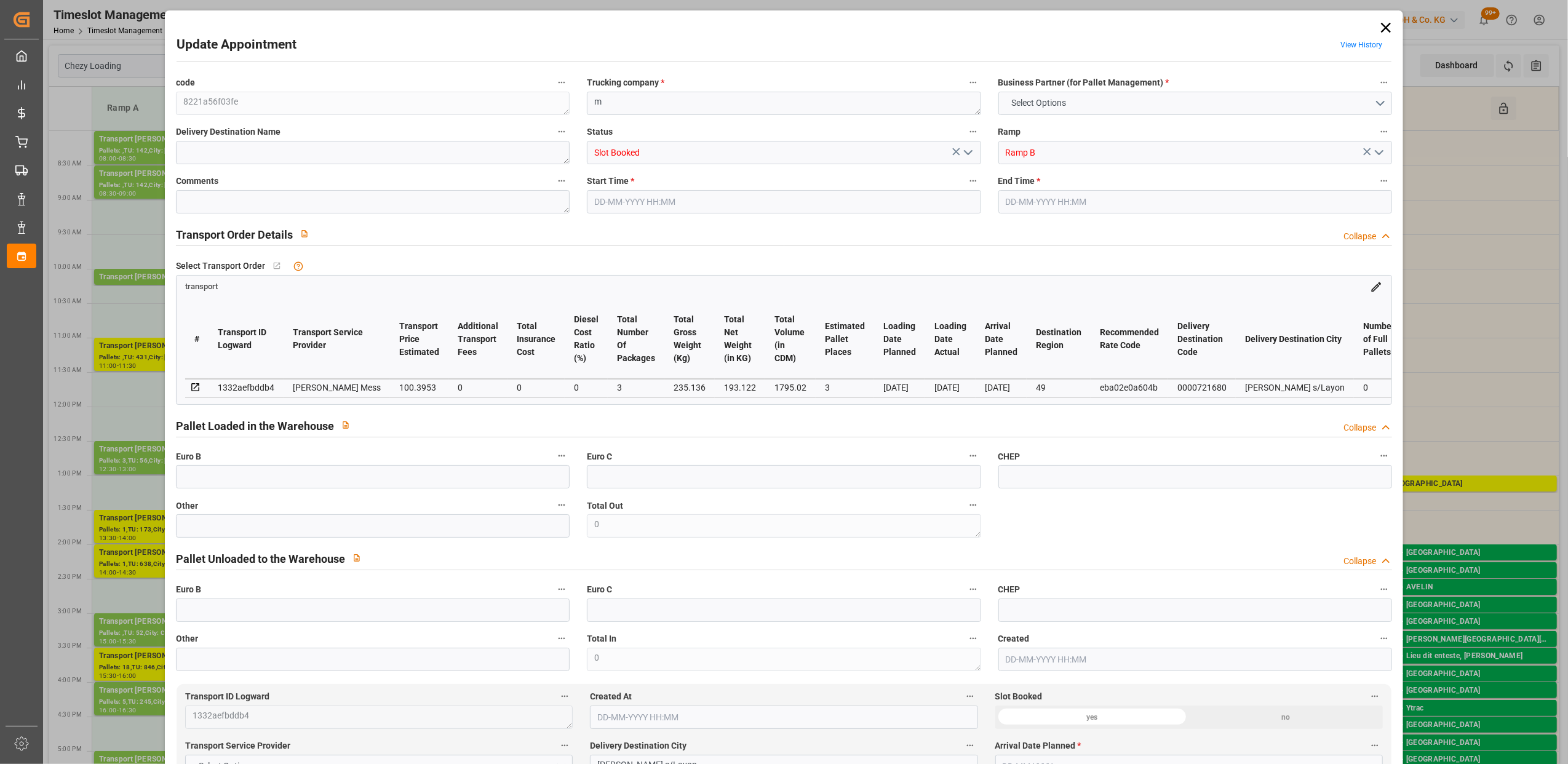
type input "0"
type input "3"
type input "100.3953"
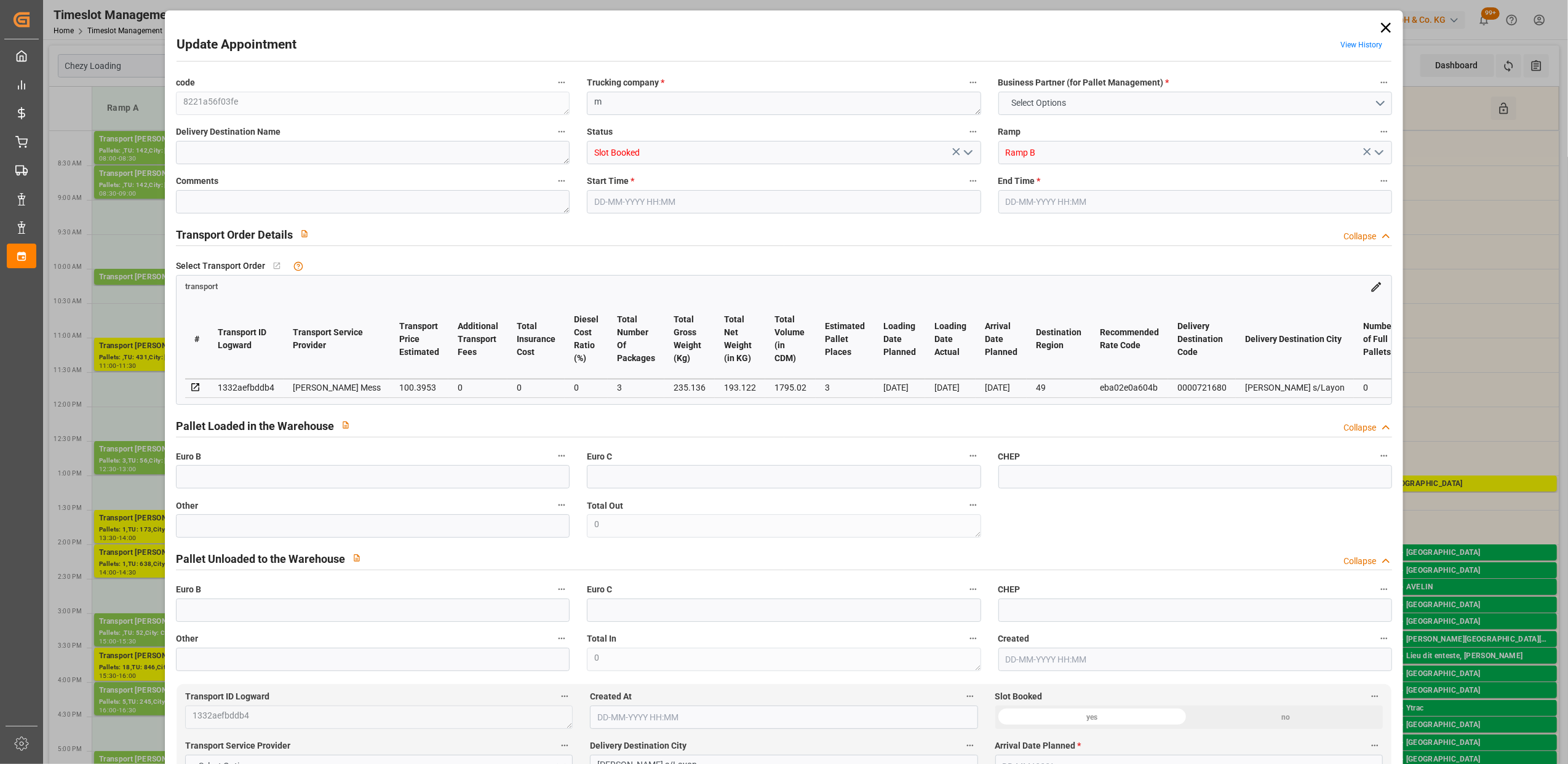
type input "0"
type input "100.3953"
type input "0"
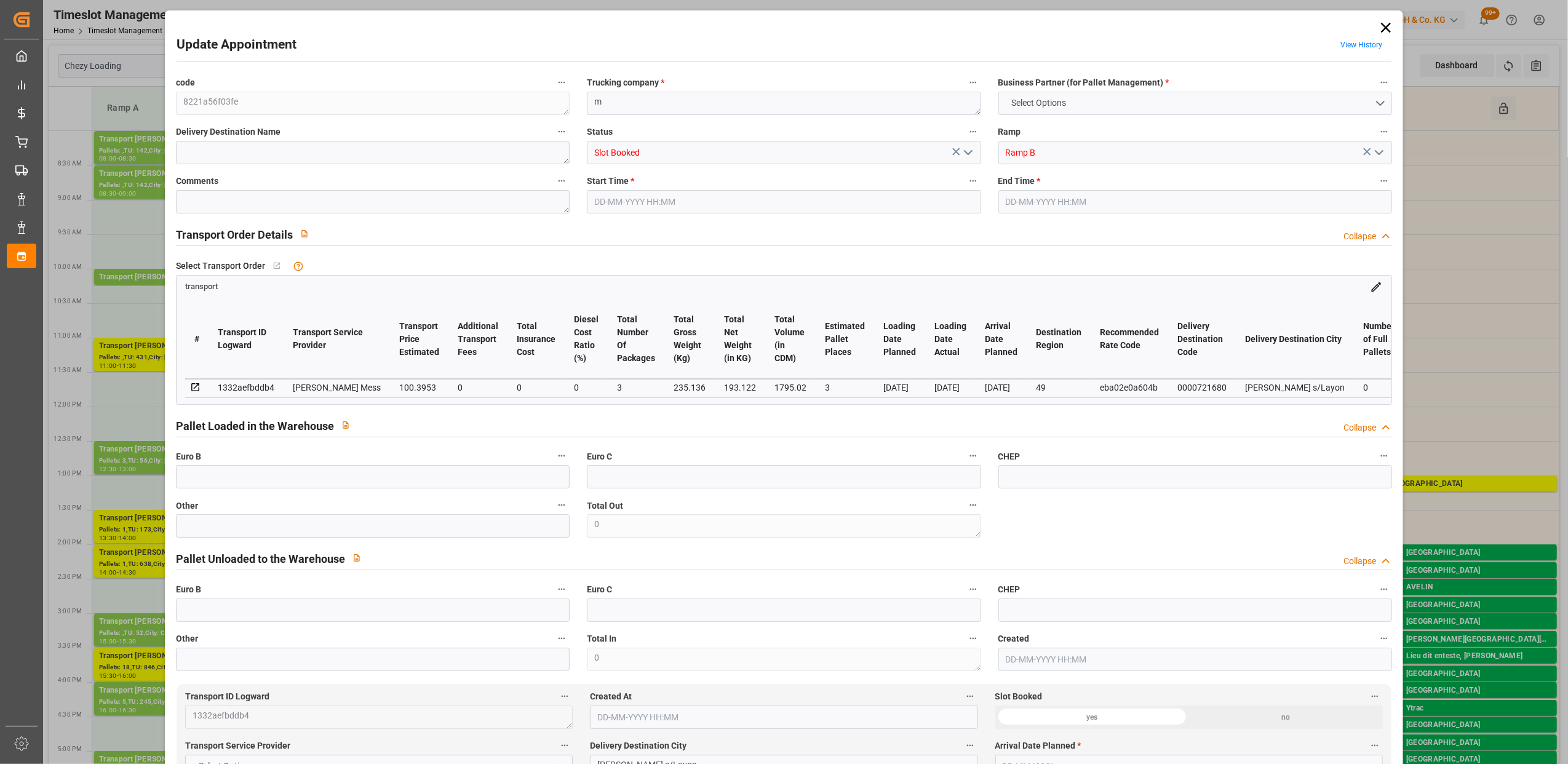
type input "3"
type input "193.122"
type input "304.136"
type input "1795.02"
type input "49"
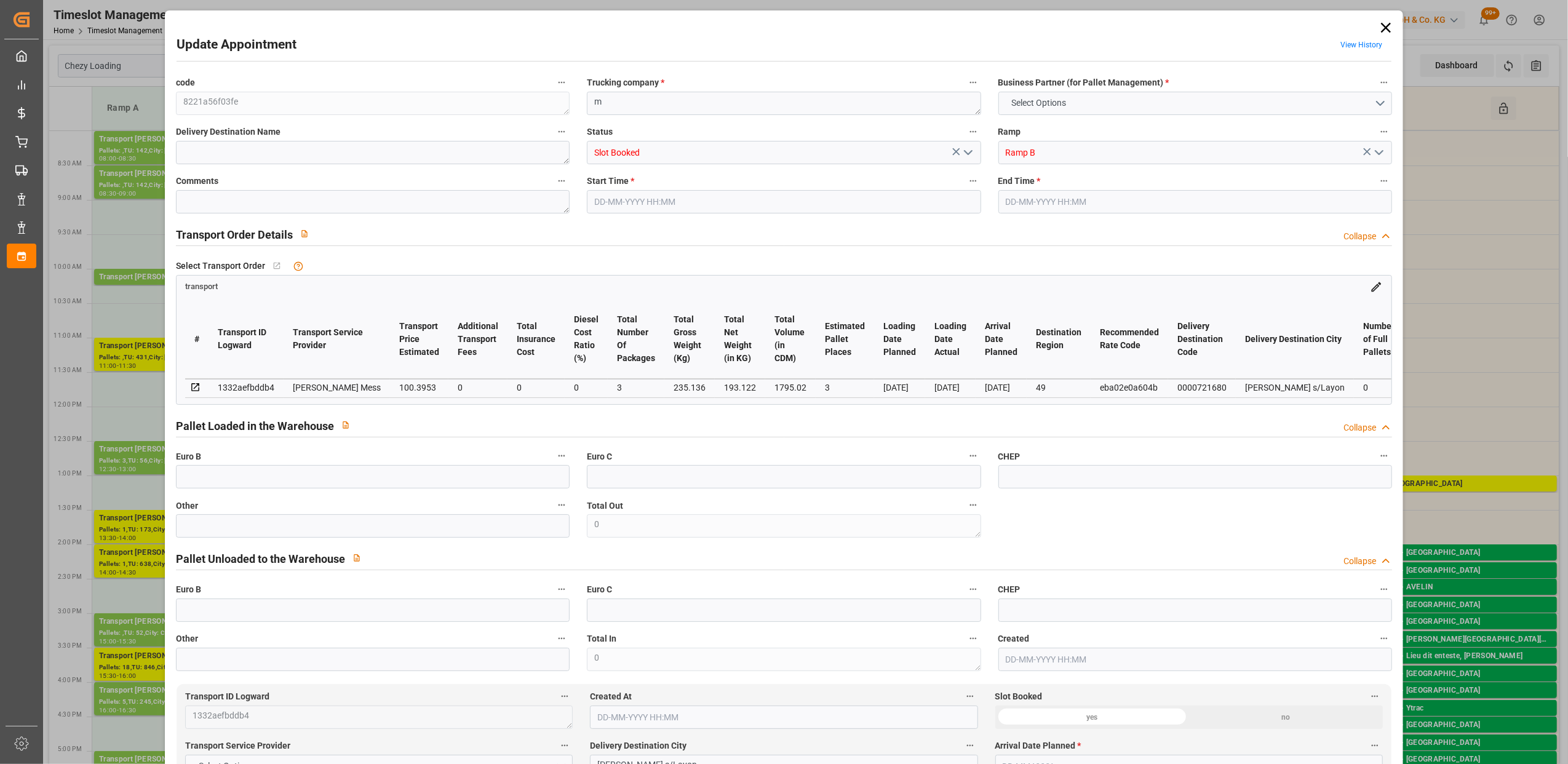
type input "0"
type input "65"
type input "3"
type input "101"
type input "235.136"
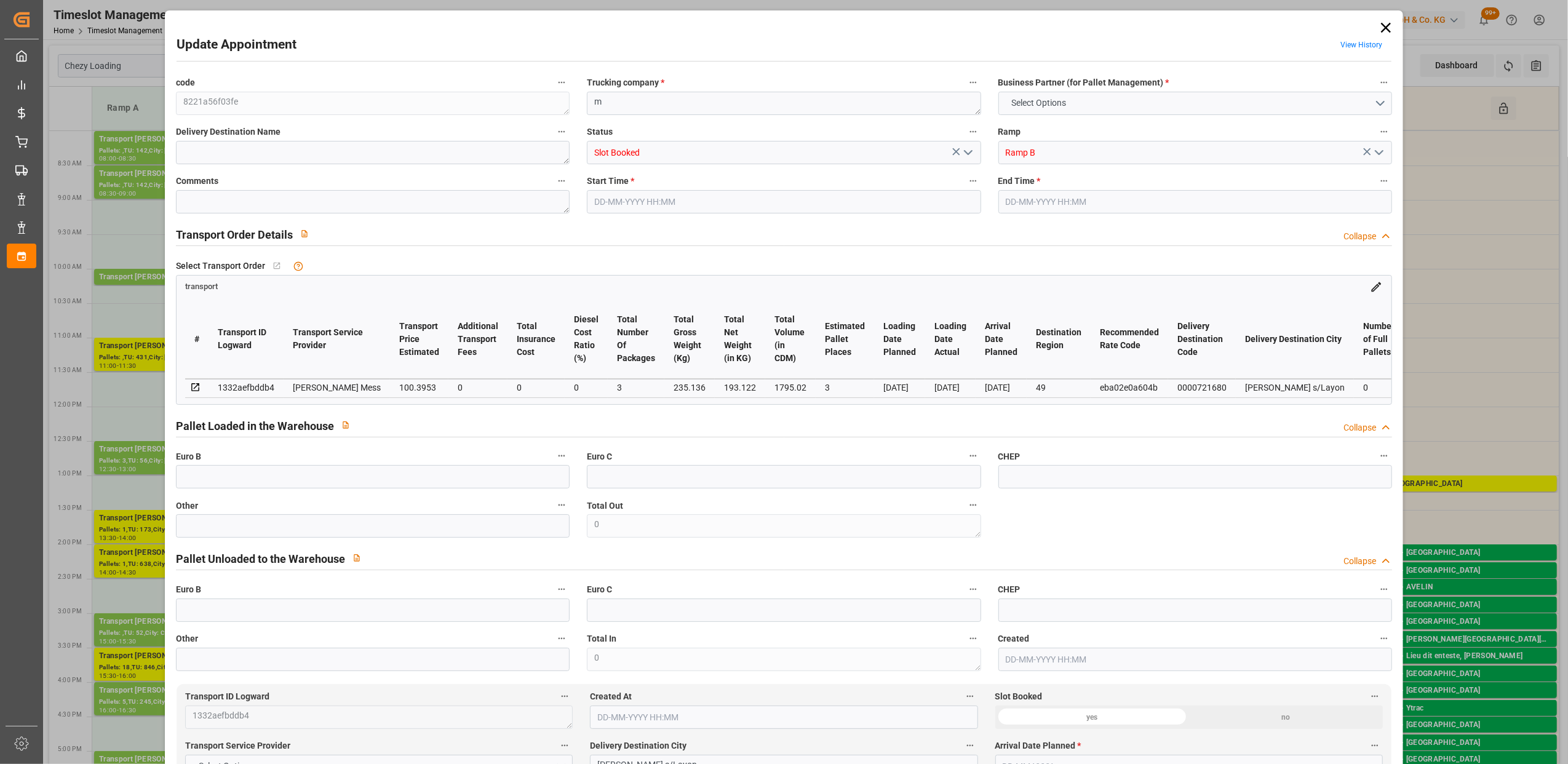
type input "0"
type input "4710.8598"
type input "0"
type input "21"
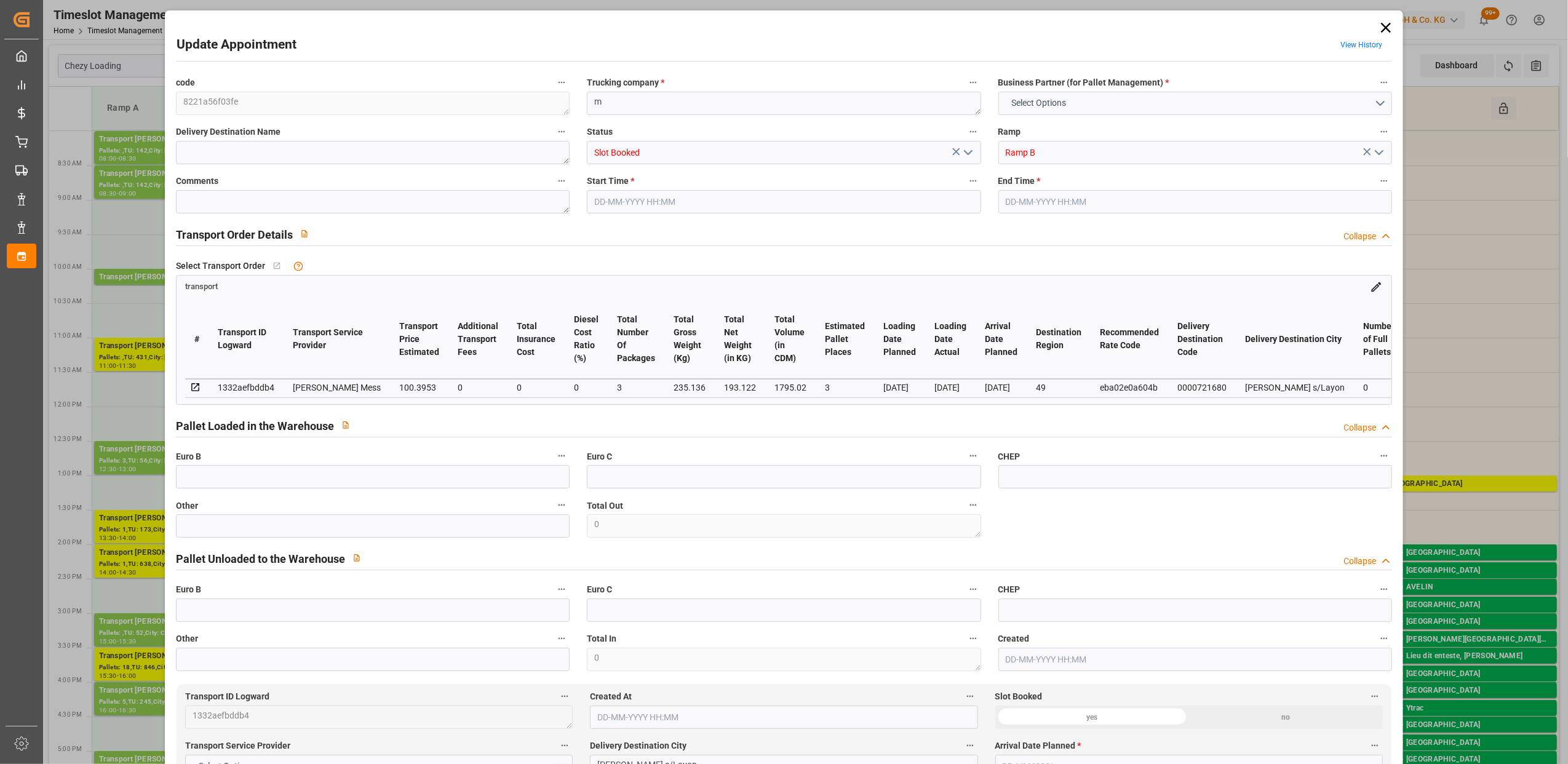
type input "35"
type input "[DATE] 15:00"
type input "[DATE] 15:15"
type input "[DATE] 12:42"
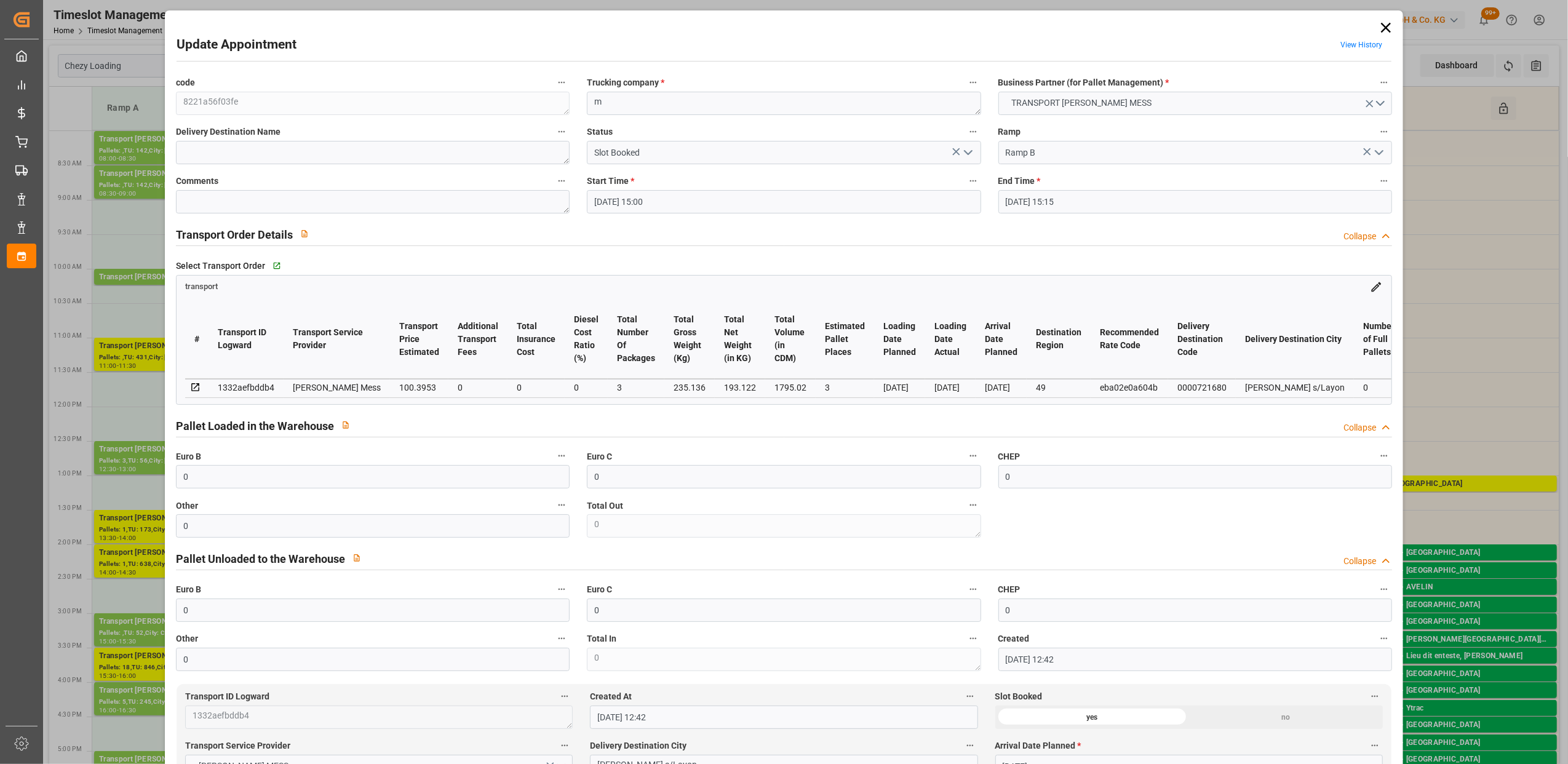
type input "[DATE]"
click at [966, 149] on icon "open menu" at bounding box center [968, 152] width 15 height 15
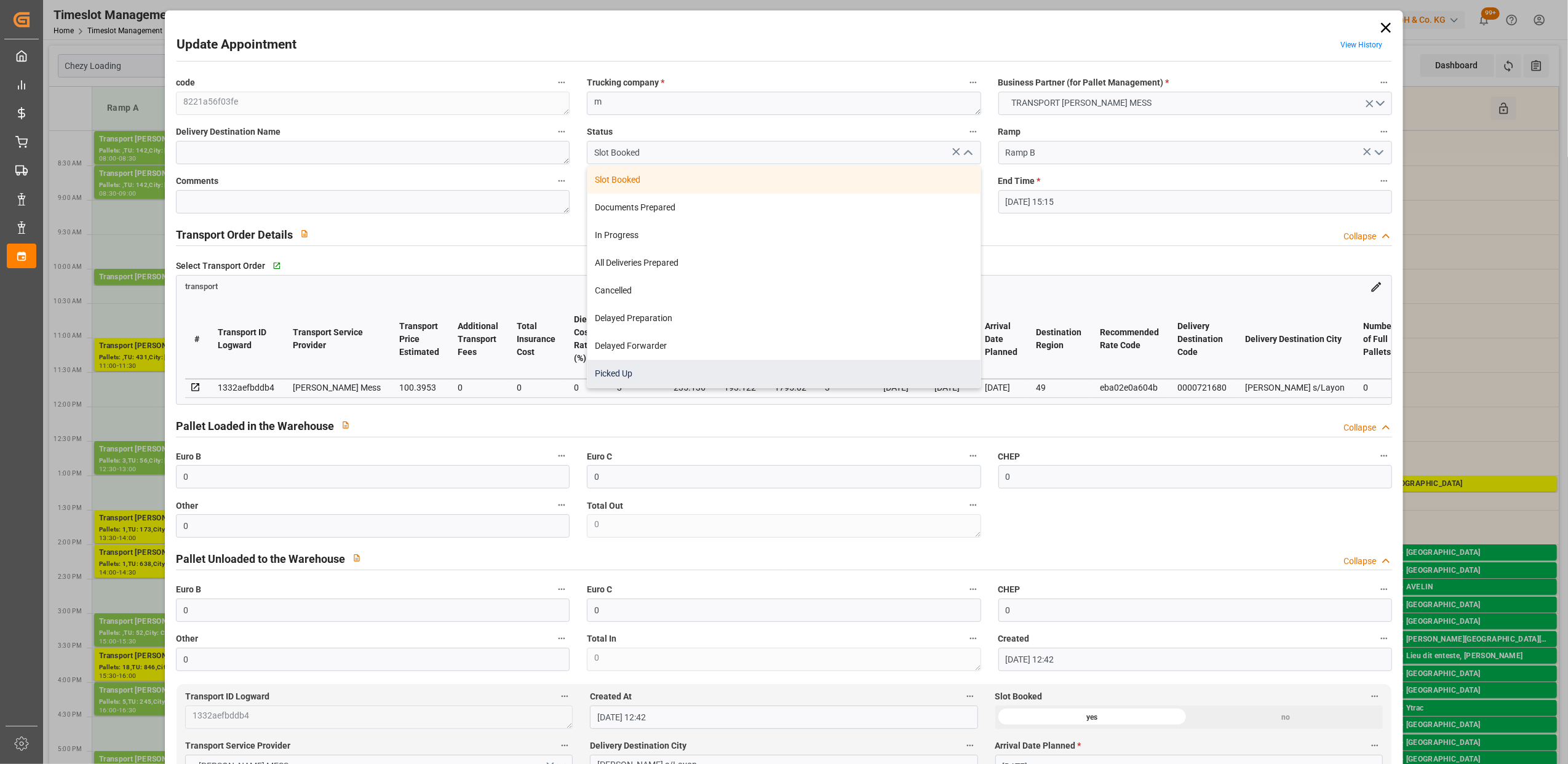
click at [696, 378] on div "Picked Up" at bounding box center [784, 373] width 393 height 28
type input "Picked Up"
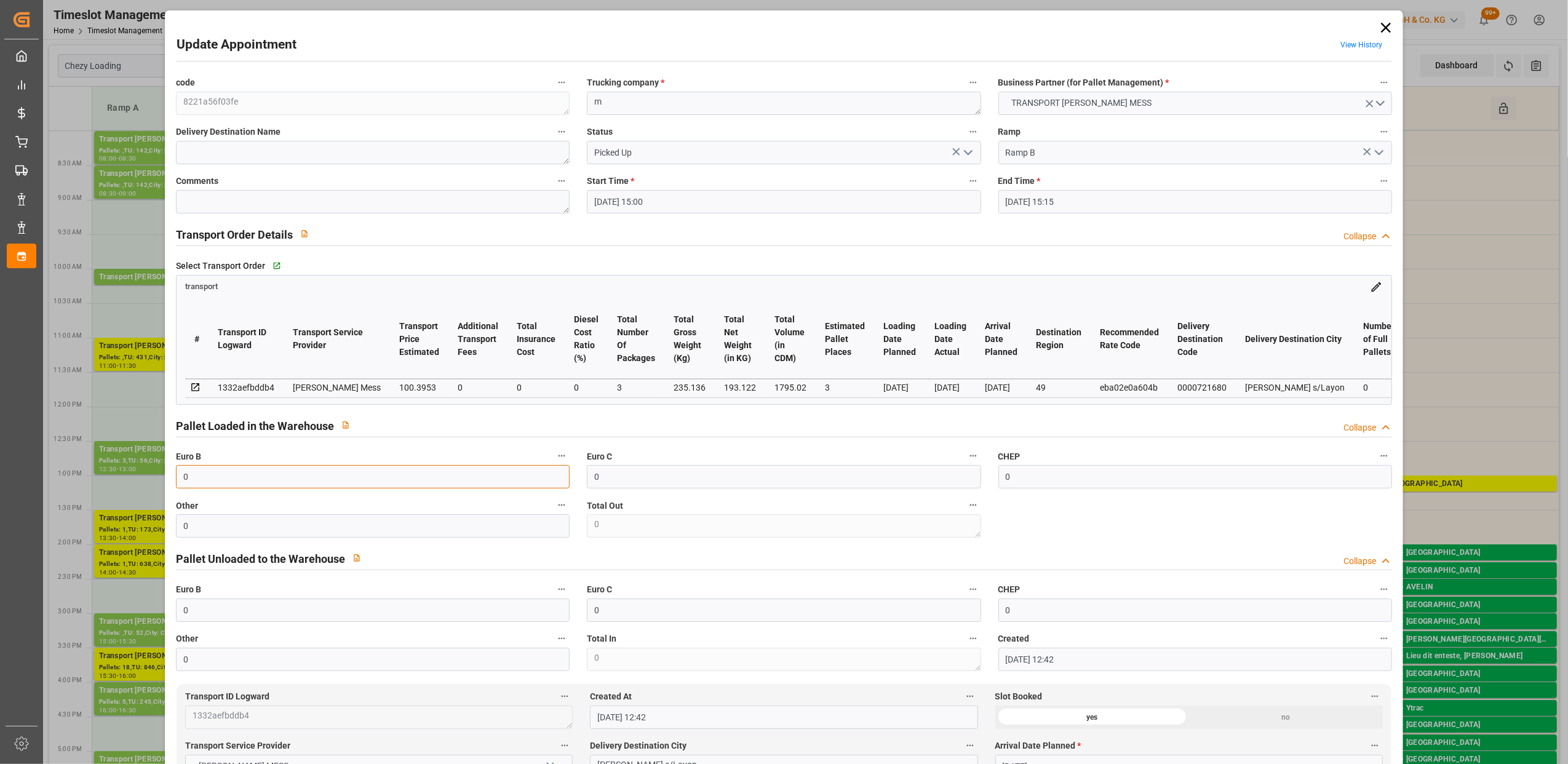
drag, startPoint x: 219, startPoint y: 477, endPoint x: 70, endPoint y: 477, distance: 149.0
click at [70, 477] on div "Update Appointment View History code 8221a56f03fe Trucking company * m Business…" at bounding box center [784, 382] width 1568 height 764
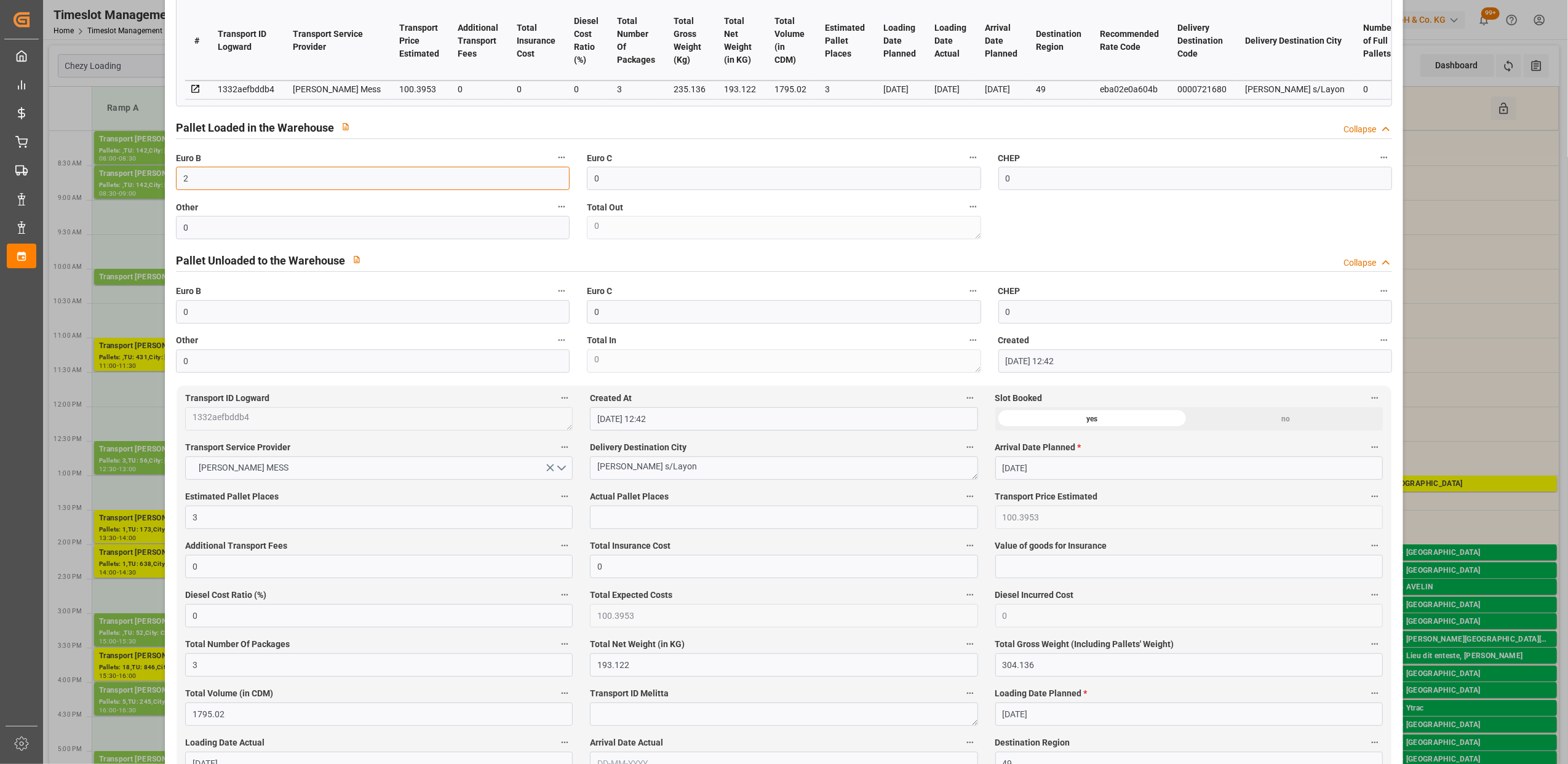
scroll to position [410, 0]
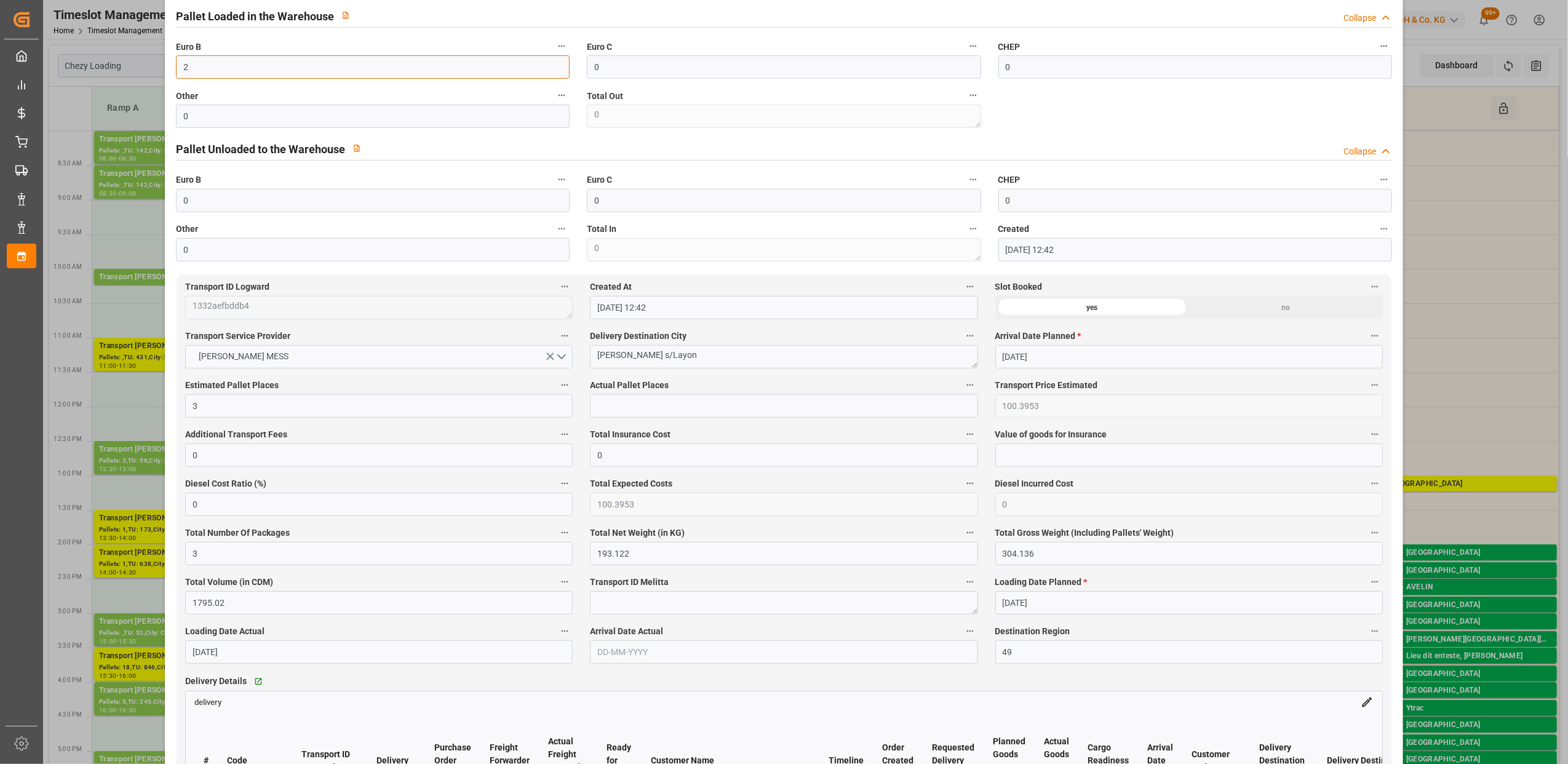
type input "2"
click at [752, 410] on input "text" at bounding box center [784, 406] width 387 height 23
type input "2"
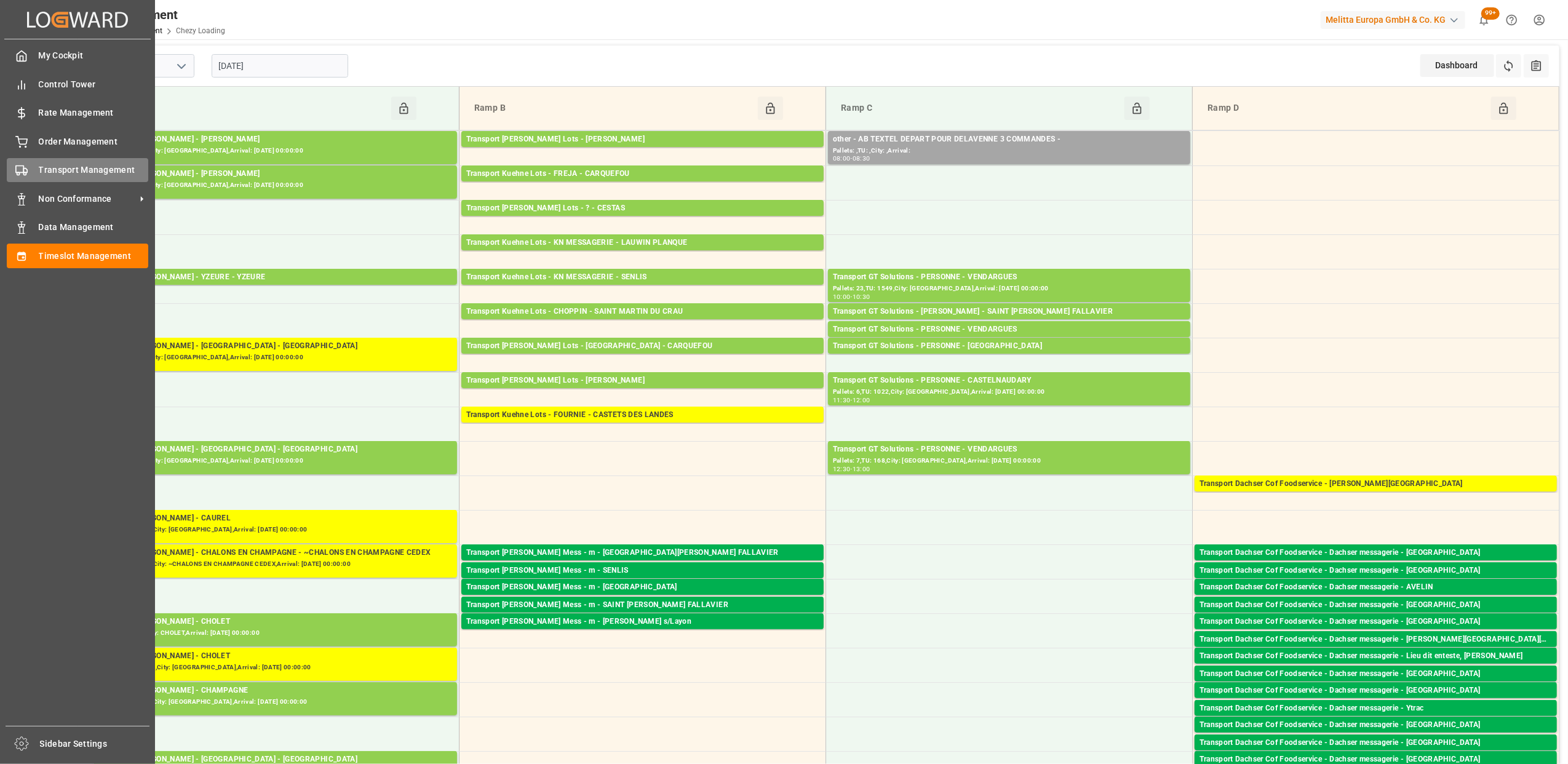
click at [25, 178] on div "Transport Management Transport Management" at bounding box center [77, 170] width 141 height 24
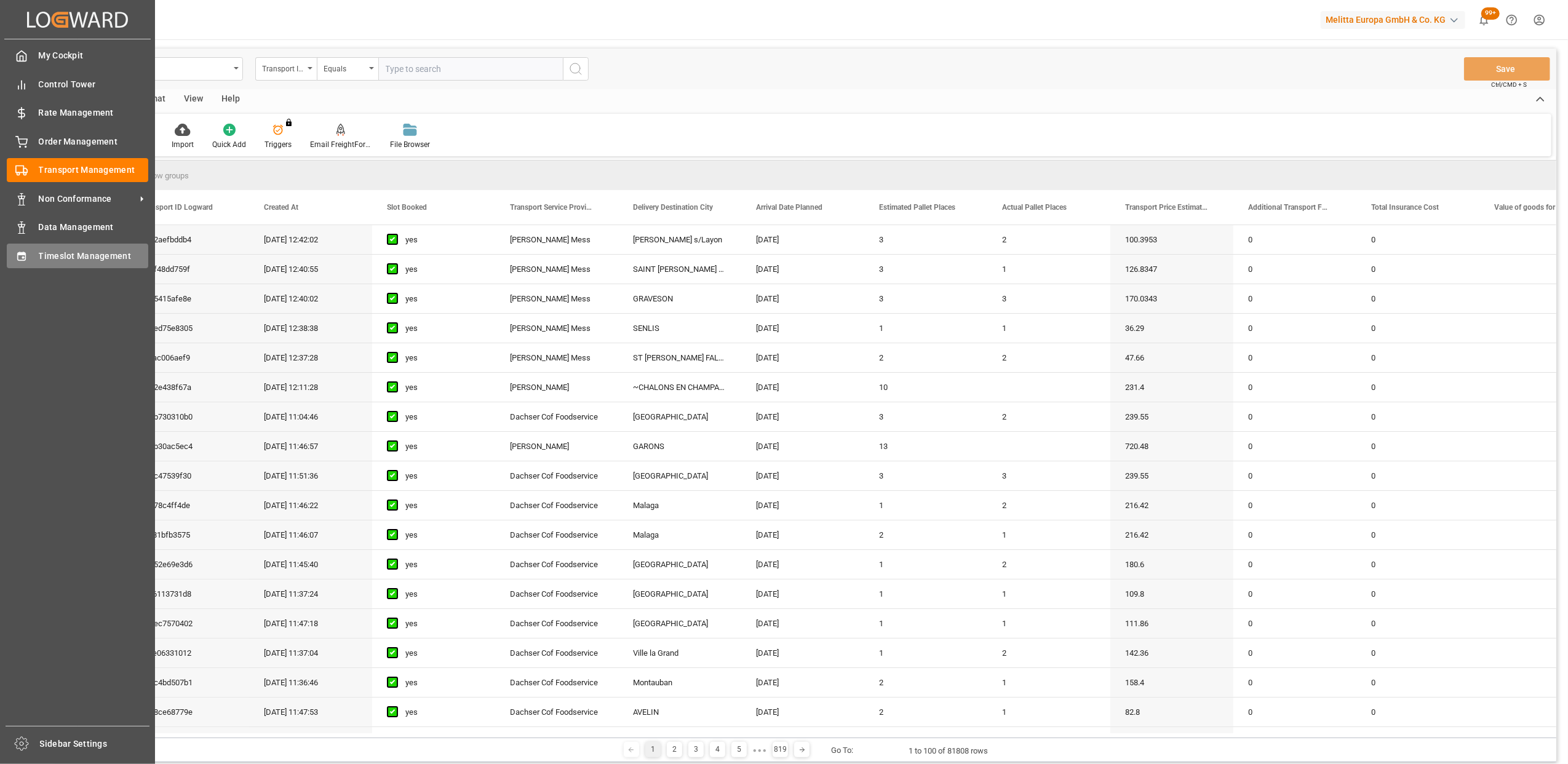
click at [23, 258] on icon at bounding box center [21, 257] width 12 height 12
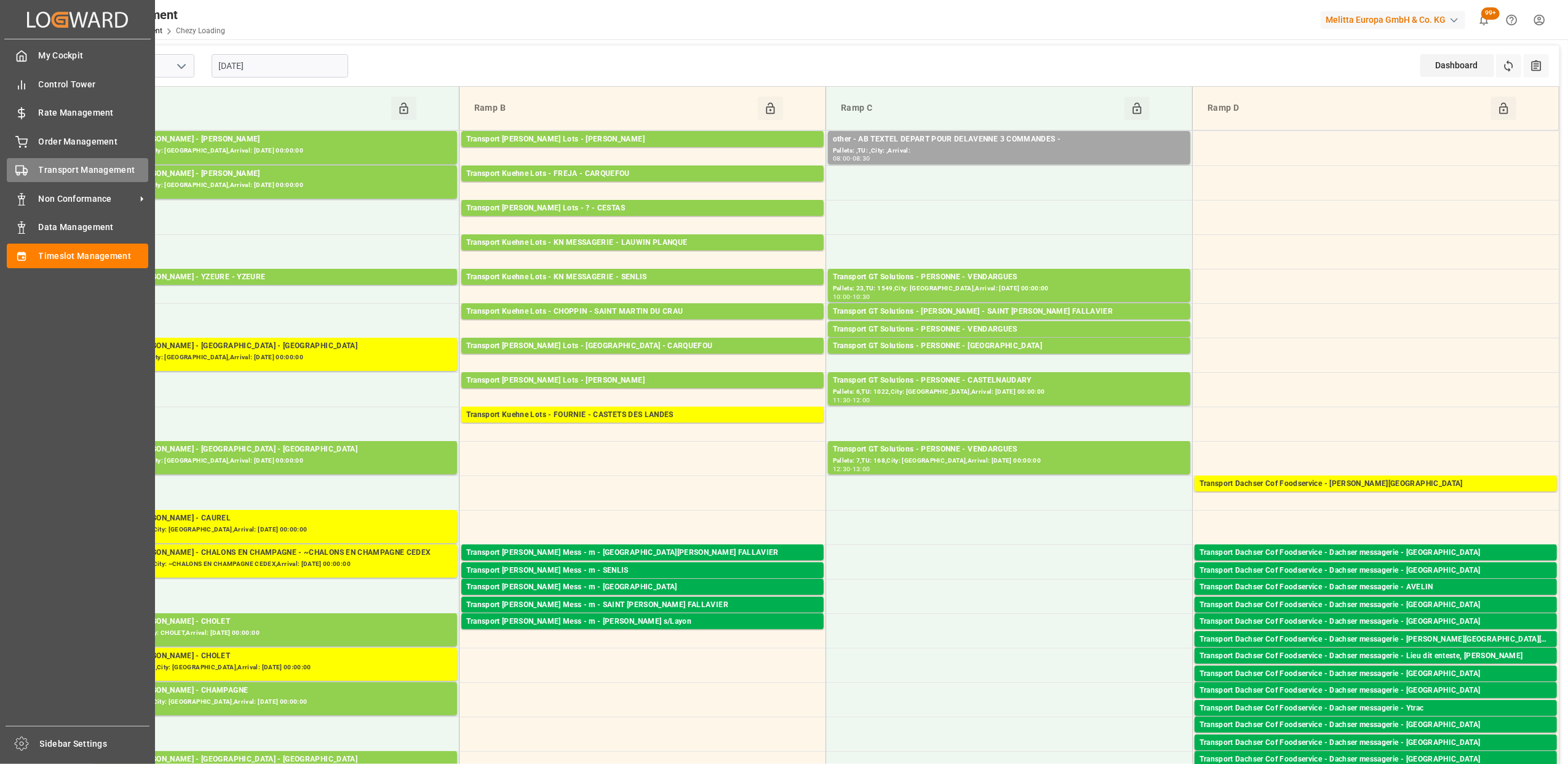
click at [28, 170] on div "Transport Management Transport Management" at bounding box center [77, 170] width 141 height 24
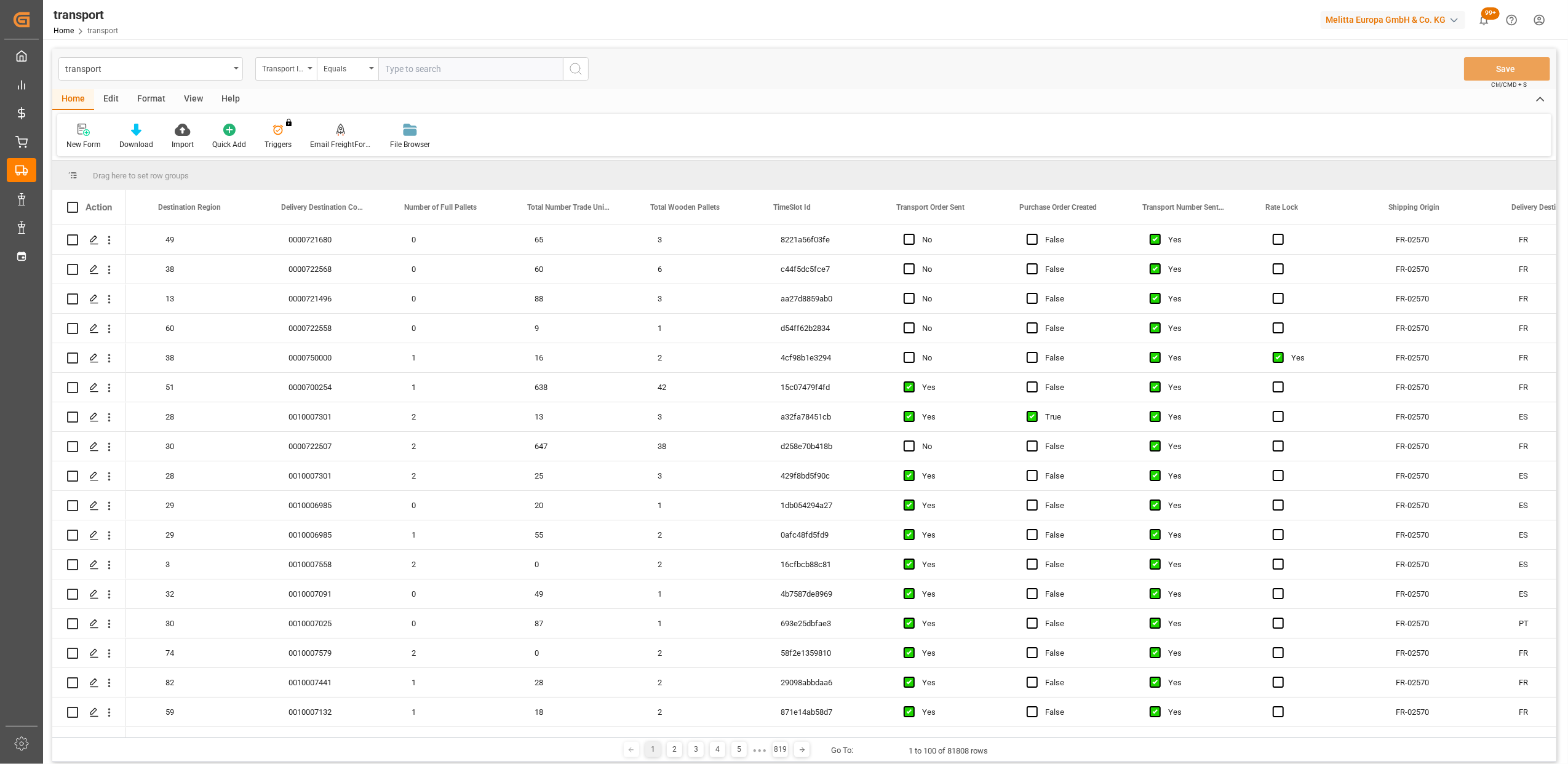
scroll to position [0, 2814]
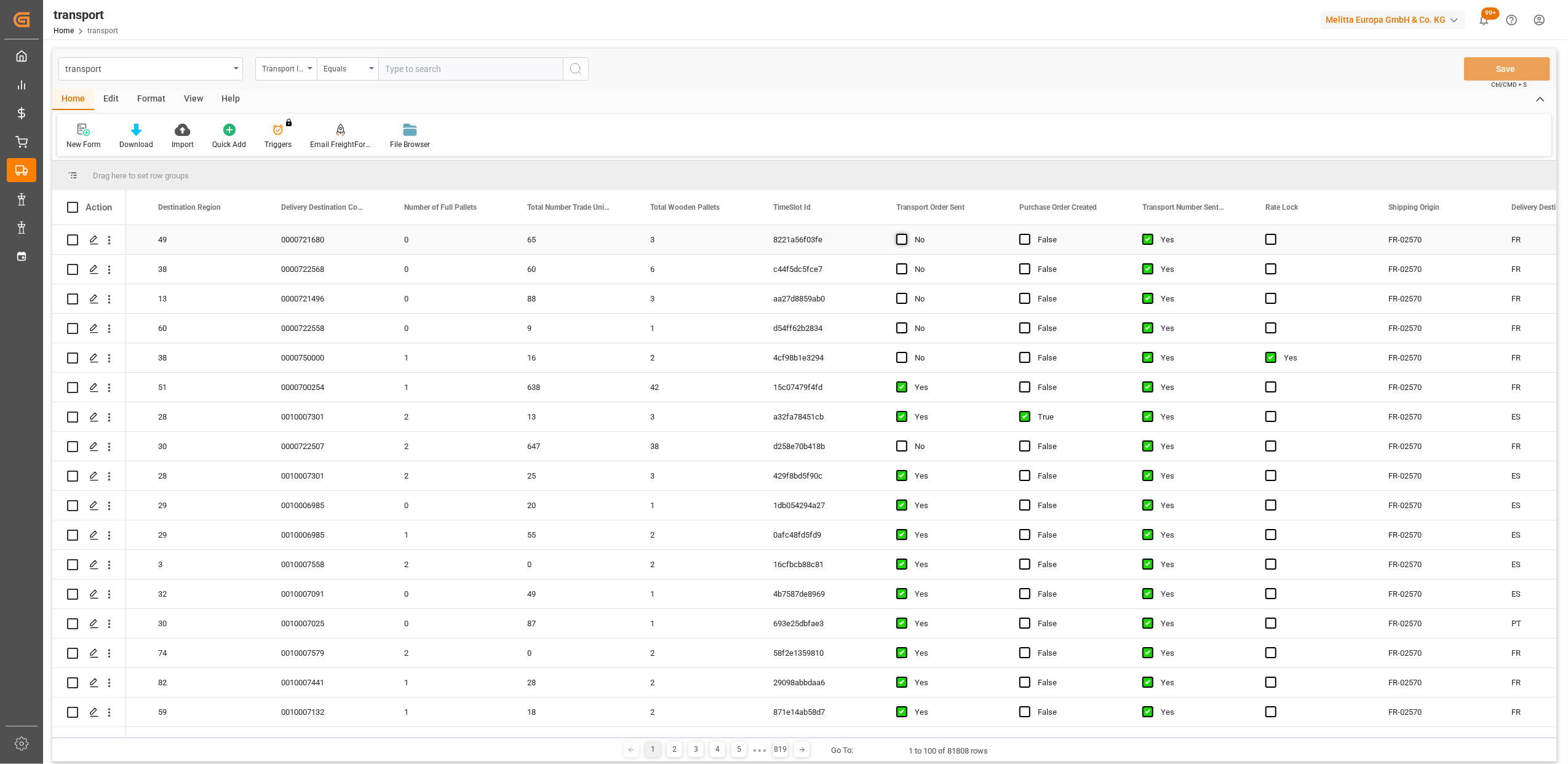
click at [901, 236] on span "Press SPACE to select this row." at bounding box center [902, 239] width 11 height 11
click at [906, 234] on input "Press SPACE to select this row." at bounding box center [906, 234] width 0 height 0
click at [902, 269] on span "Press SPACE to select this row." at bounding box center [902, 268] width 11 height 11
click at [906, 263] on input "Press SPACE to select this row." at bounding box center [906, 263] width 0 height 0
click at [902, 298] on span "Press SPACE to select this row." at bounding box center [902, 298] width 11 height 11
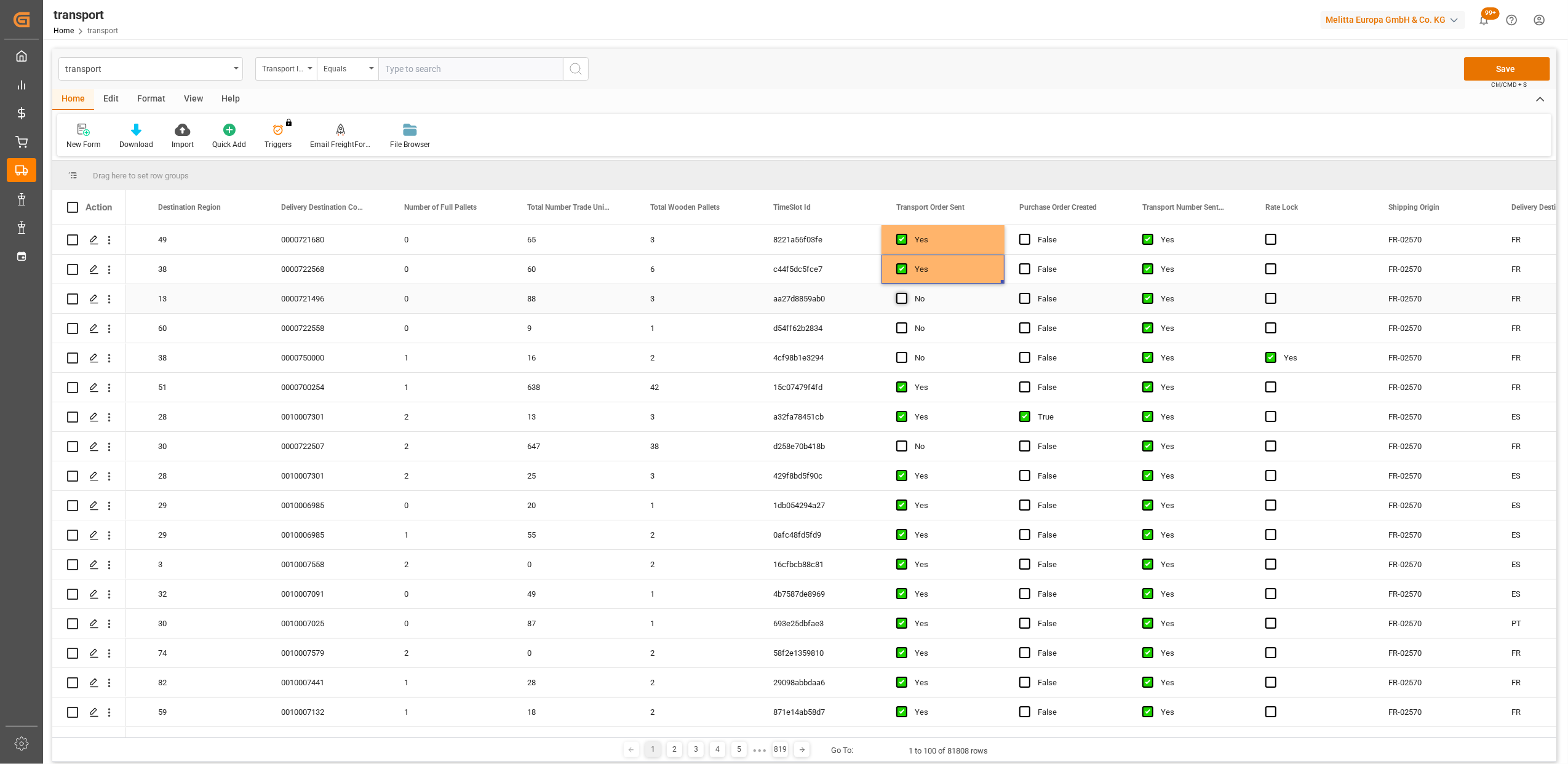
click at [906, 293] on input "Press SPACE to select this row." at bounding box center [906, 293] width 0 height 0
click at [903, 330] on span "Press SPACE to select this row." at bounding box center [902, 328] width 11 height 11
click at [906, 322] on input "Press SPACE to select this row." at bounding box center [906, 322] width 0 height 0
click at [903, 357] on span "Press SPACE to select this row." at bounding box center [902, 357] width 11 height 11
click at [906, 352] on input "Press SPACE to select this row." at bounding box center [906, 352] width 0 height 0
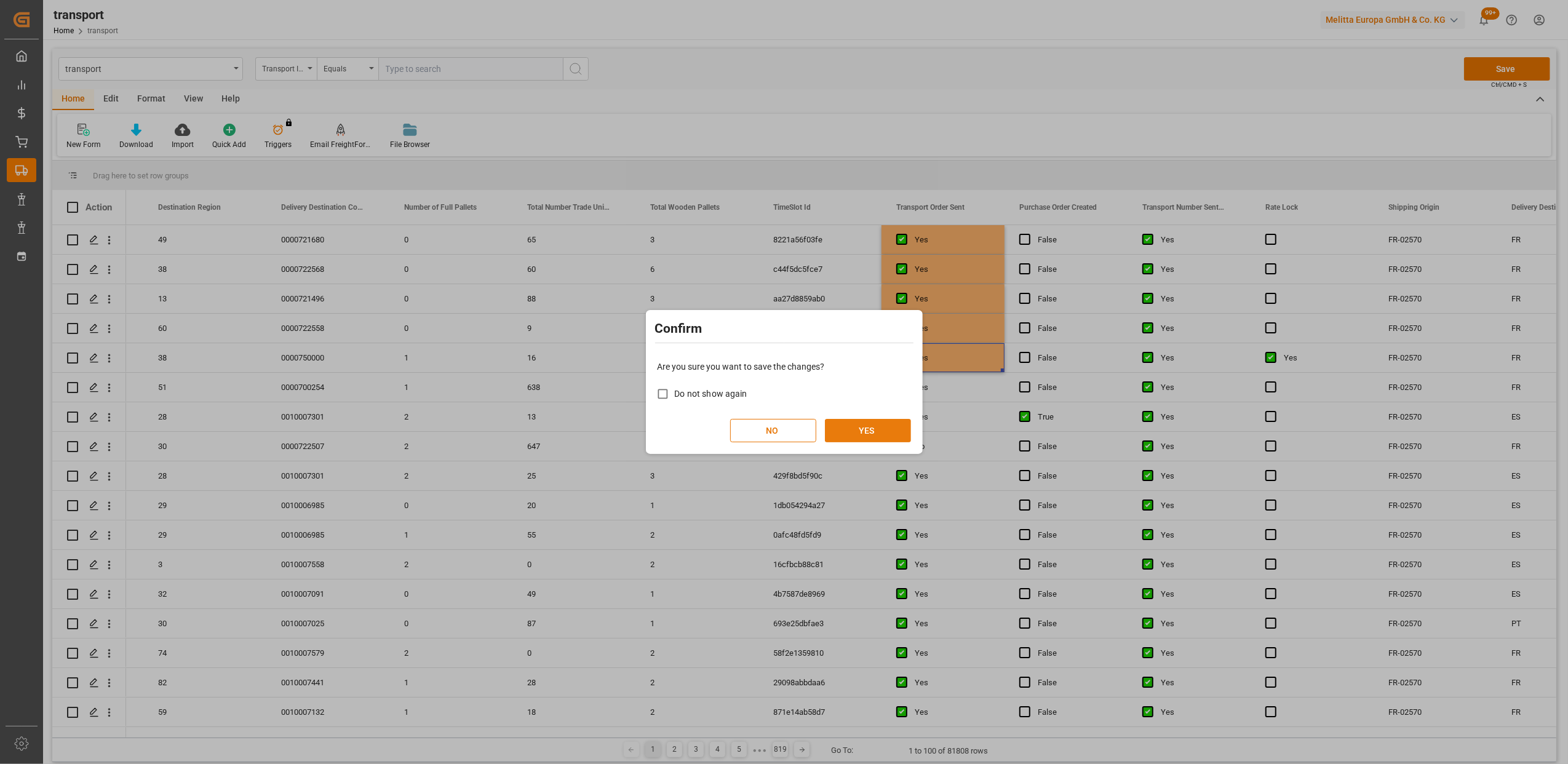
click at [866, 426] on button "YES" at bounding box center [868, 431] width 86 height 23
